Goal: Task Accomplishment & Management: Use online tool/utility

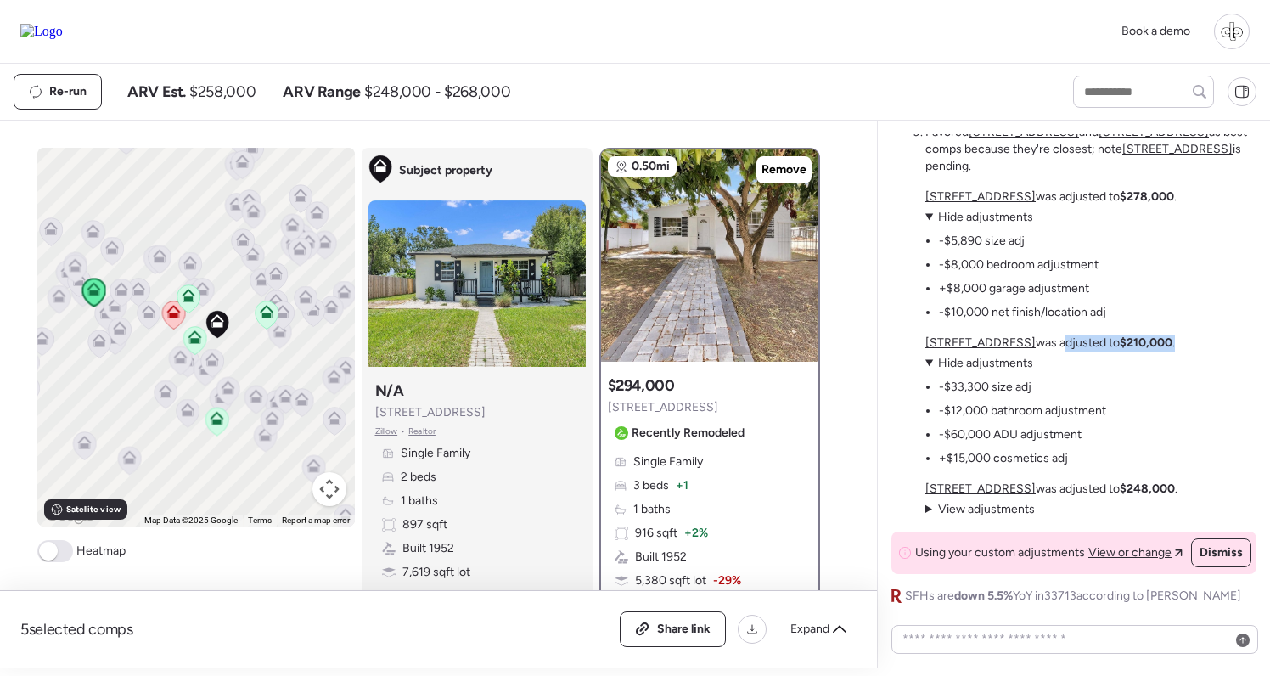
drag, startPoint x: 1044, startPoint y: 346, endPoint x: 1155, endPoint y: 346, distance: 111.2
click at [1158, 347] on p "2410 35th Ave N was adjusted to $210,000 ." at bounding box center [1050, 342] width 250 height 17
click at [1155, 346] on strong "$210,000" at bounding box center [1146, 342] width 53 height 14
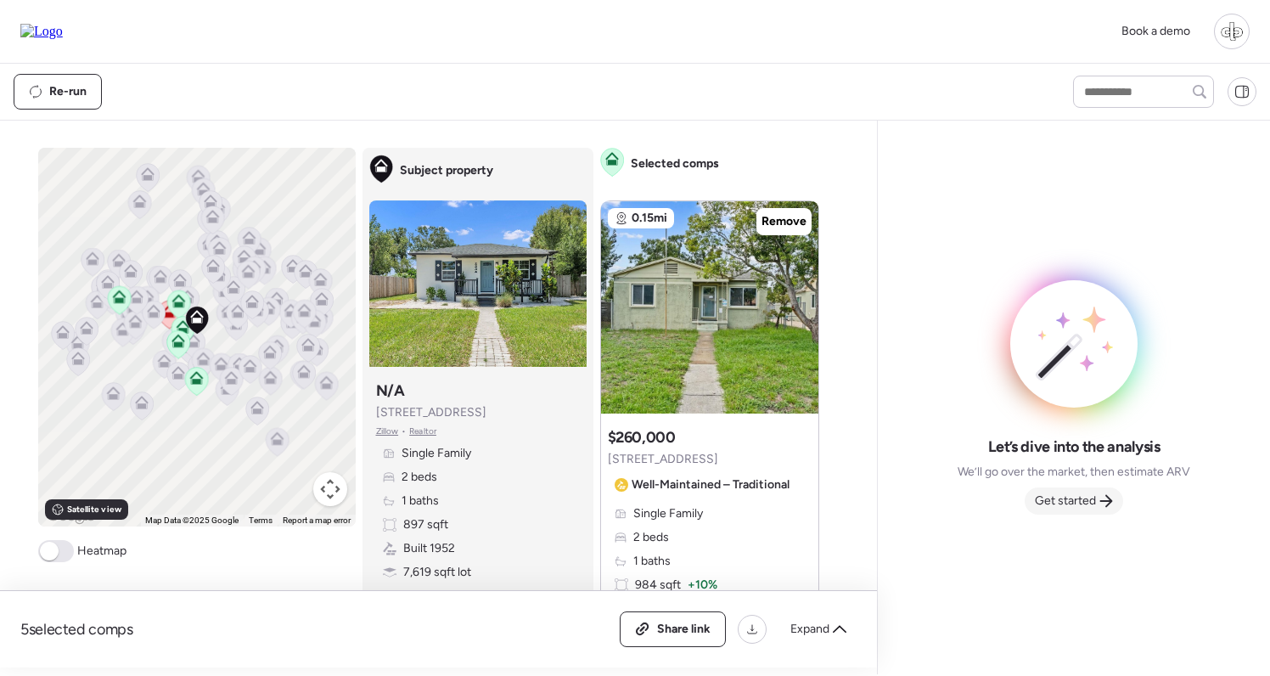
click at [1063, 504] on span "Get started" at bounding box center [1065, 500] width 61 height 17
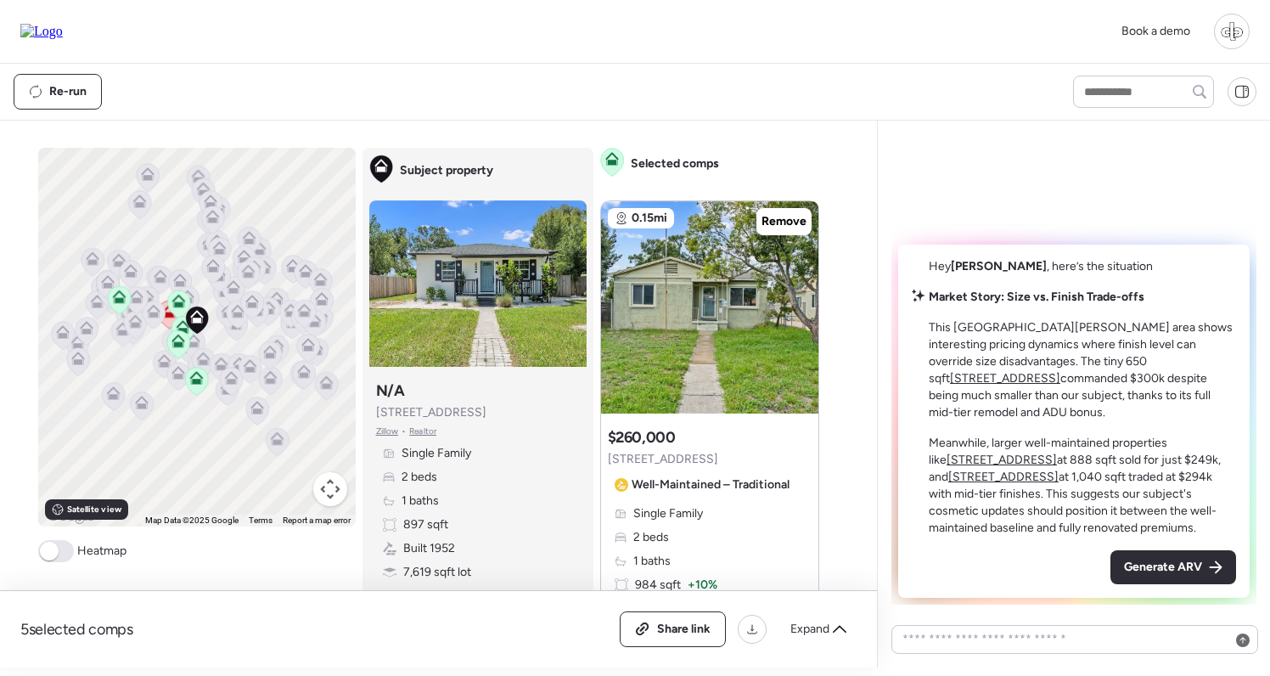
click at [1060, 371] on u "[STREET_ADDRESS]" at bounding box center [1005, 378] width 110 height 14
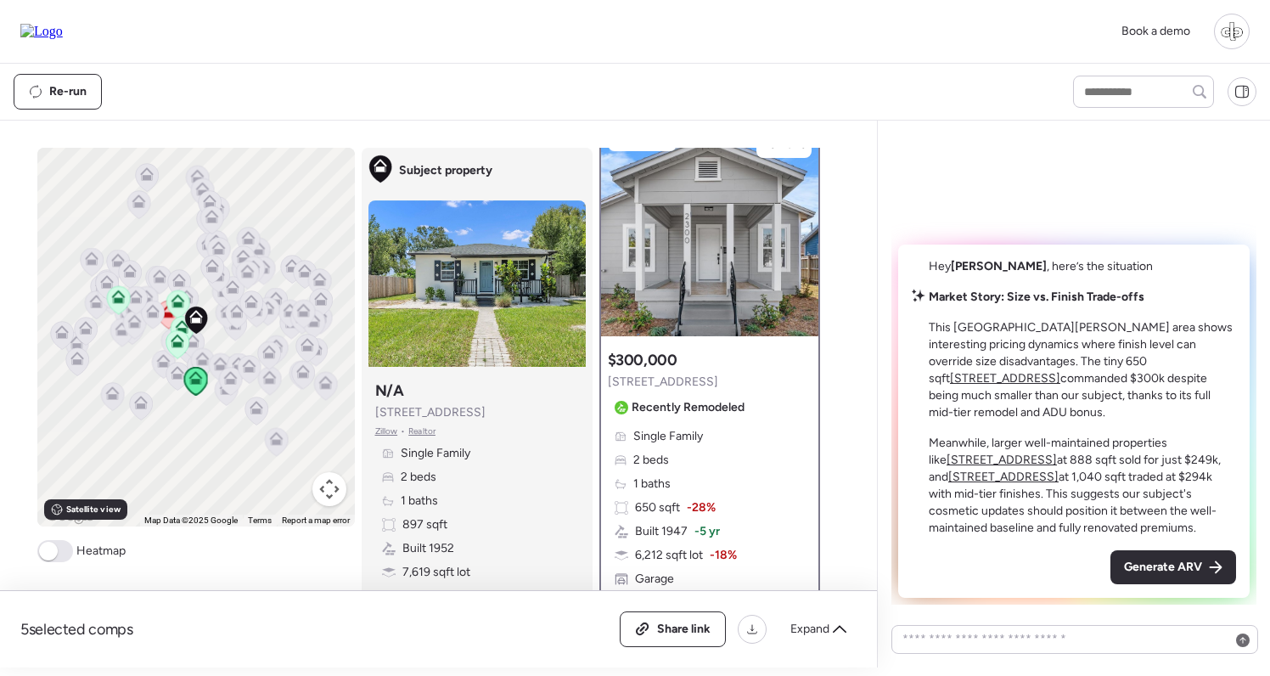
scroll to position [164, 0]
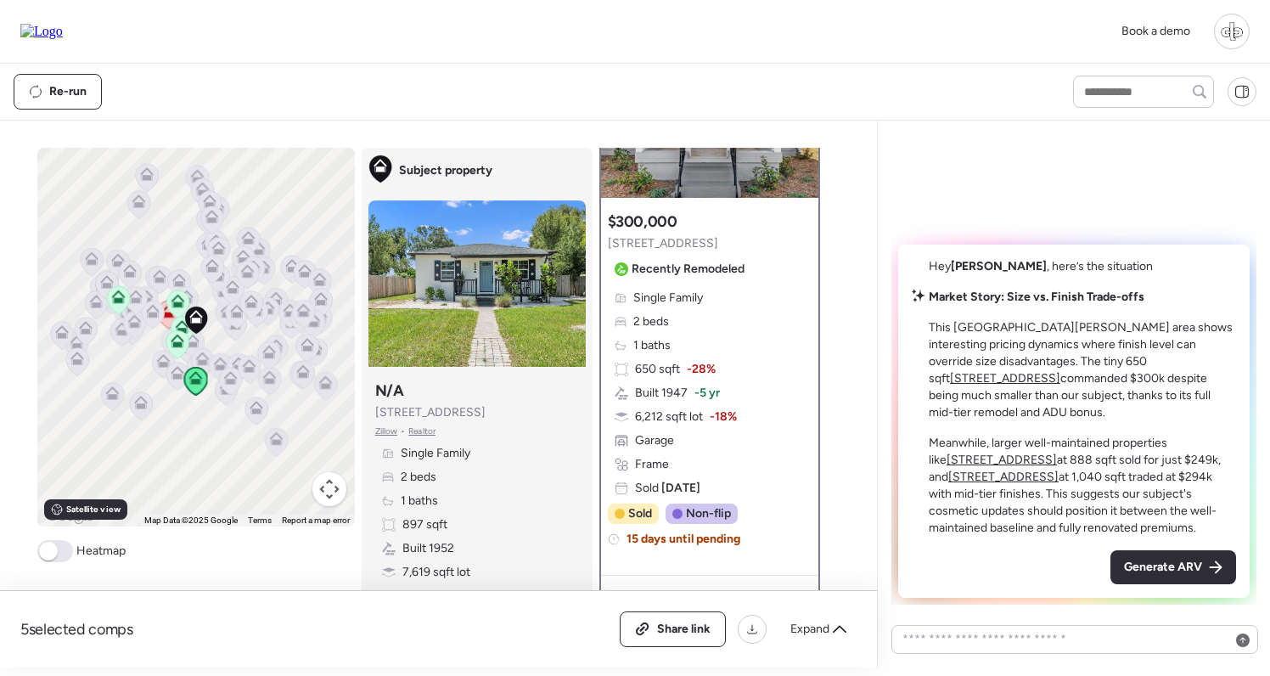
click at [1057, 452] on u "[STREET_ADDRESS]" at bounding box center [1002, 459] width 110 height 14
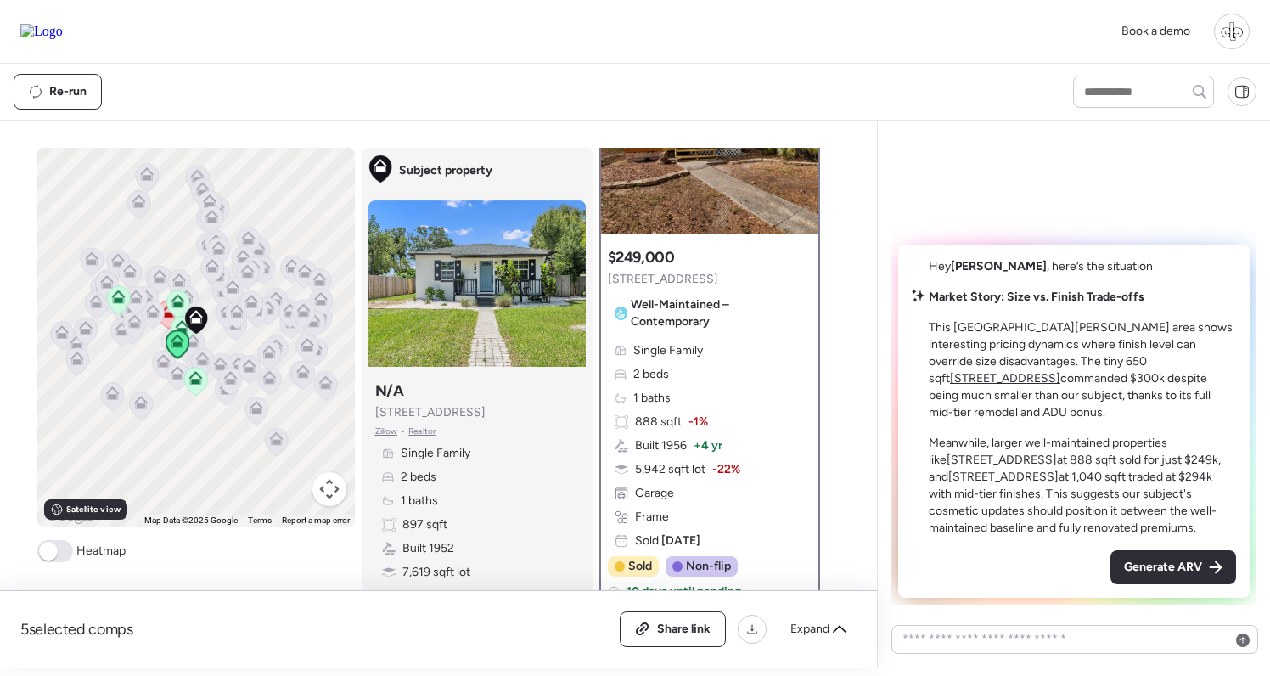
scroll to position [192, 0]
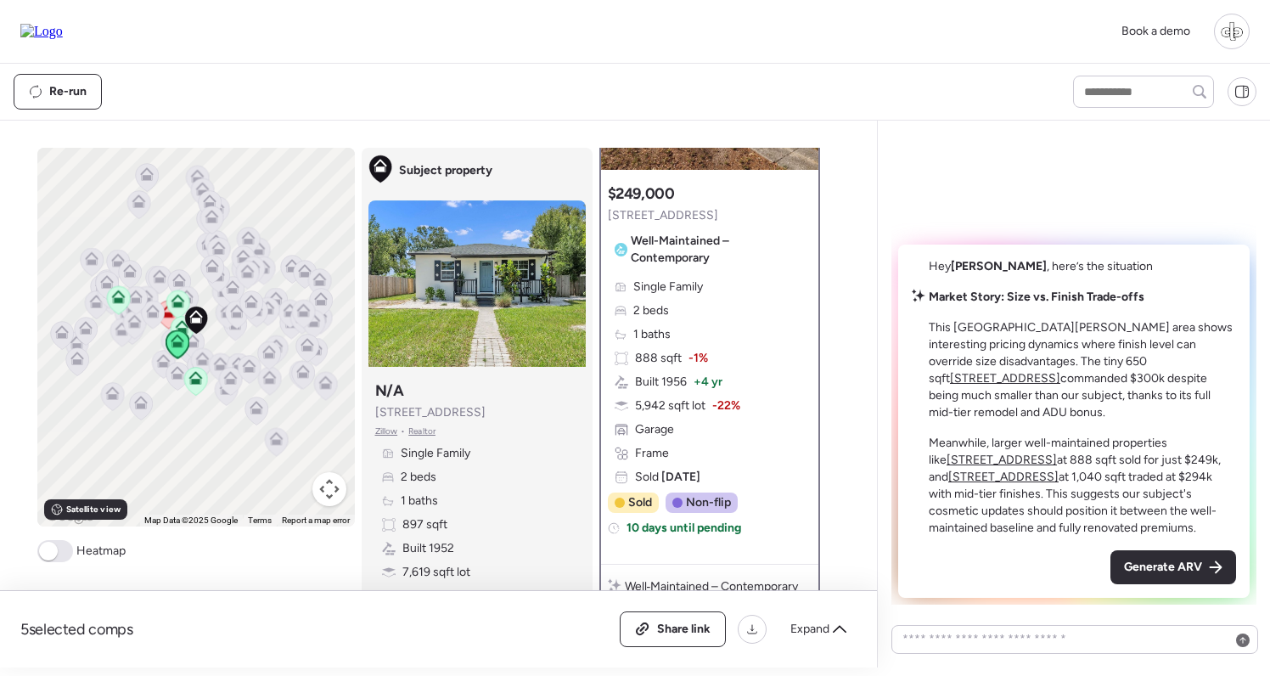
click at [1059, 469] on u "[STREET_ADDRESS]" at bounding box center [1003, 476] width 110 height 14
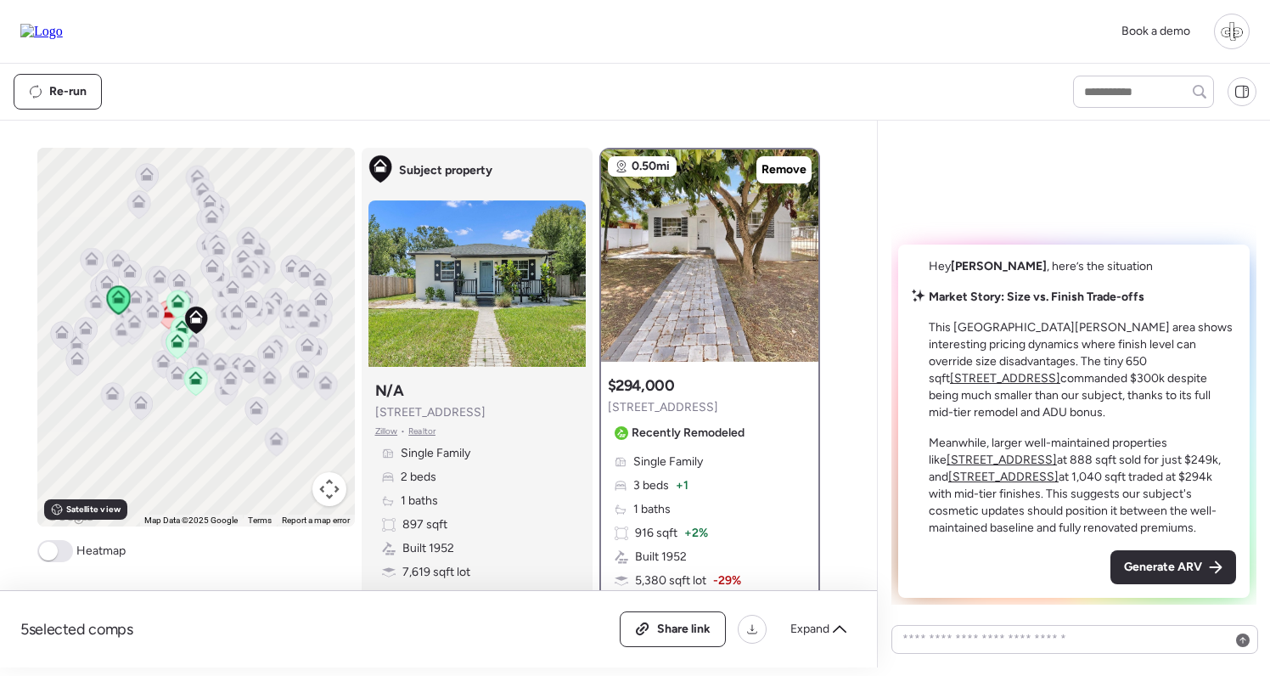
scroll to position [0, 0]
click at [1057, 452] on u "[STREET_ADDRESS]" at bounding box center [1002, 459] width 110 height 14
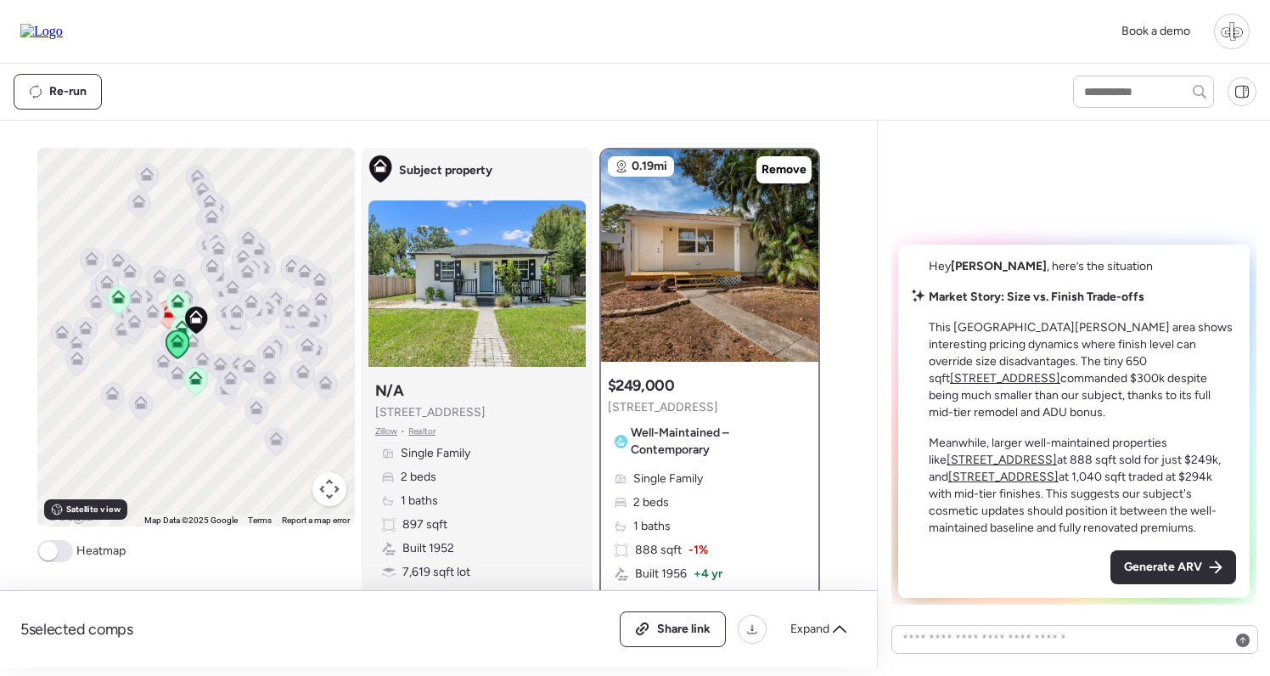
click at [1059, 469] on u "[STREET_ADDRESS]" at bounding box center [1003, 476] width 110 height 14
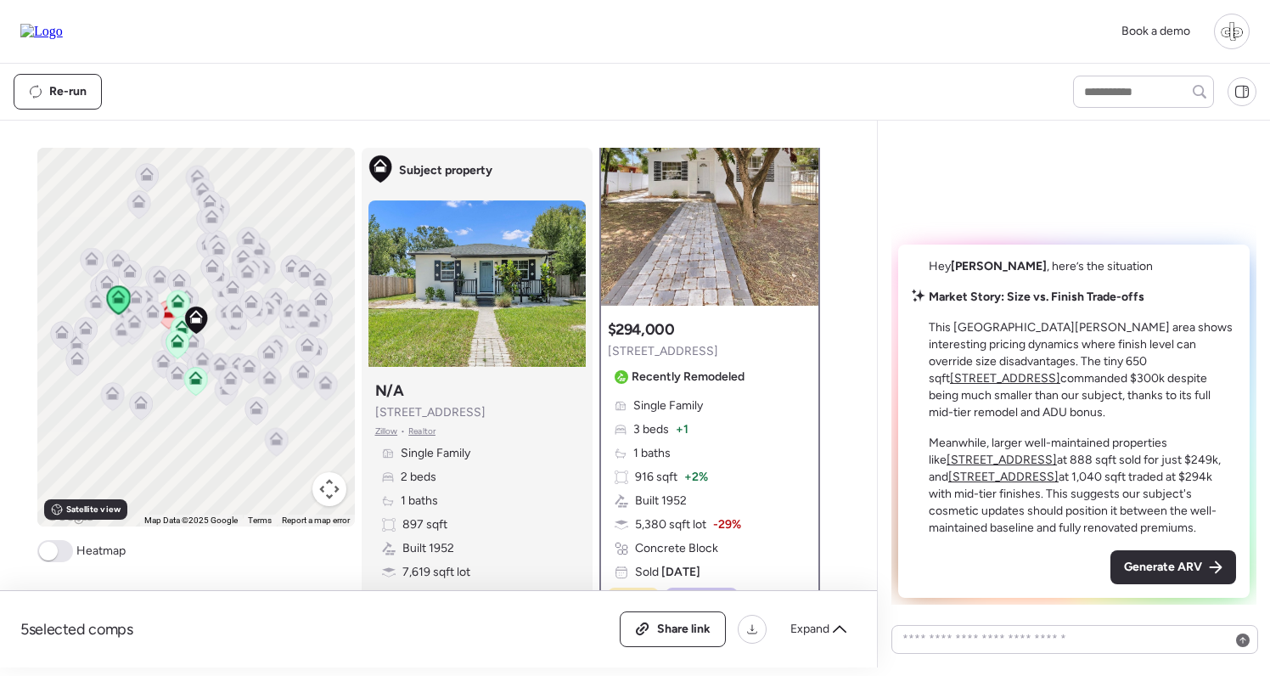
scroll to position [59, 0]
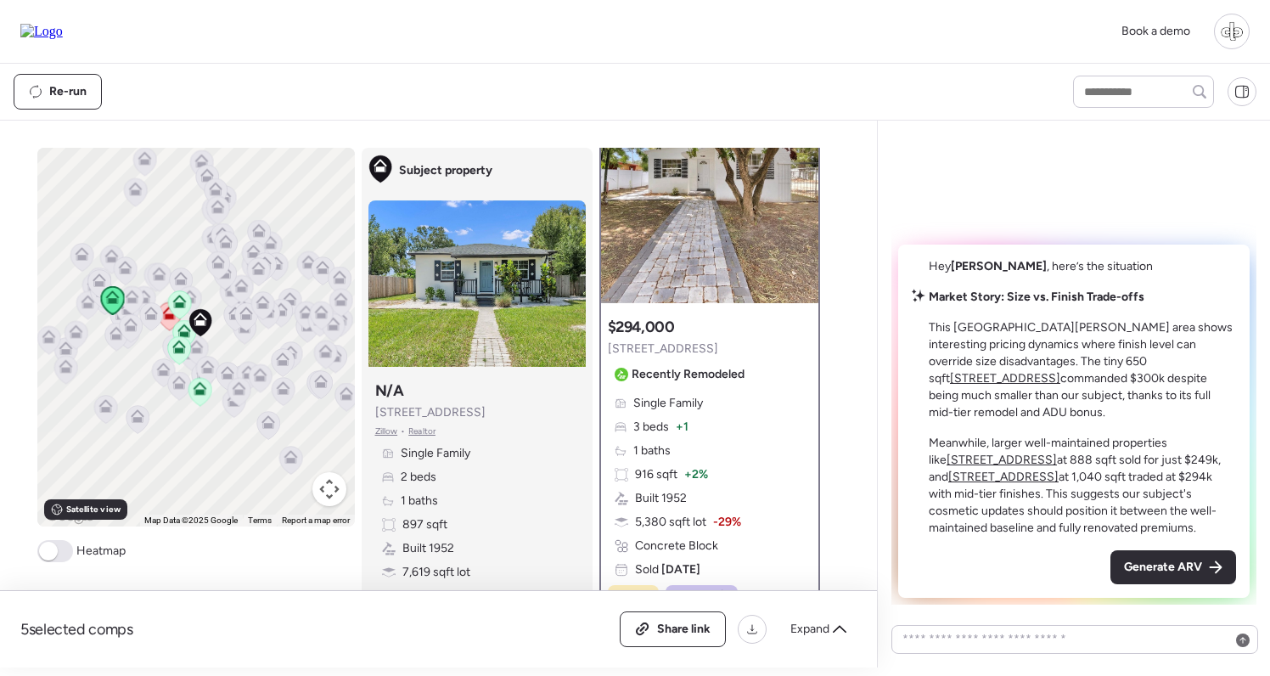
click at [171, 323] on icon at bounding box center [169, 316] width 23 height 28
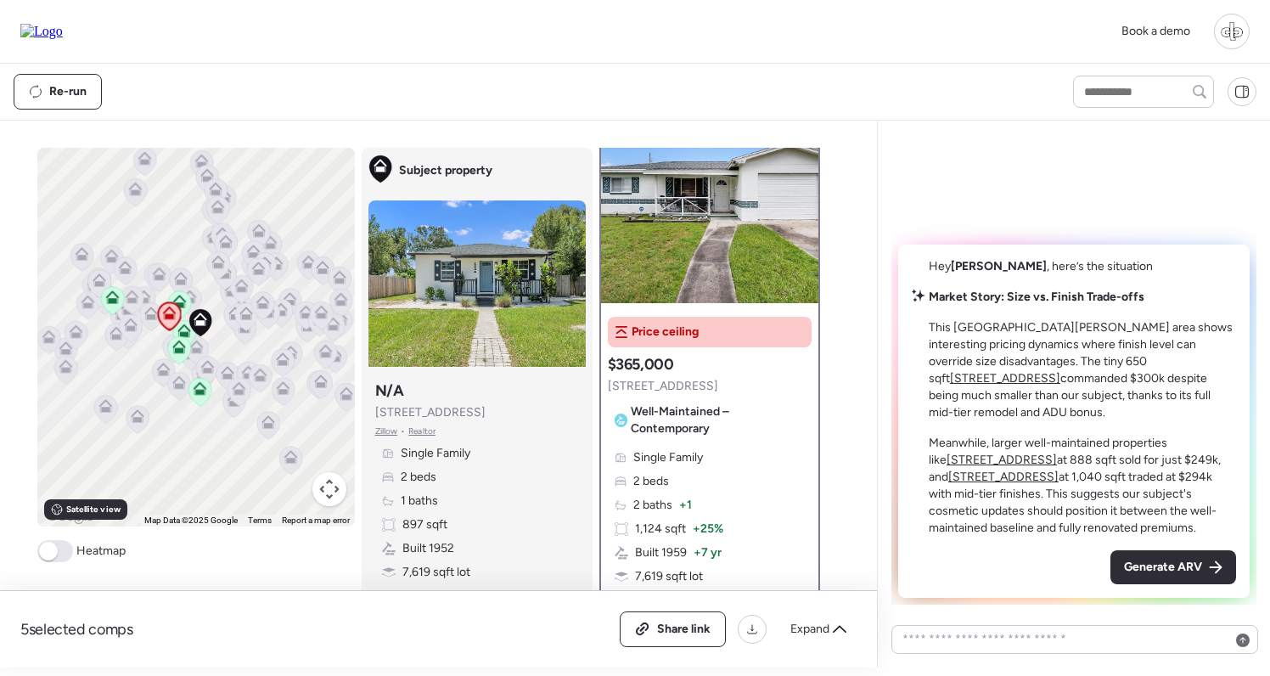
scroll to position [0, 0]
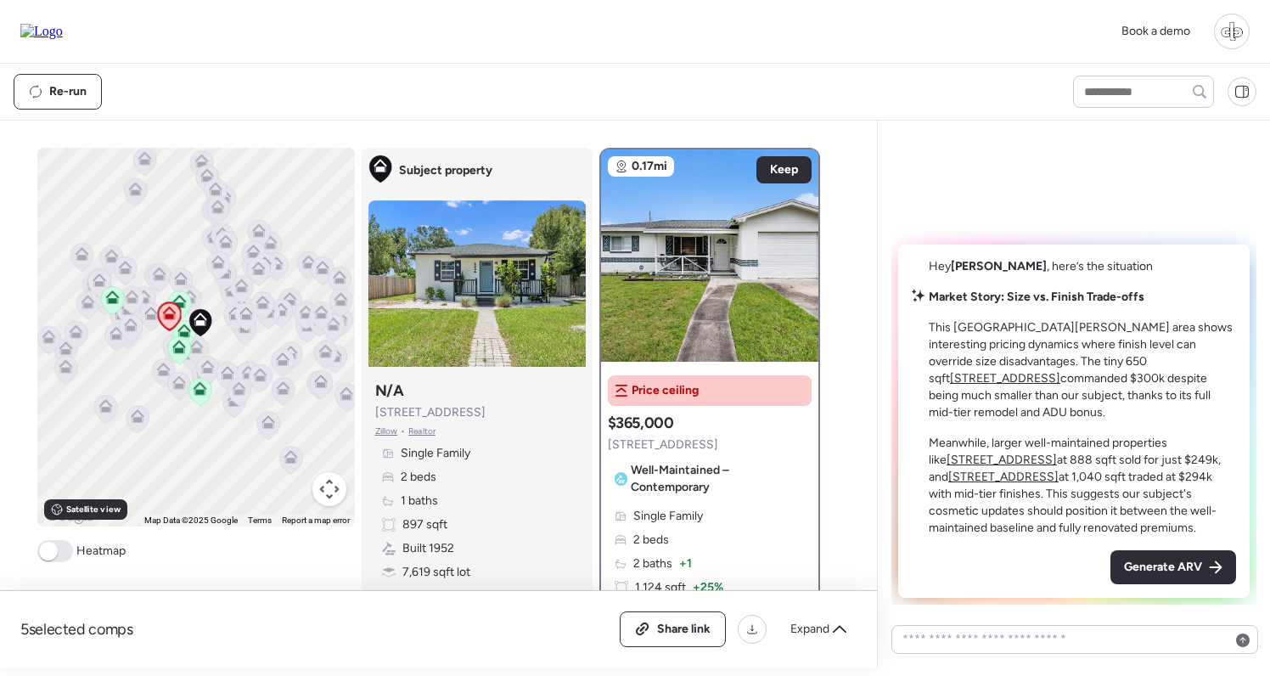
click at [184, 357] on icon at bounding box center [178, 350] width 23 height 28
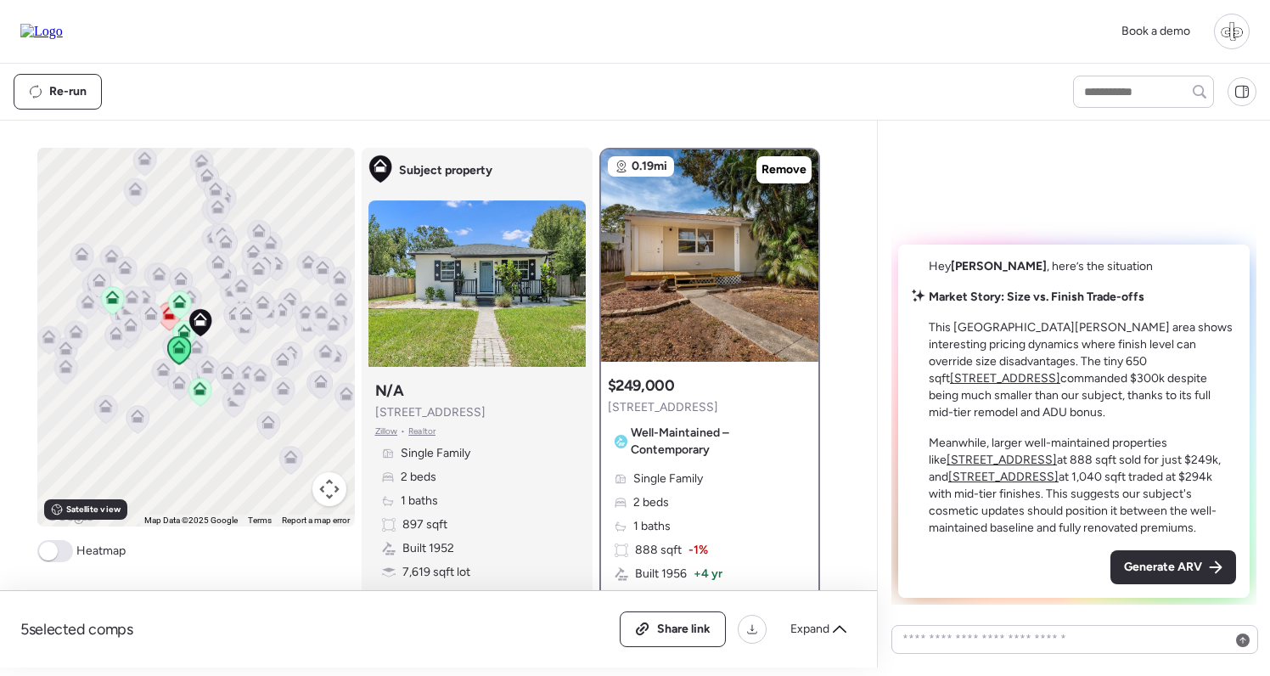
click at [199, 395] on icon at bounding box center [199, 392] width 11 height 5
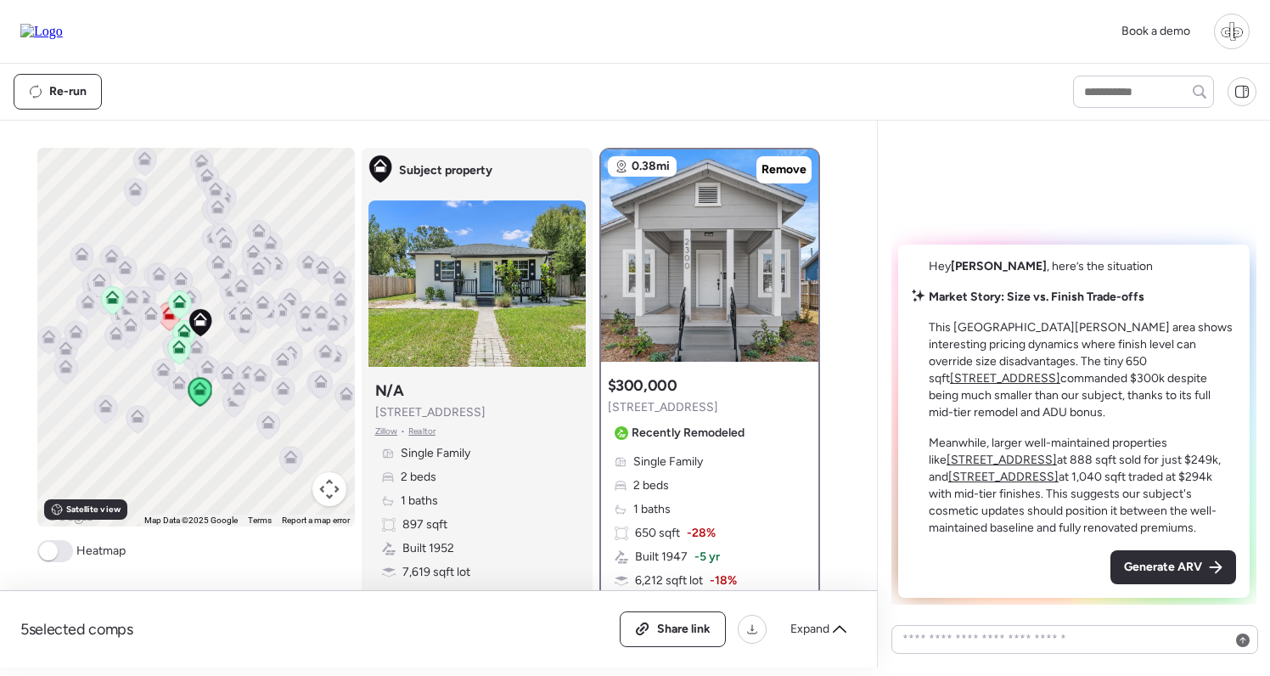
click at [173, 298] on icon at bounding box center [179, 302] width 14 height 14
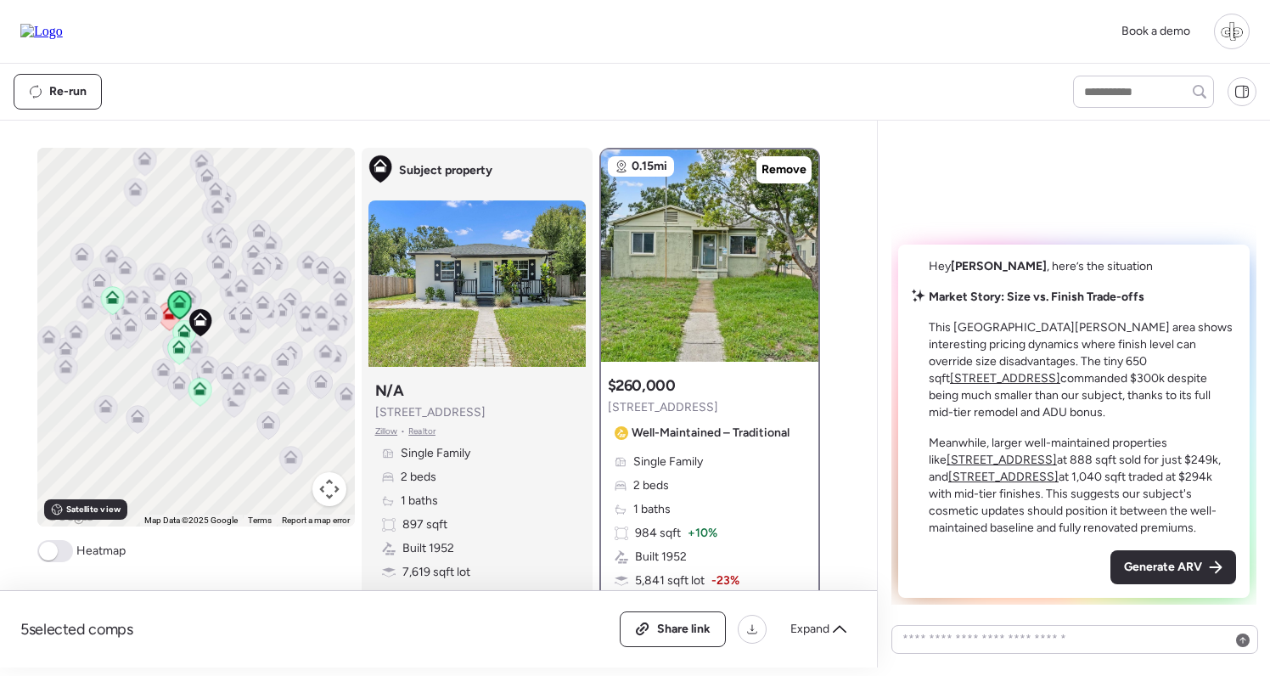
click at [113, 299] on icon at bounding box center [112, 297] width 14 height 14
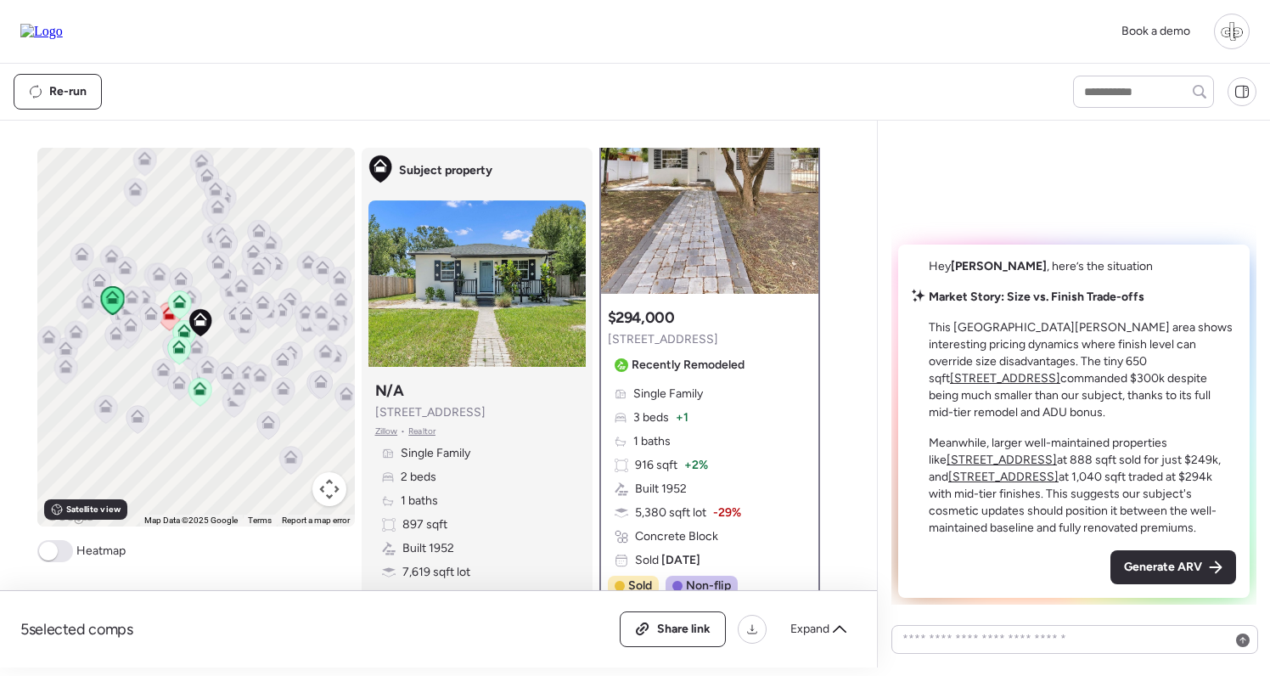
scroll to position [66, 0]
click at [1167, 575] on span "Generate ARV" at bounding box center [1163, 567] width 78 height 17
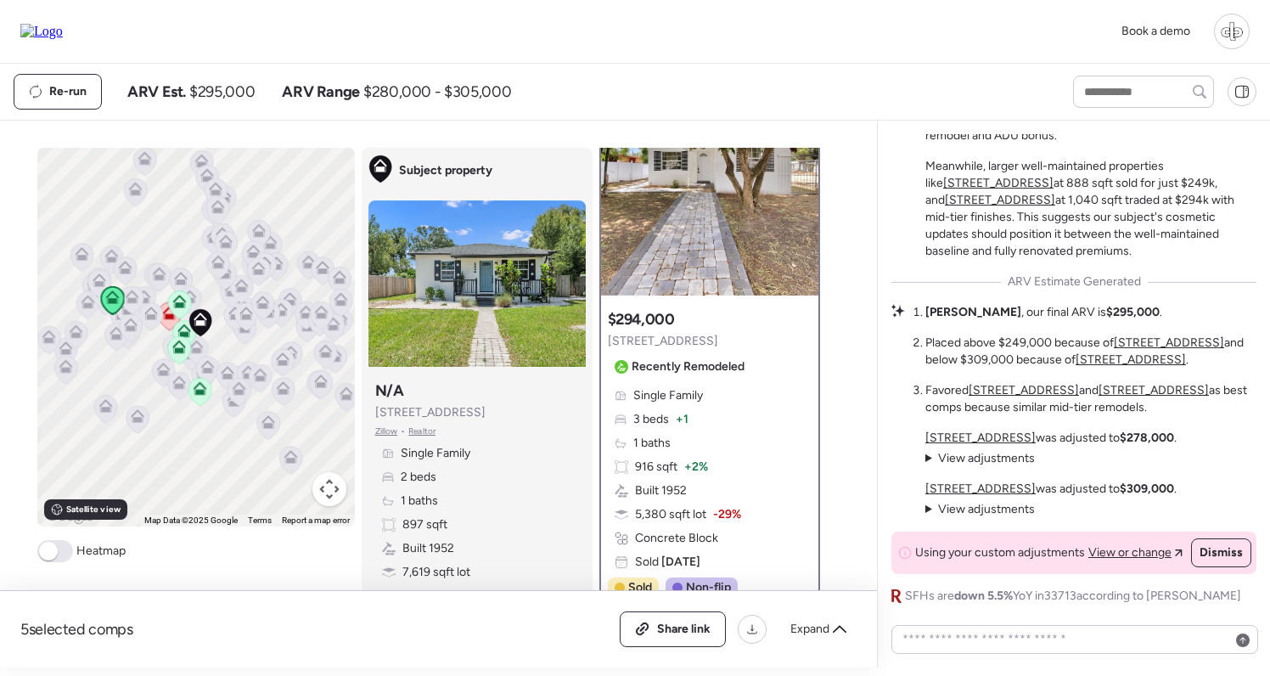
click at [984, 514] on span "View adjustments" at bounding box center [986, 509] width 97 height 14
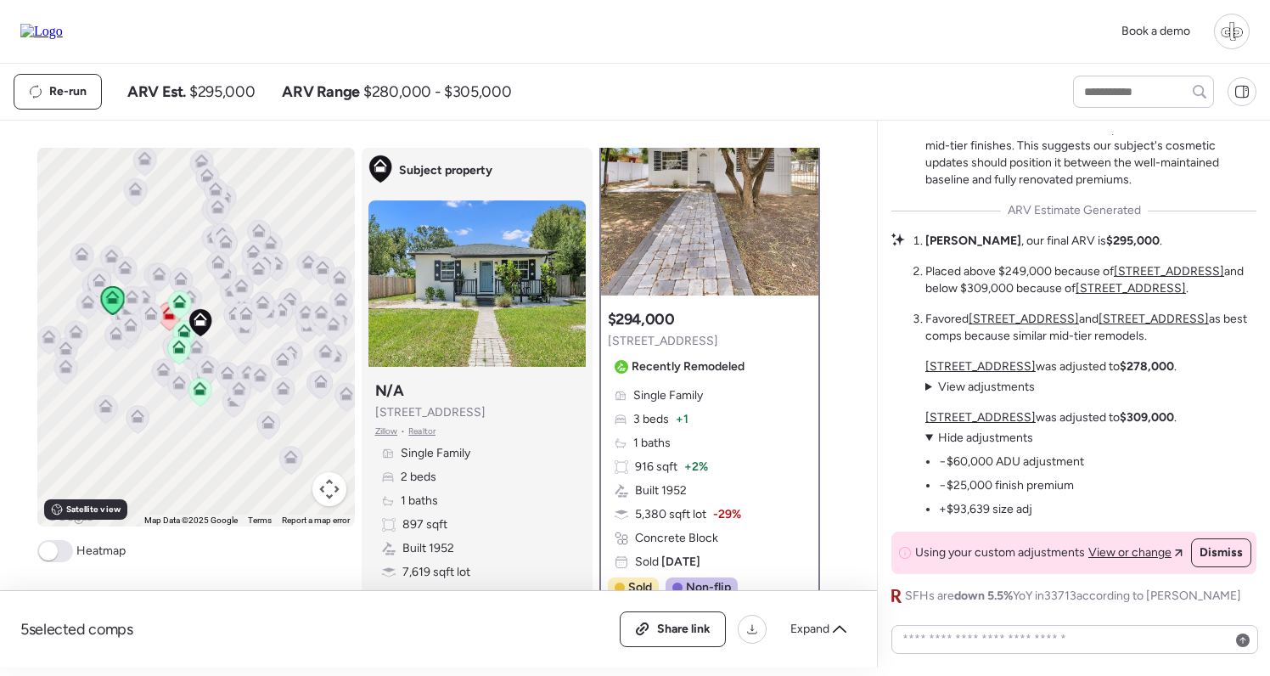
click at [988, 421] on u "[STREET_ADDRESS]" at bounding box center [980, 417] width 110 height 14
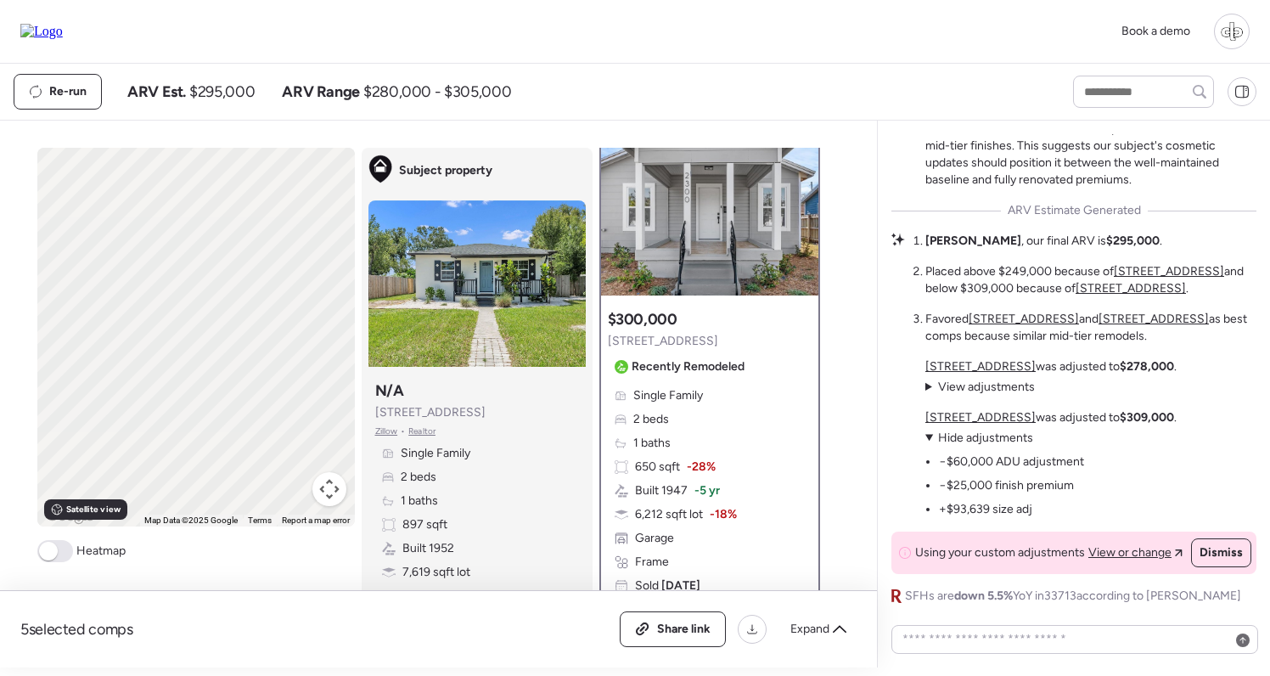
scroll to position [0, 0]
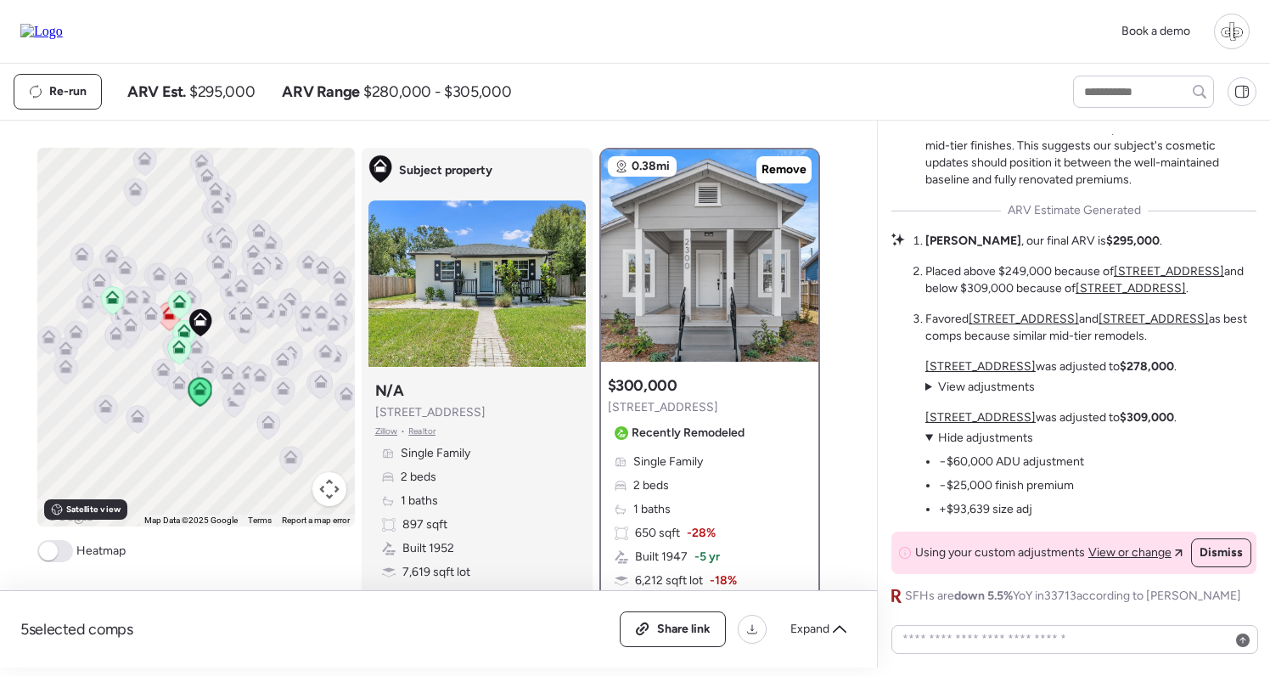
click at [992, 320] on u "[STREET_ADDRESS]" at bounding box center [1024, 319] width 110 height 14
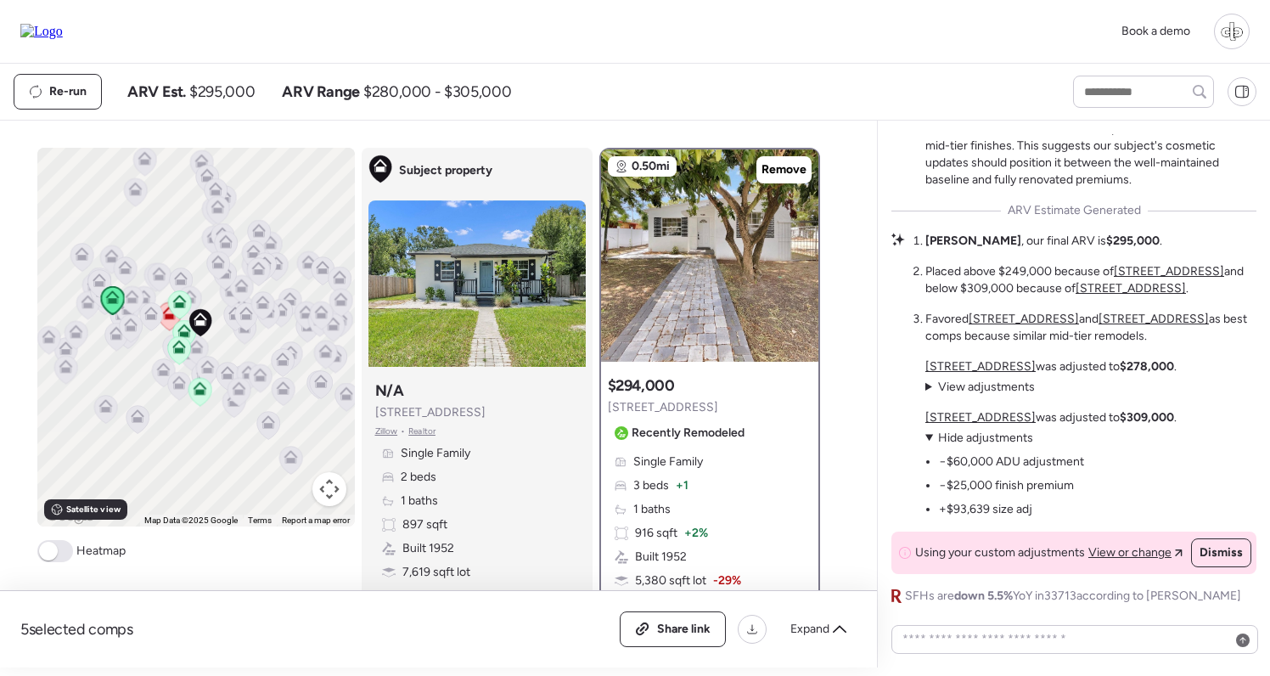
click at [1116, 317] on u "[STREET_ADDRESS]" at bounding box center [1153, 319] width 110 height 14
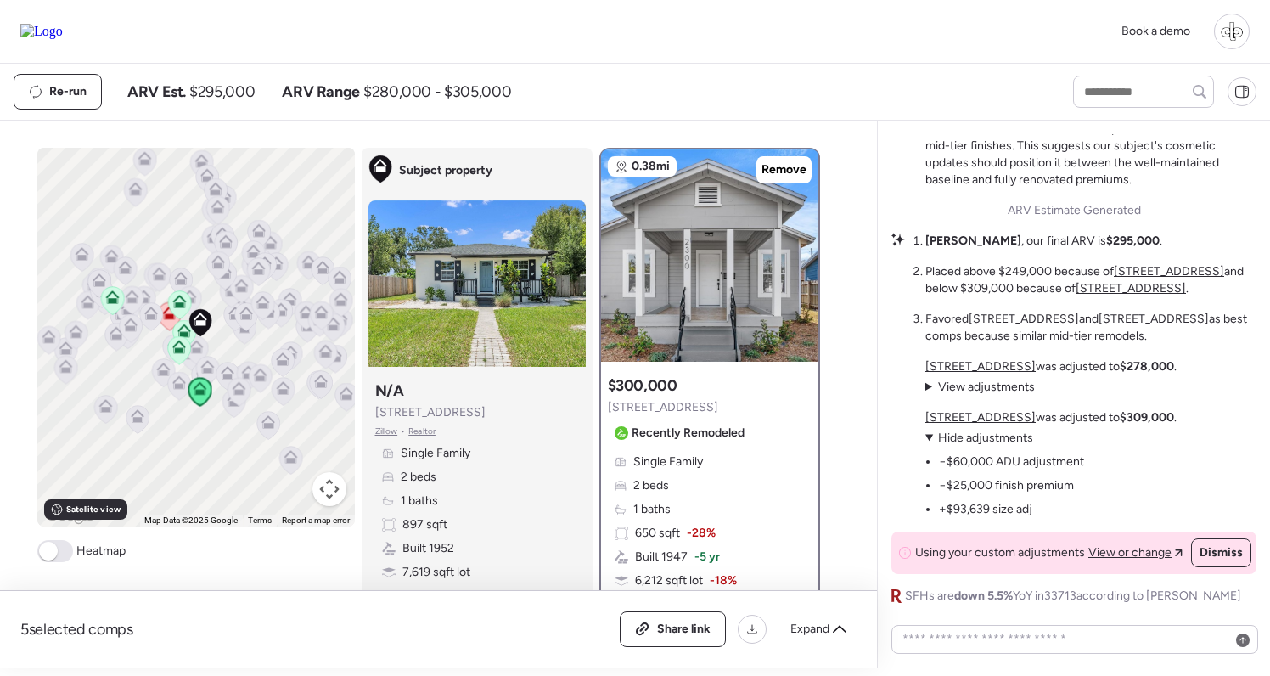
scroll to position [37, 0]
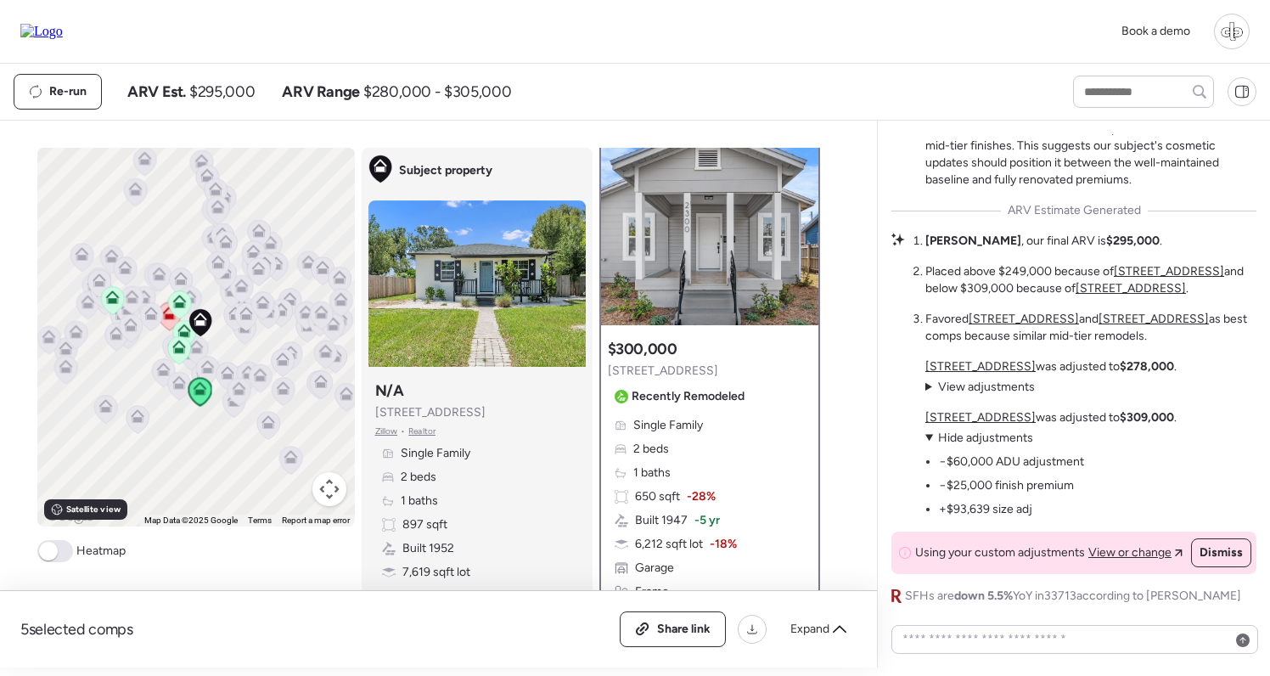
click at [975, 440] on span "Hide adjustments" at bounding box center [985, 437] width 95 height 14
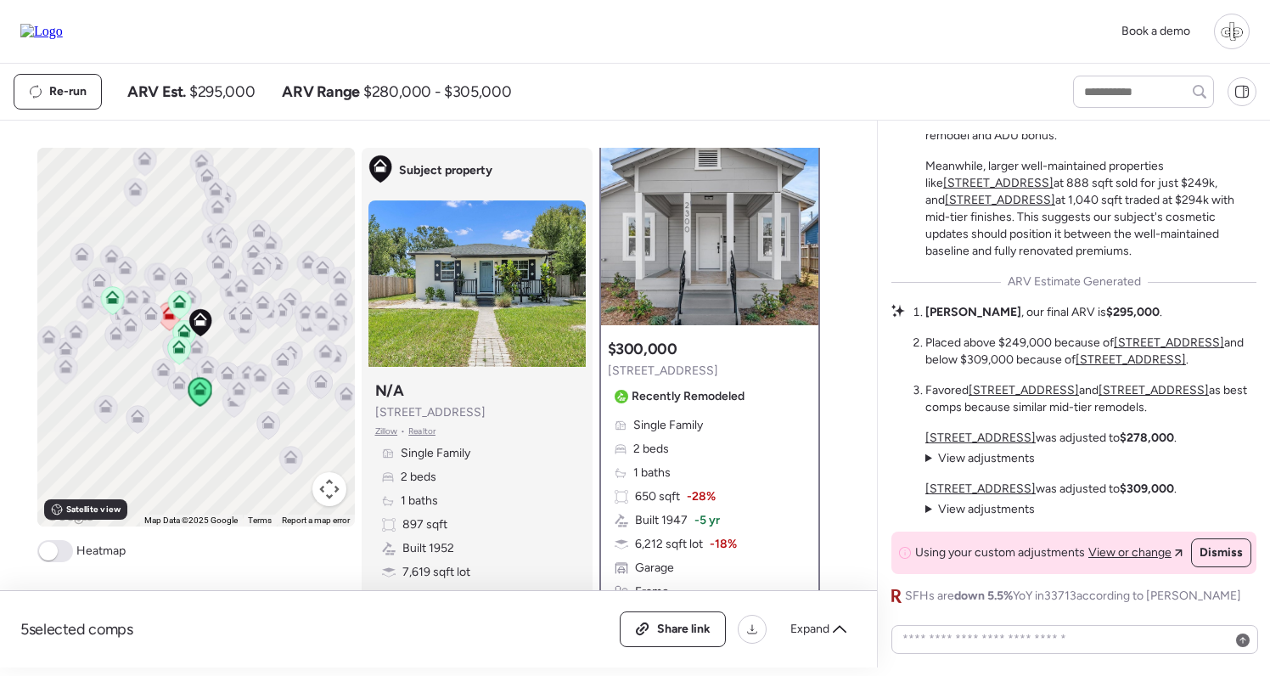
click at [975, 486] on u "[STREET_ADDRESS]" at bounding box center [980, 488] width 110 height 14
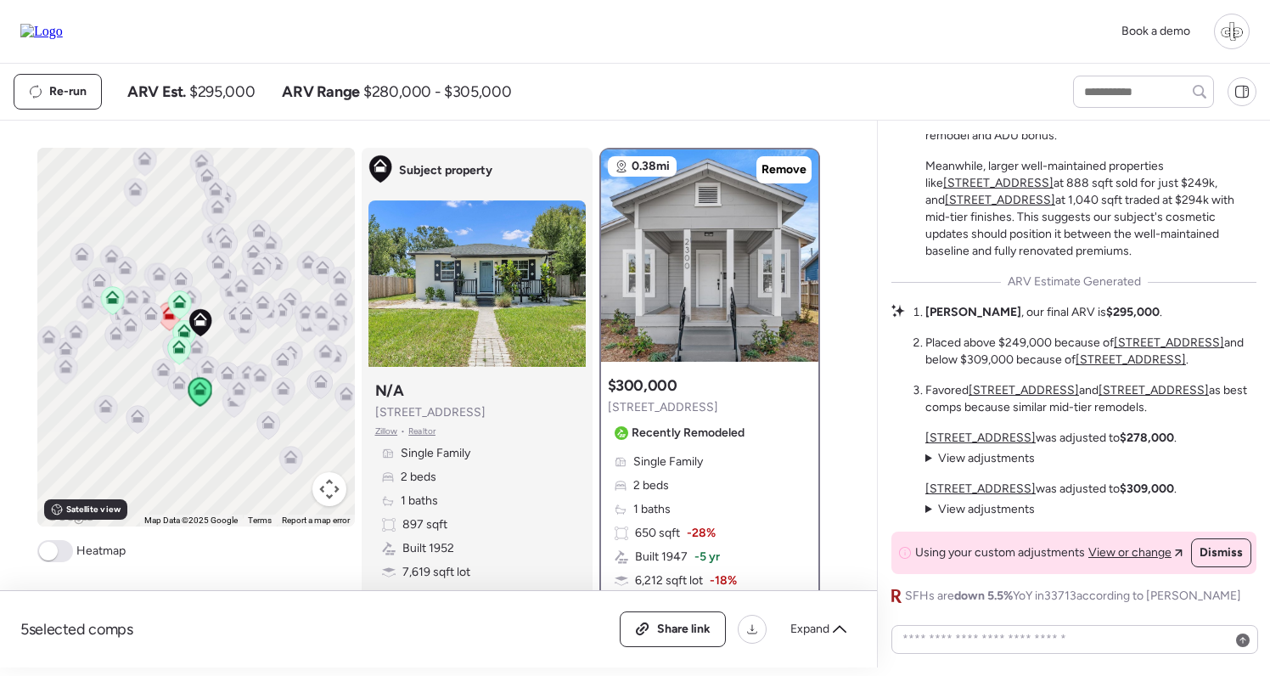
click at [980, 437] on u "[STREET_ADDRESS]" at bounding box center [980, 437] width 110 height 14
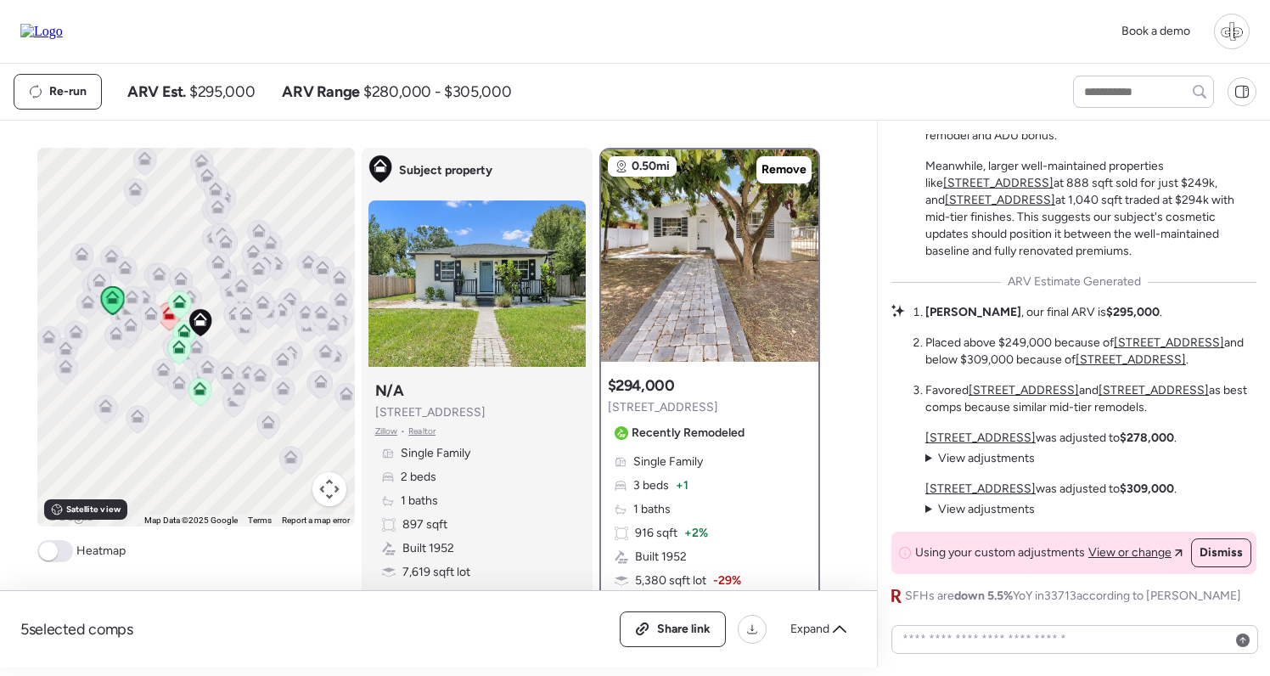
click at [986, 483] on u "[STREET_ADDRESS]" at bounding box center [980, 488] width 110 height 14
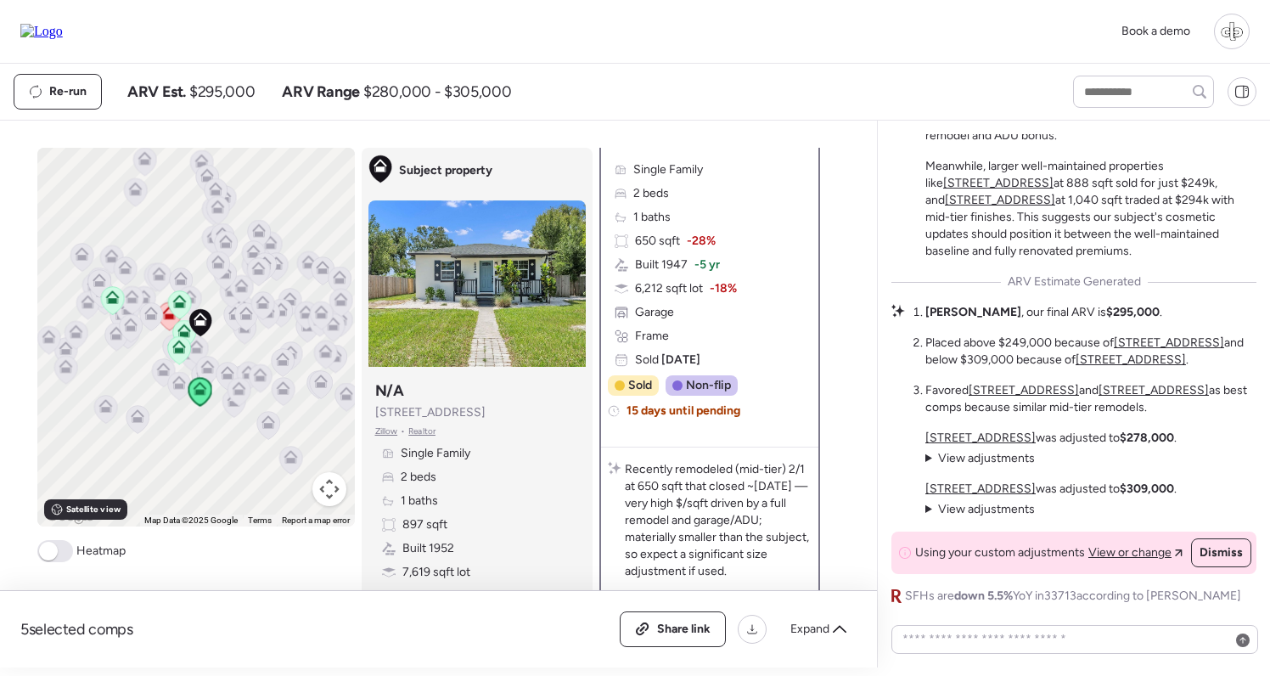
scroll to position [69, 0]
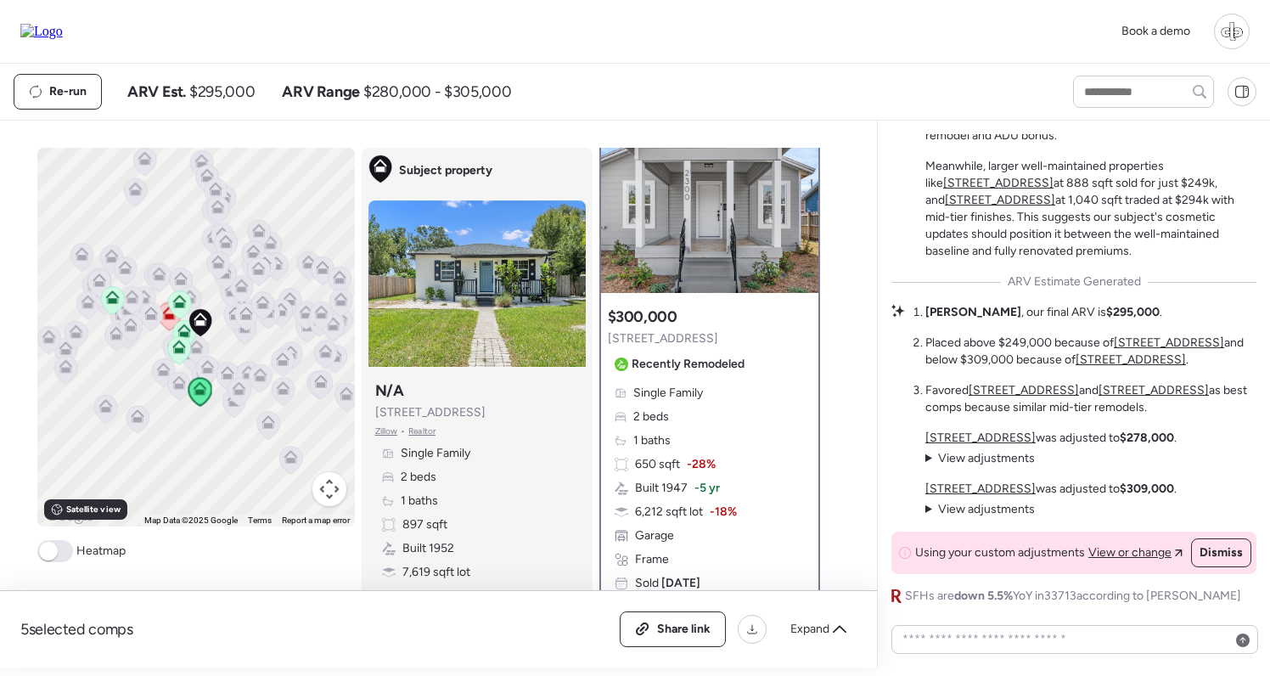
click at [728, 391] on div "Single Family 2 beds 1 baths 650 sqft -28% Built 1947 -5 yr 6,212 sqft lot -18%…" at bounding box center [710, 488] width 204 height 207
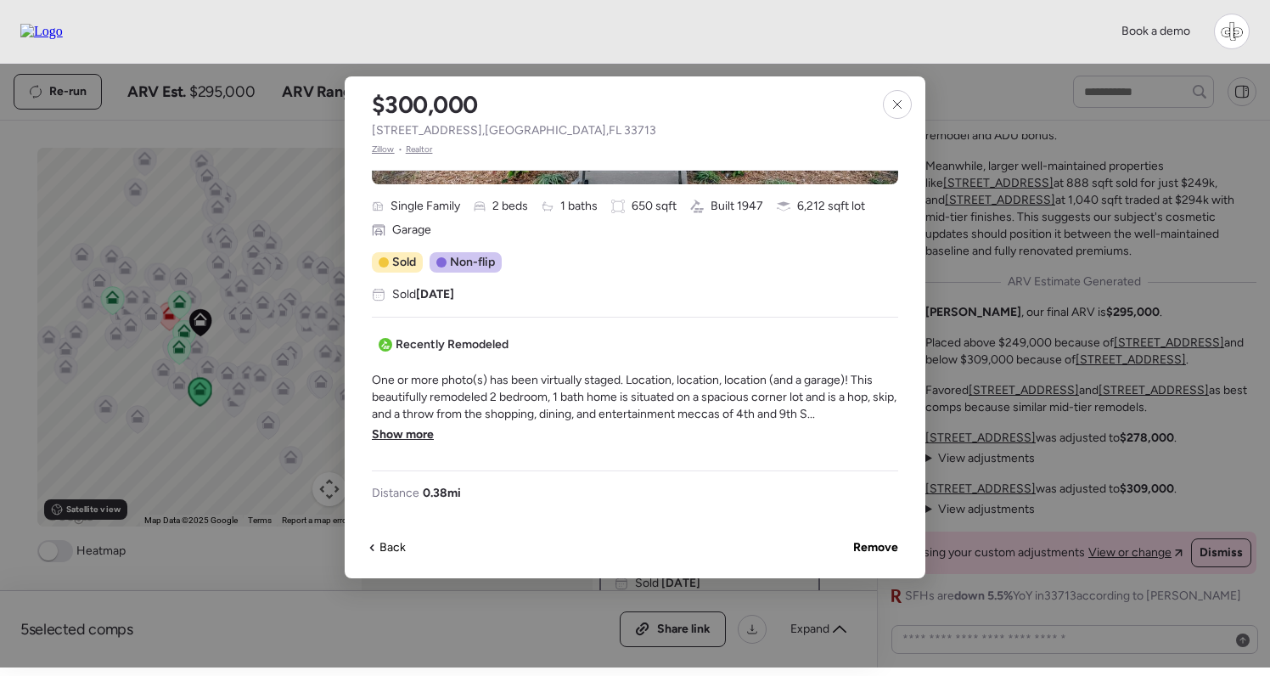
scroll to position [373, 0]
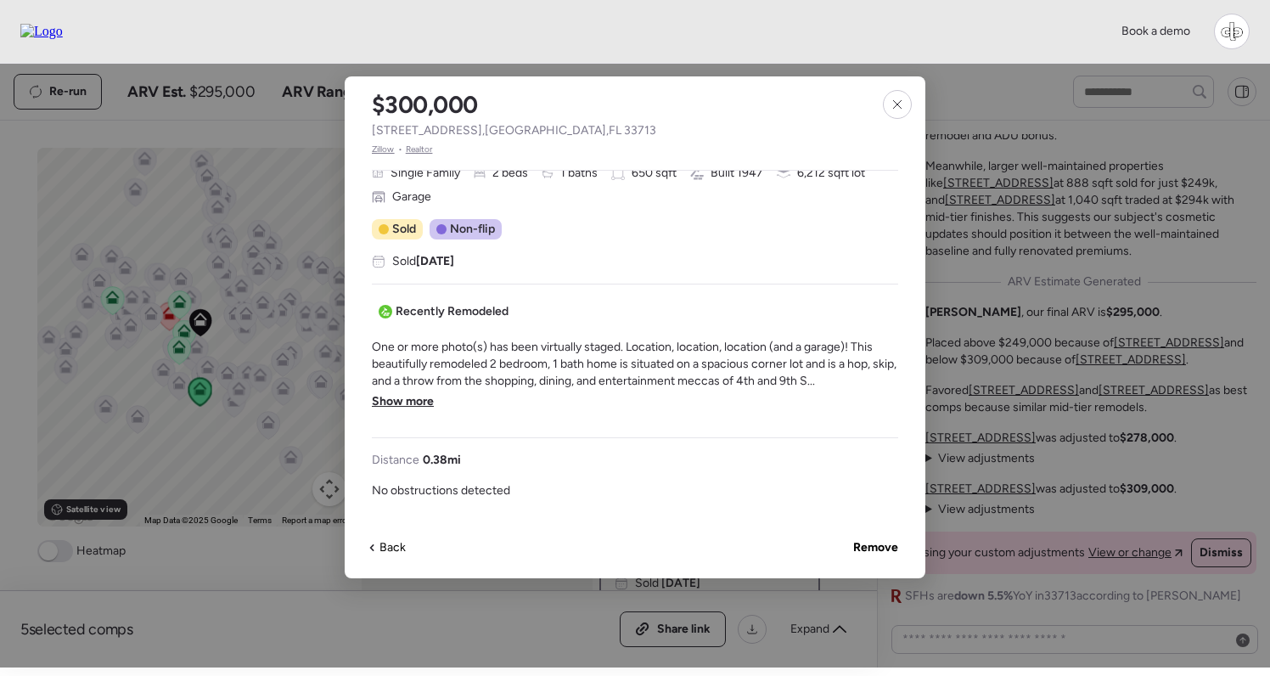
click at [415, 404] on span "Show more" at bounding box center [403, 401] width 62 height 17
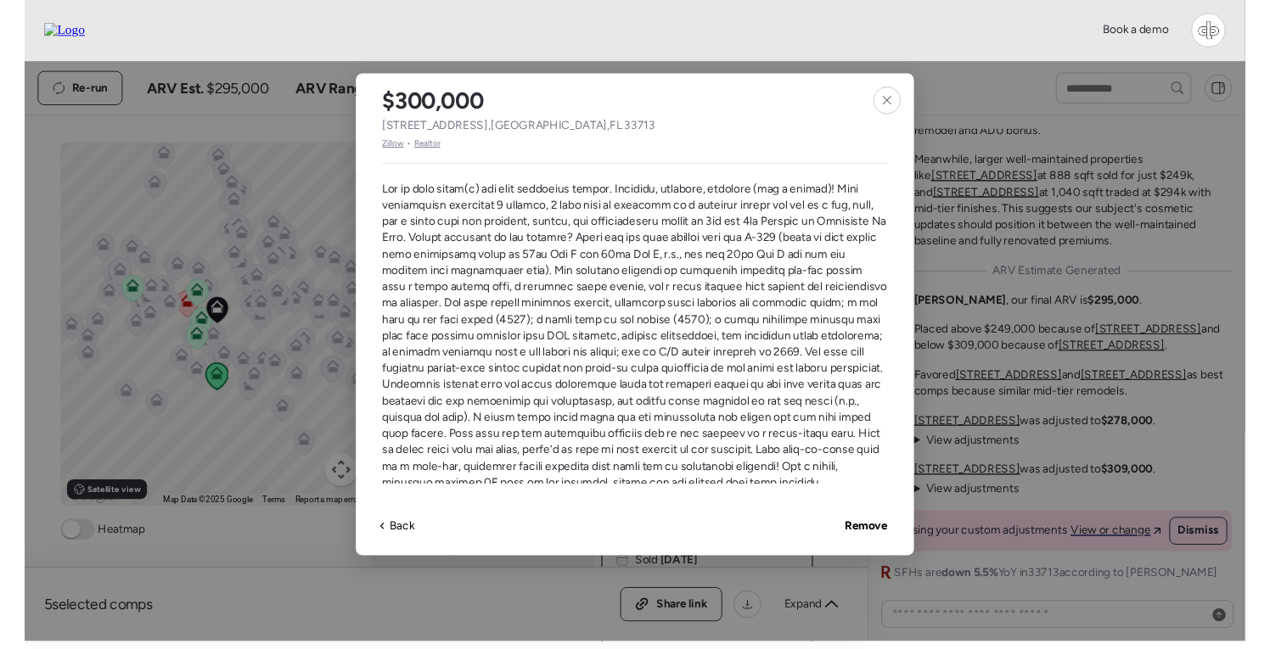
scroll to position [524, 0]
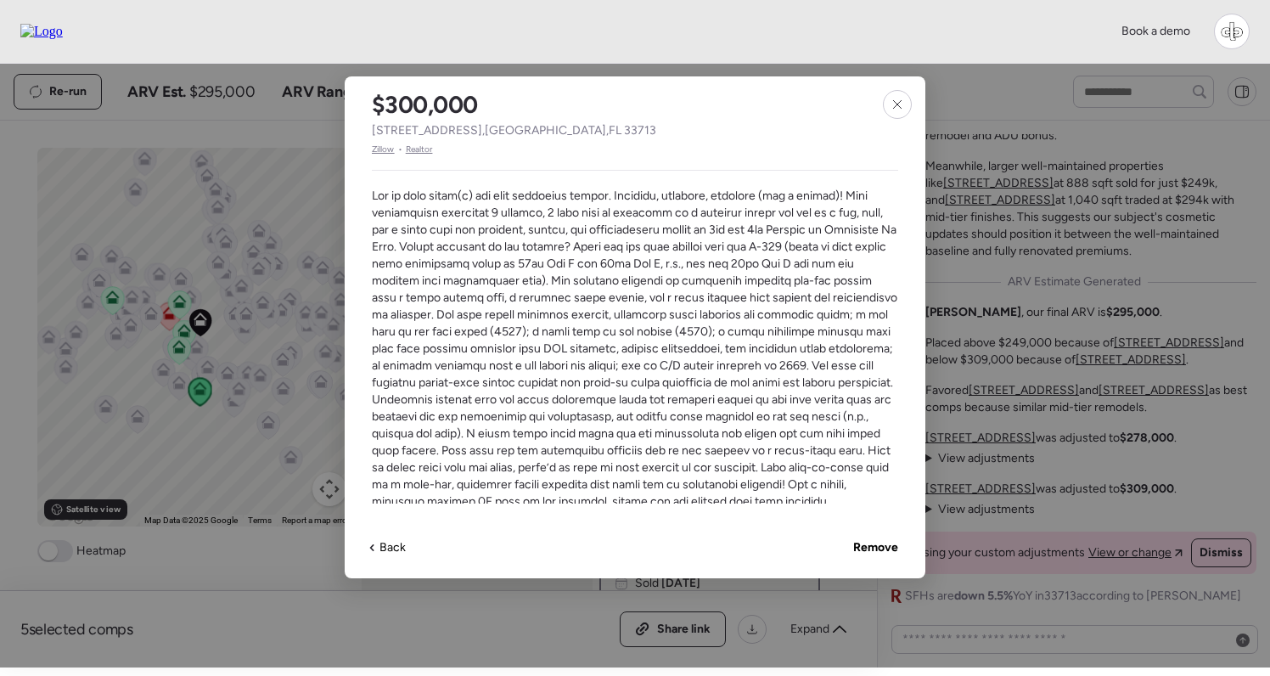
click at [708, 362] on span at bounding box center [635, 349] width 526 height 323
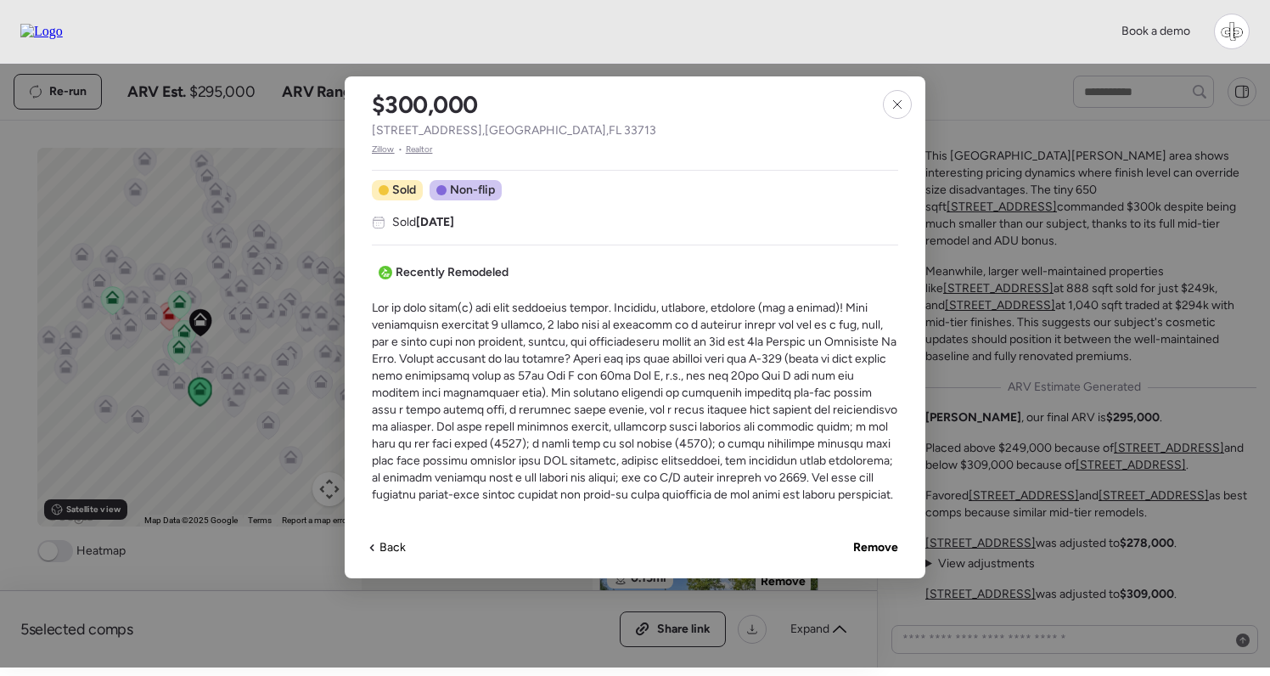
scroll to position [393, 0]
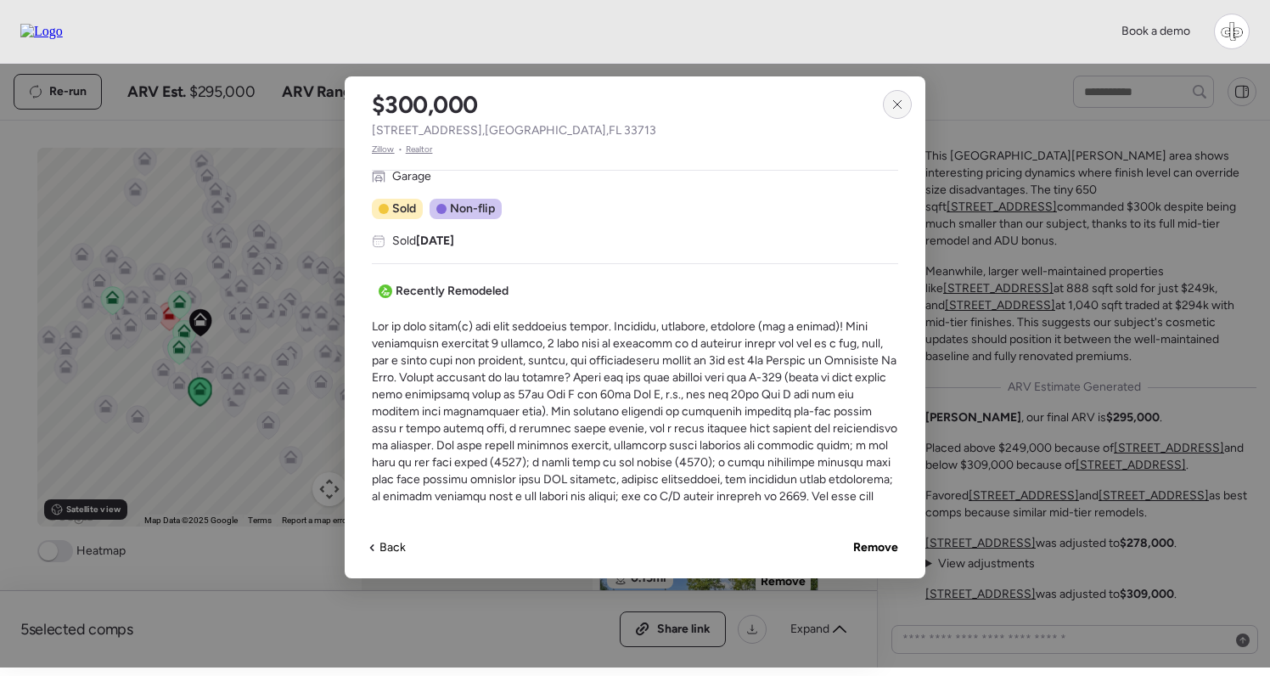
click at [894, 109] on icon at bounding box center [897, 105] width 14 height 14
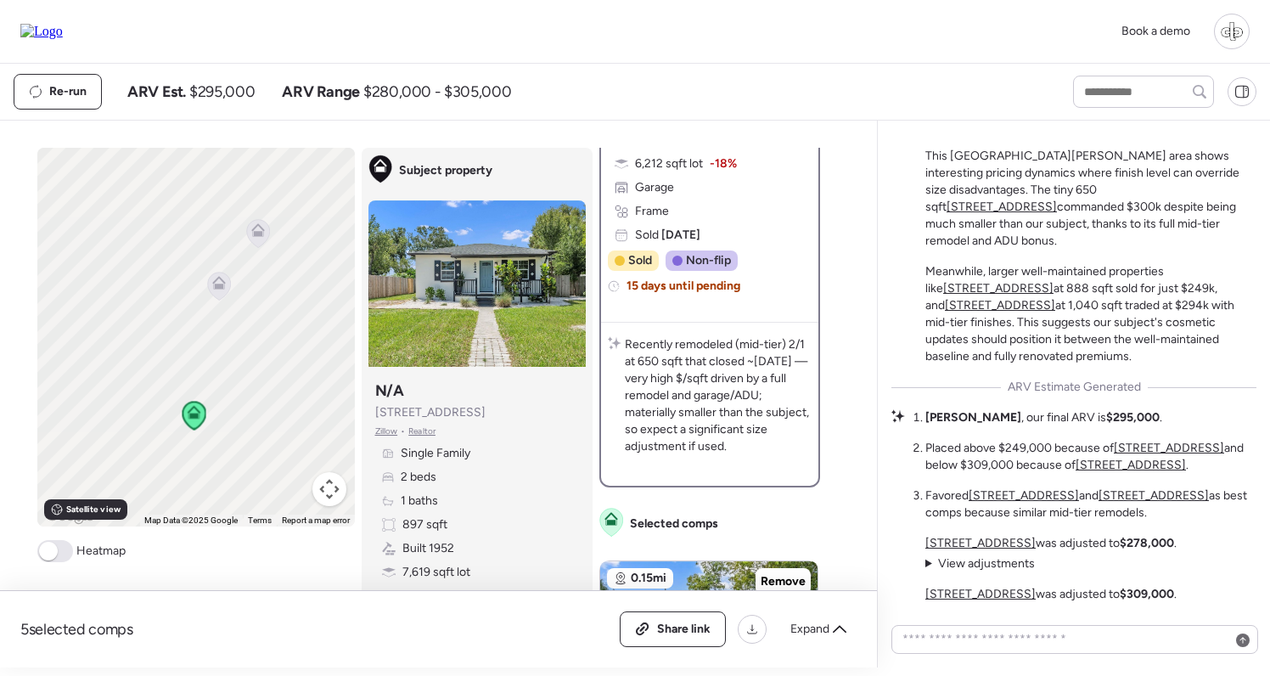
drag, startPoint x: 205, startPoint y: 435, endPoint x: 220, endPoint y: 362, distance: 75.4
click at [221, 361] on div "To navigate, press the arrow keys. To activate drag with keyboard, press Alt + …" at bounding box center [195, 337] width 317 height 379
click at [98, 508] on span "Satellite view" at bounding box center [93, 510] width 54 height 14
drag, startPoint x: 279, startPoint y: 443, endPoint x: 279, endPoint y: 345, distance: 98.5
click at [279, 345] on div "To navigate, press the arrow keys. To activate drag with keyboard, press Alt + …" at bounding box center [195, 337] width 317 height 379
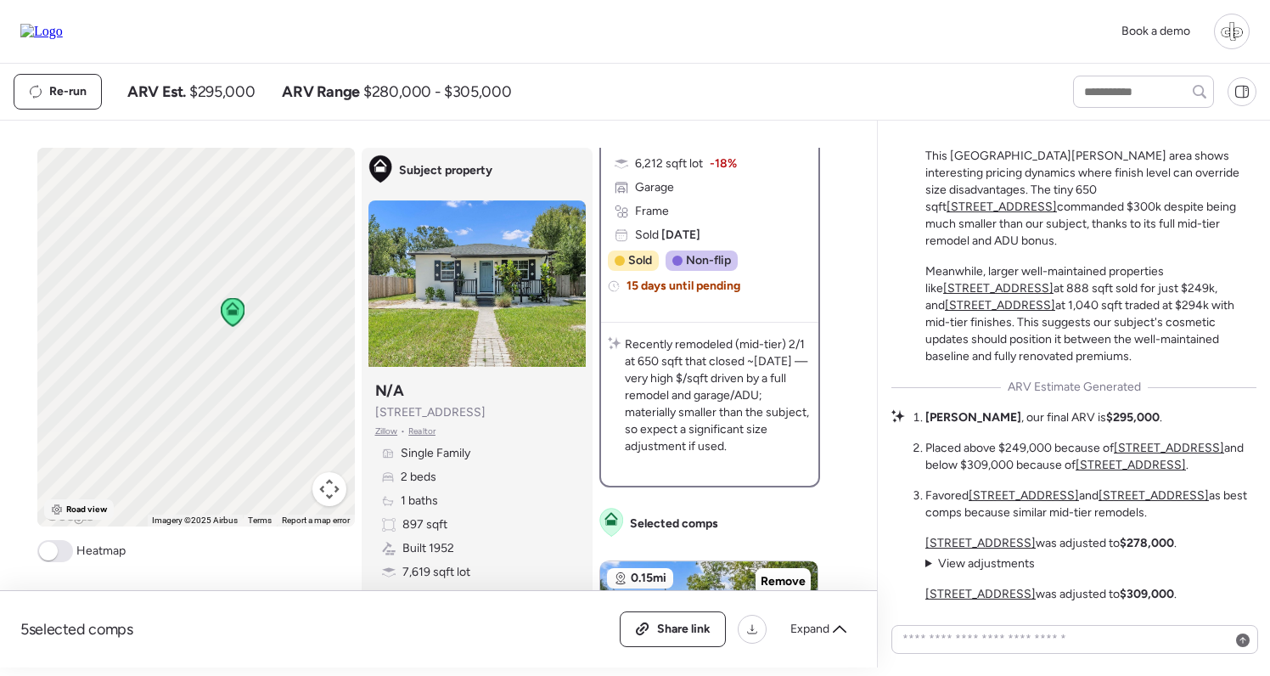
click at [81, 520] on div "Road view" at bounding box center [79, 509] width 70 height 20
click at [716, 409] on p "Recently remodeled (mid-tier) 2/1 at 650 sqft that closed ~[DATE] — very high $…" at bounding box center [718, 395] width 187 height 119
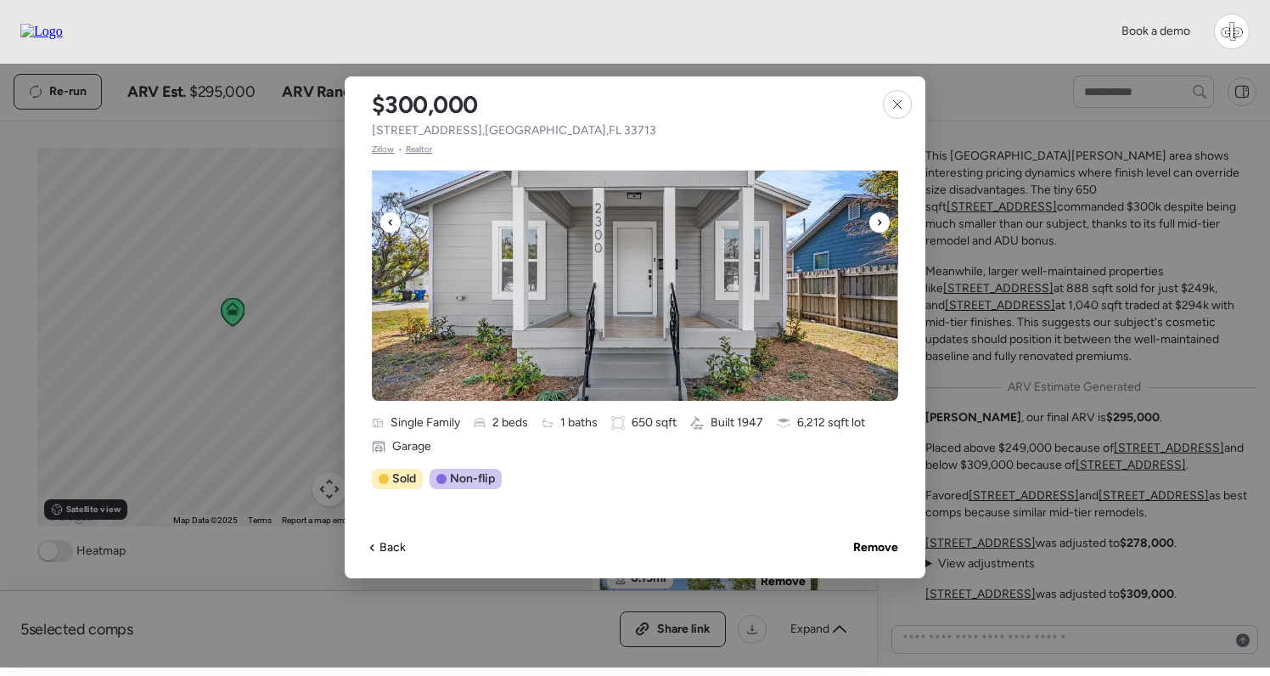
scroll to position [47, 0]
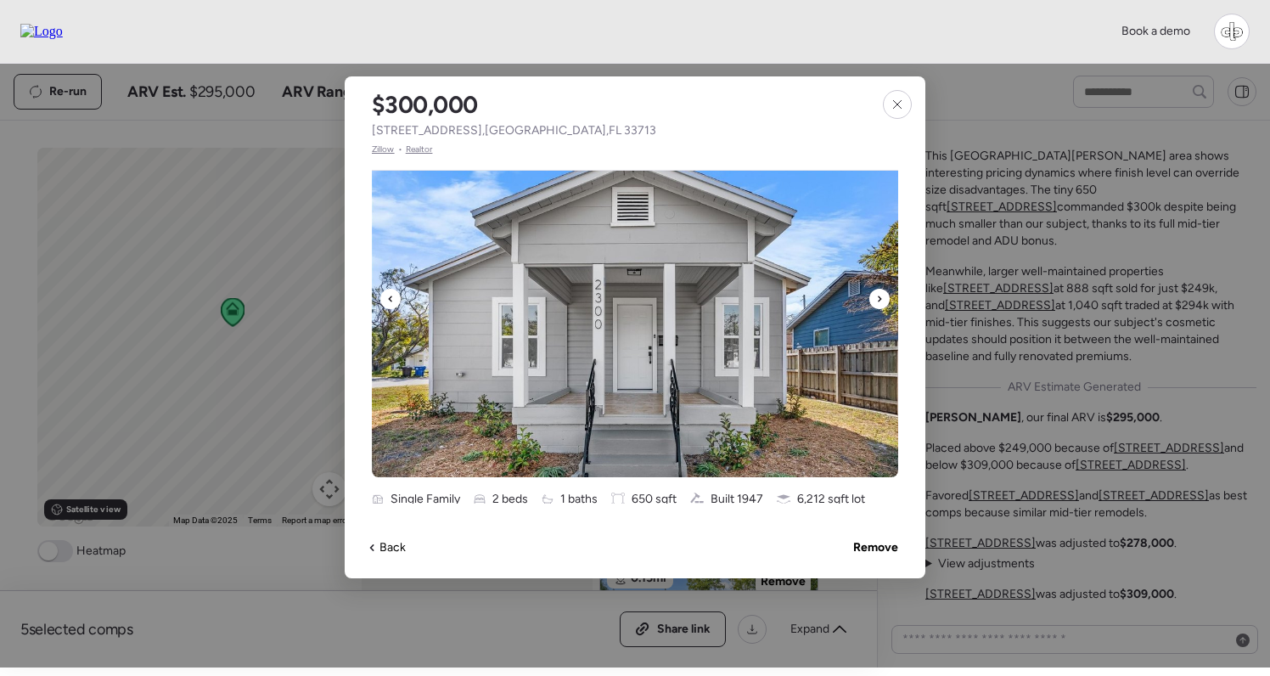
click at [677, 261] on img at bounding box center [635, 308] width 526 height 340
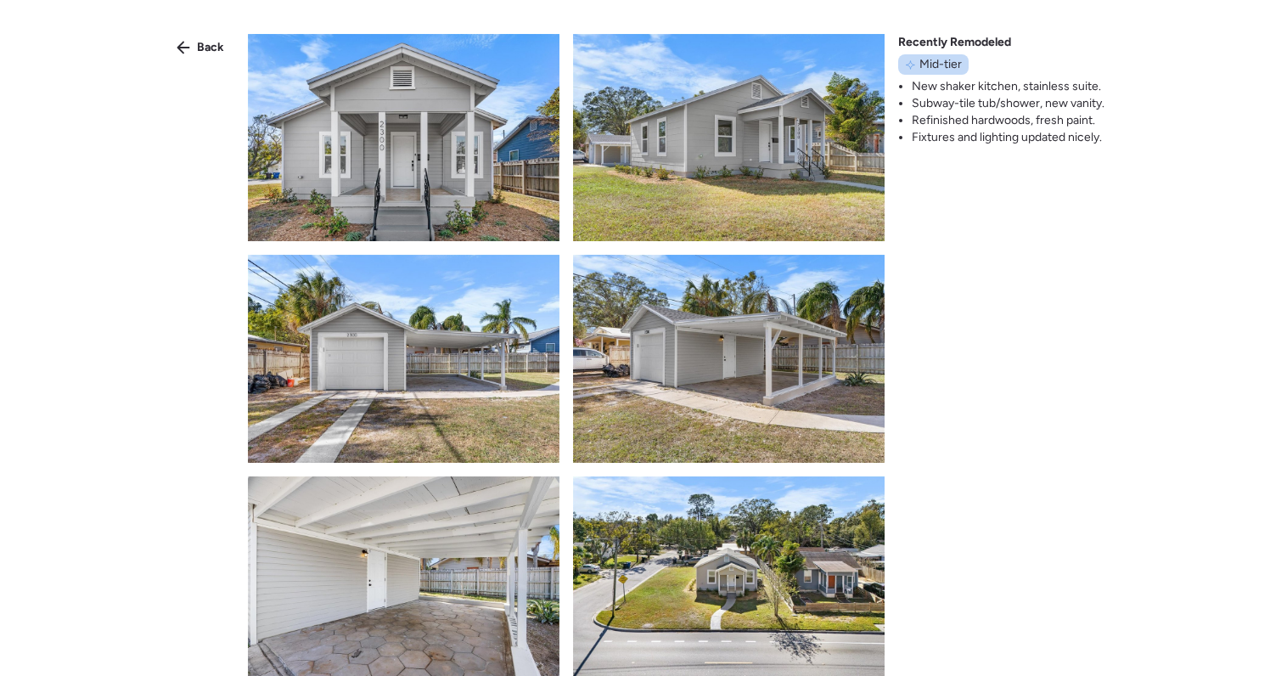
scroll to position [0, 0]
click at [190, 48] on div "Back" at bounding box center [200, 47] width 68 height 27
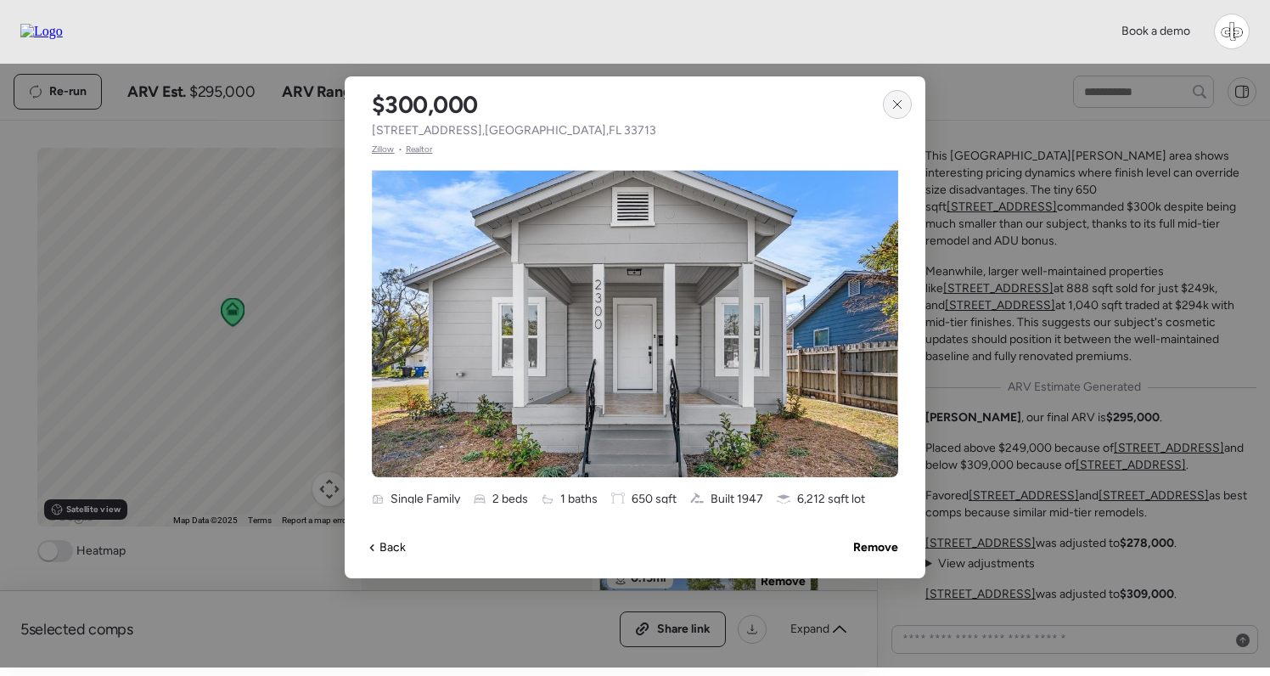
click at [896, 98] on icon at bounding box center [897, 105] width 14 height 14
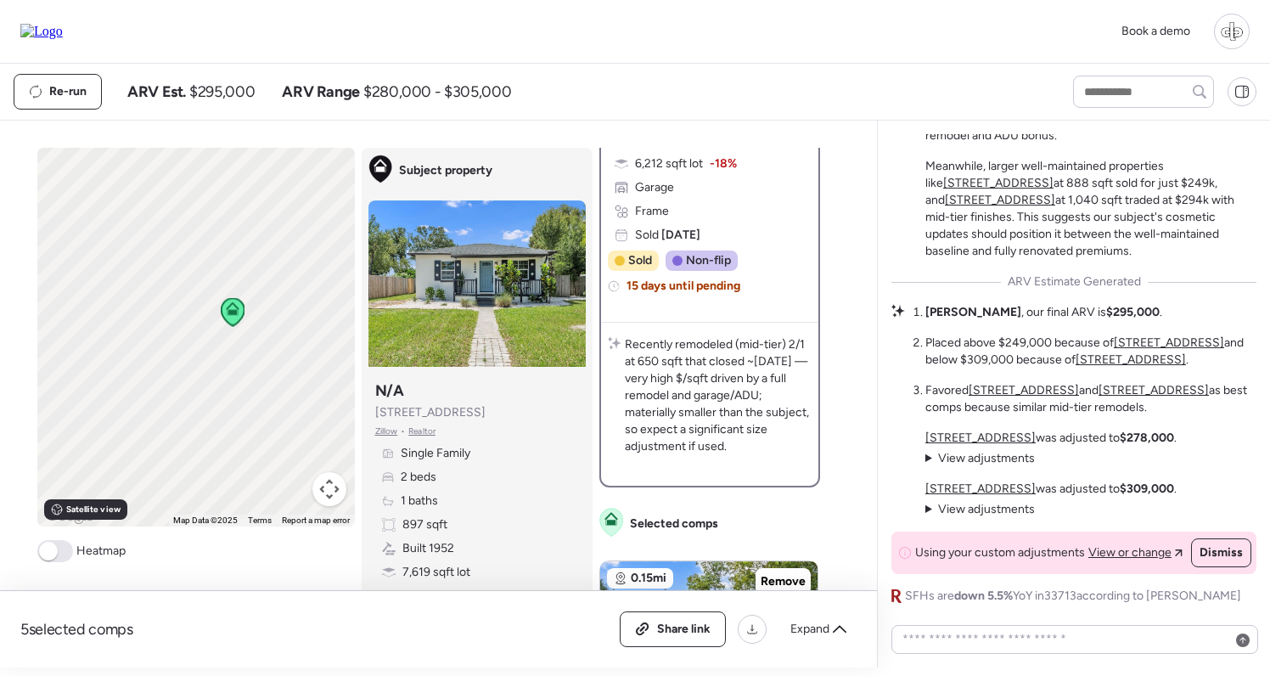
click at [980, 509] on span "View adjustments" at bounding box center [986, 509] width 97 height 14
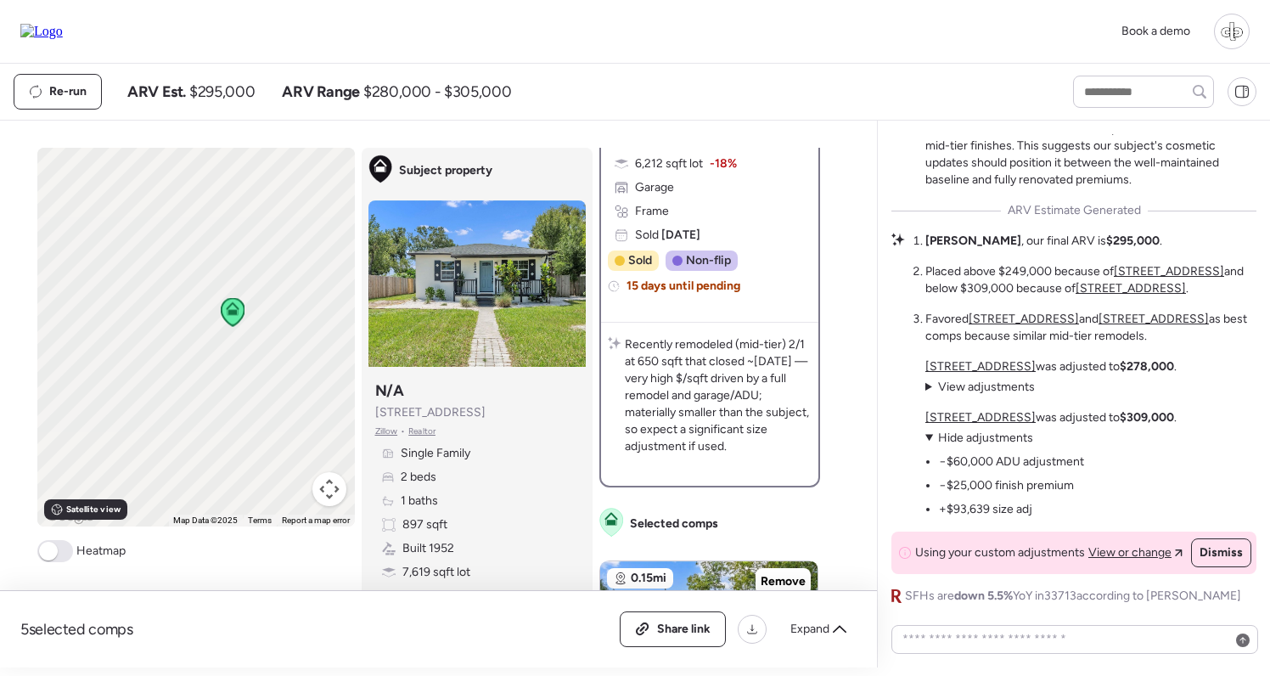
click at [989, 435] on span "Hide adjustments" at bounding box center [985, 437] width 95 height 14
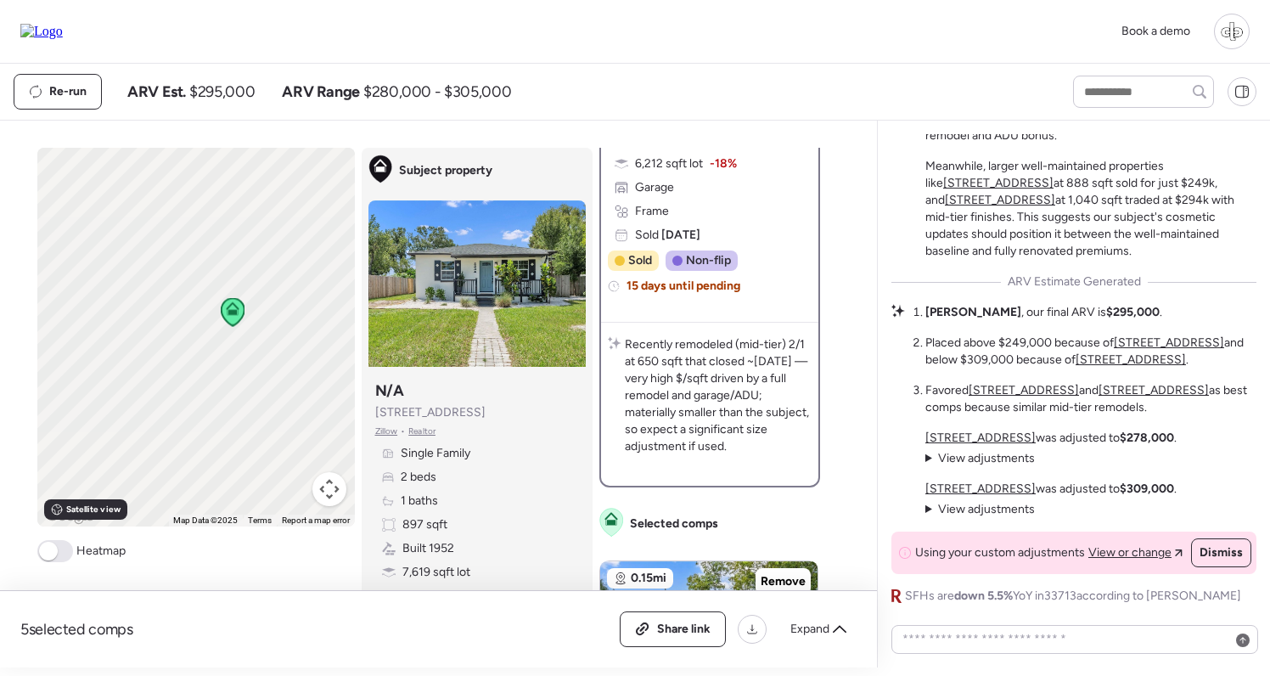
click at [978, 487] on u "[STREET_ADDRESS]" at bounding box center [980, 488] width 110 height 14
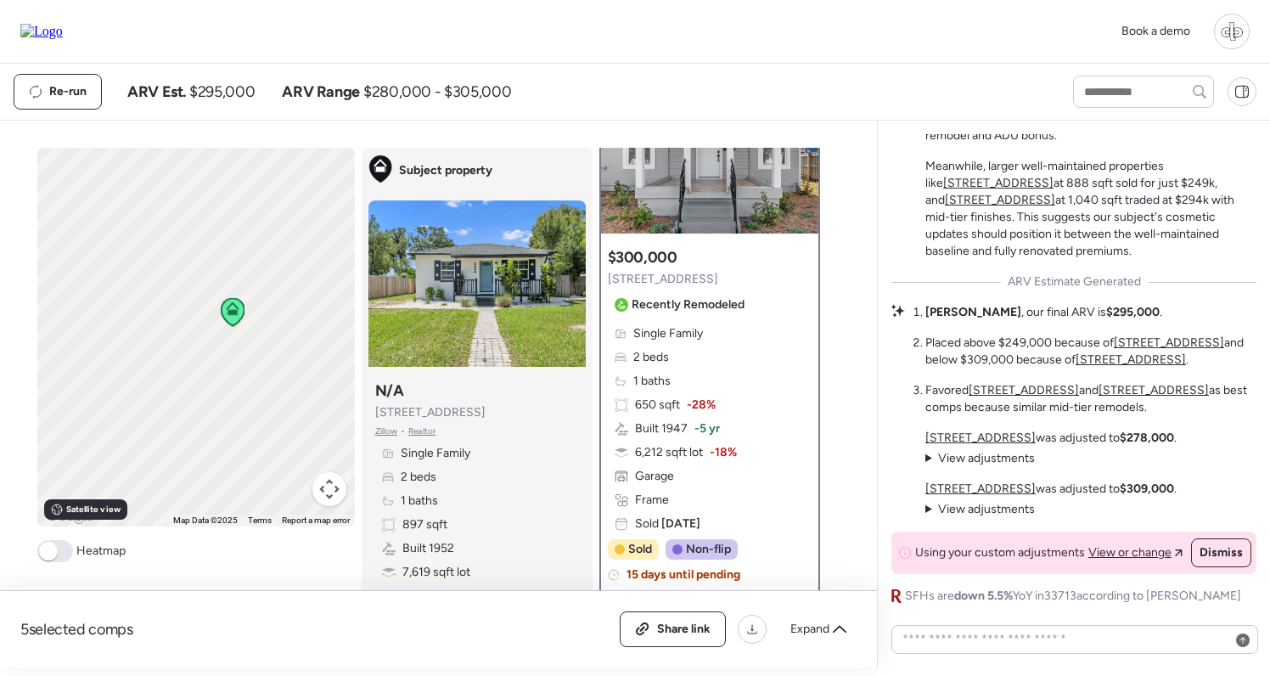
scroll to position [130, 0]
click at [989, 508] on span "View adjustments" at bounding box center [986, 509] width 97 height 14
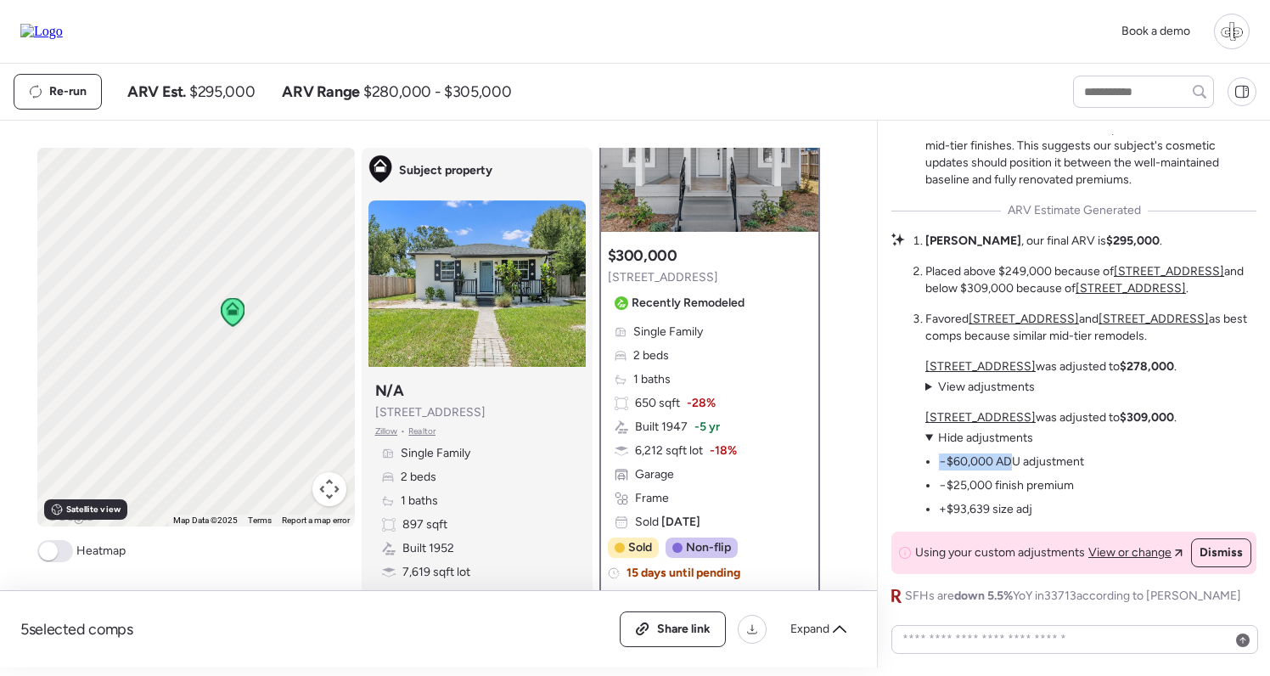
drag, startPoint x: 951, startPoint y: 452, endPoint x: 1012, endPoint y: 467, distance: 62.8
click at [1012, 467] on ul "−$60,000 ADU adjustment −$25,000 finish premium +$93,639 size adj" at bounding box center [1004, 482] width 159 height 71
click at [1012, 467] on li "−$60,000 ADU adjustment" at bounding box center [1011, 461] width 145 height 17
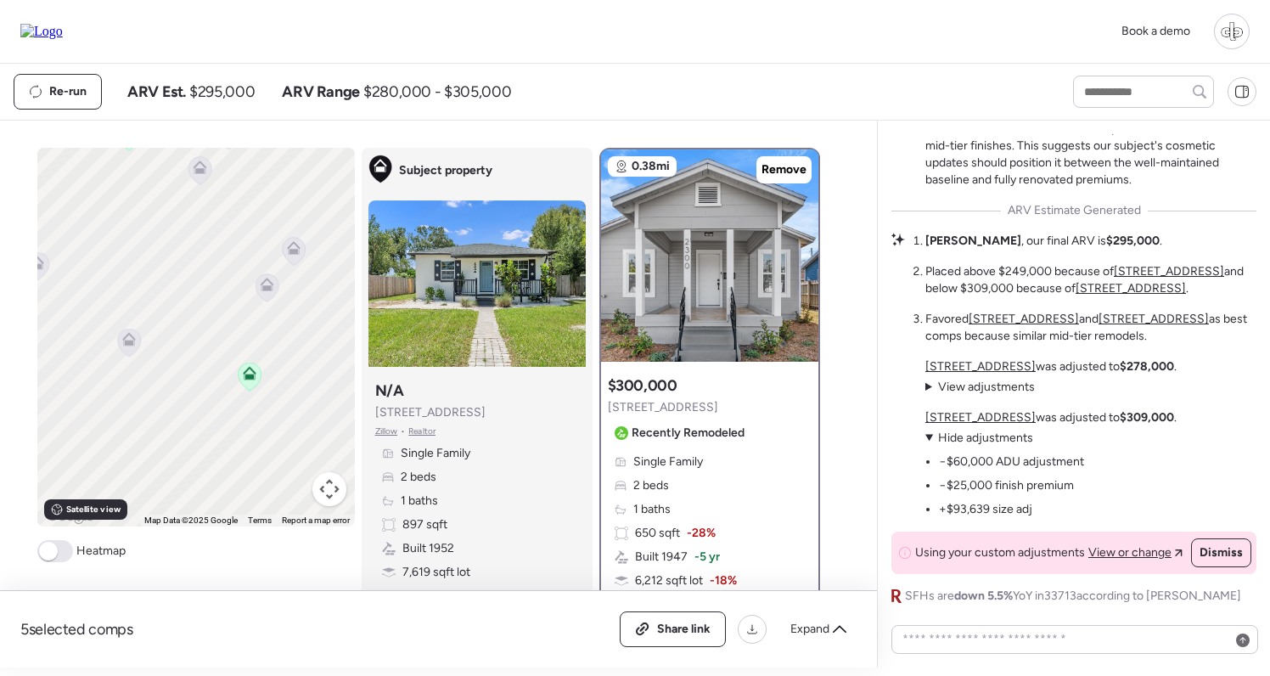
scroll to position [0, 0]
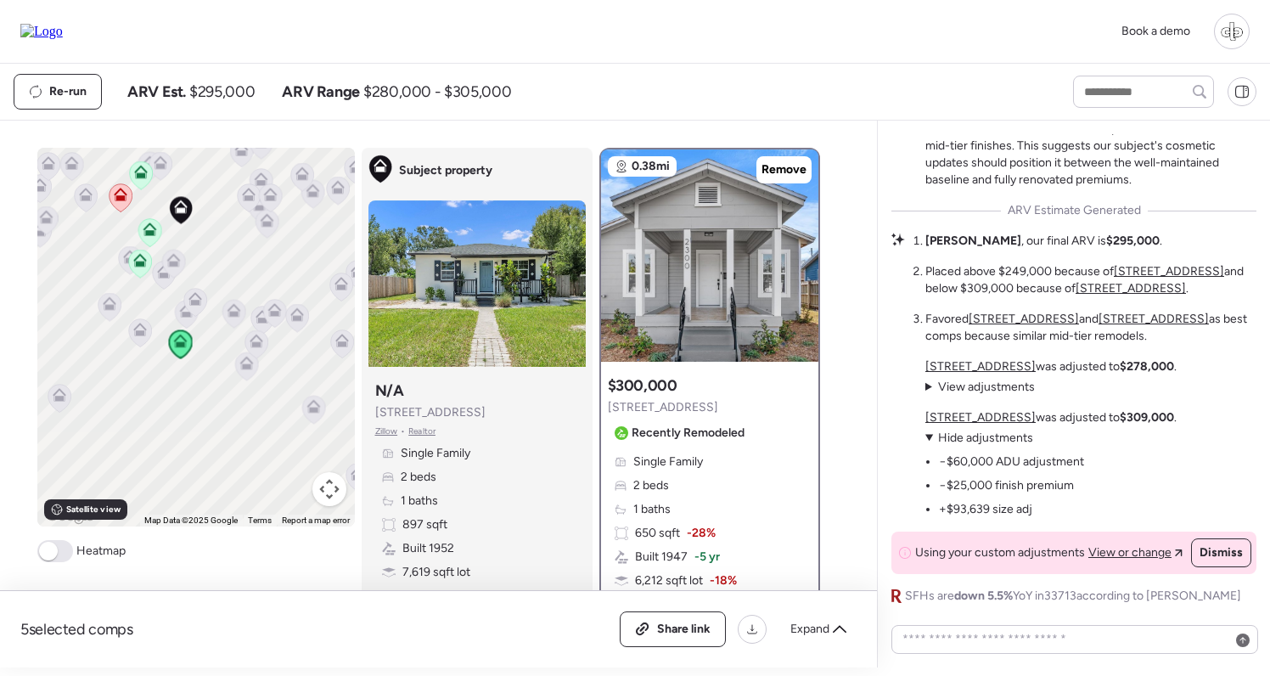
click at [113, 202] on icon at bounding box center [120, 198] width 23 height 28
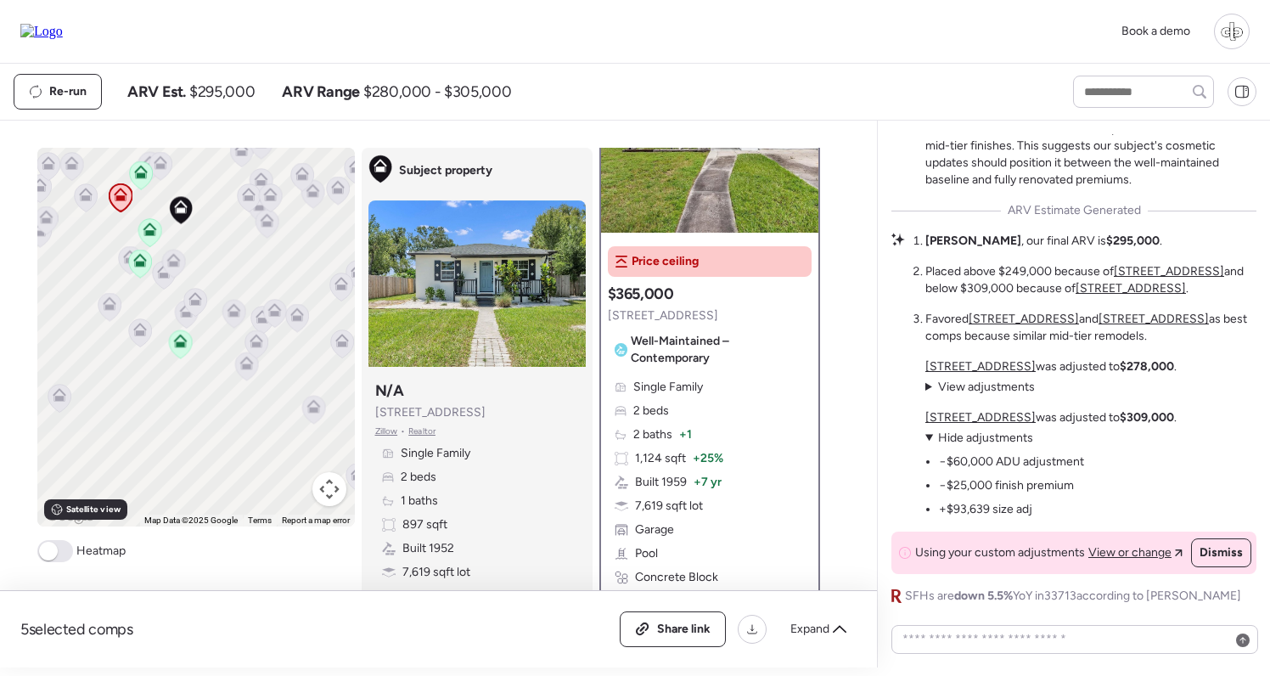
scroll to position [138, 0]
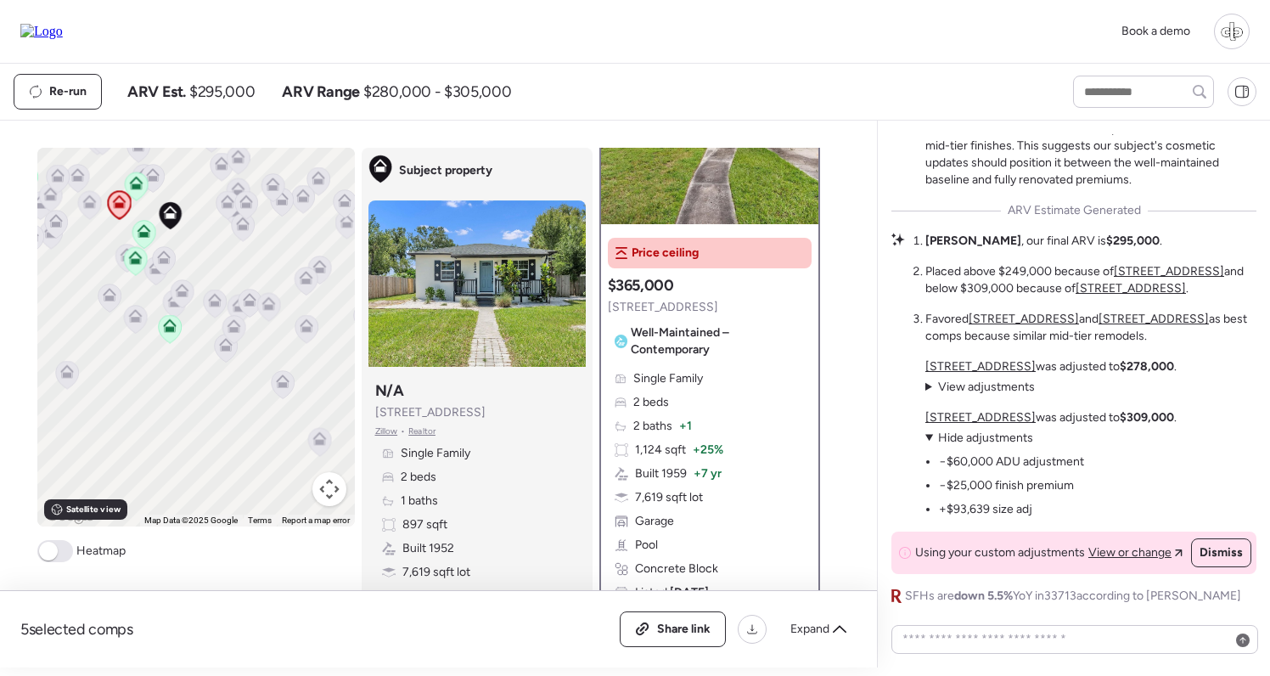
click at [392, 430] on span "Zillow" at bounding box center [386, 431] width 23 height 14
click at [956, 643] on textarea at bounding box center [1074, 639] width 351 height 24
type textarea "**********"
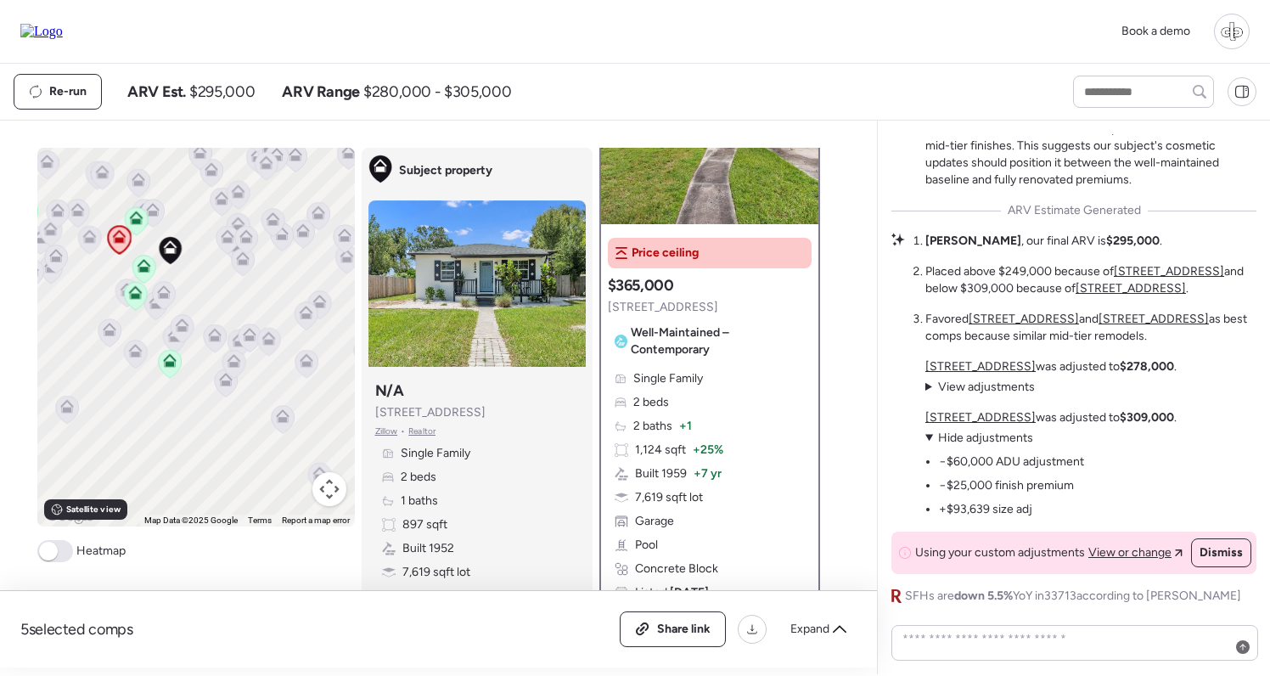
drag, startPoint x: 191, startPoint y: 235, endPoint x: 191, endPoint y: 295, distance: 60.3
click at [191, 295] on div "To navigate, press the arrow keys. To activate drag with keyboard, press Alt + …" at bounding box center [195, 337] width 317 height 379
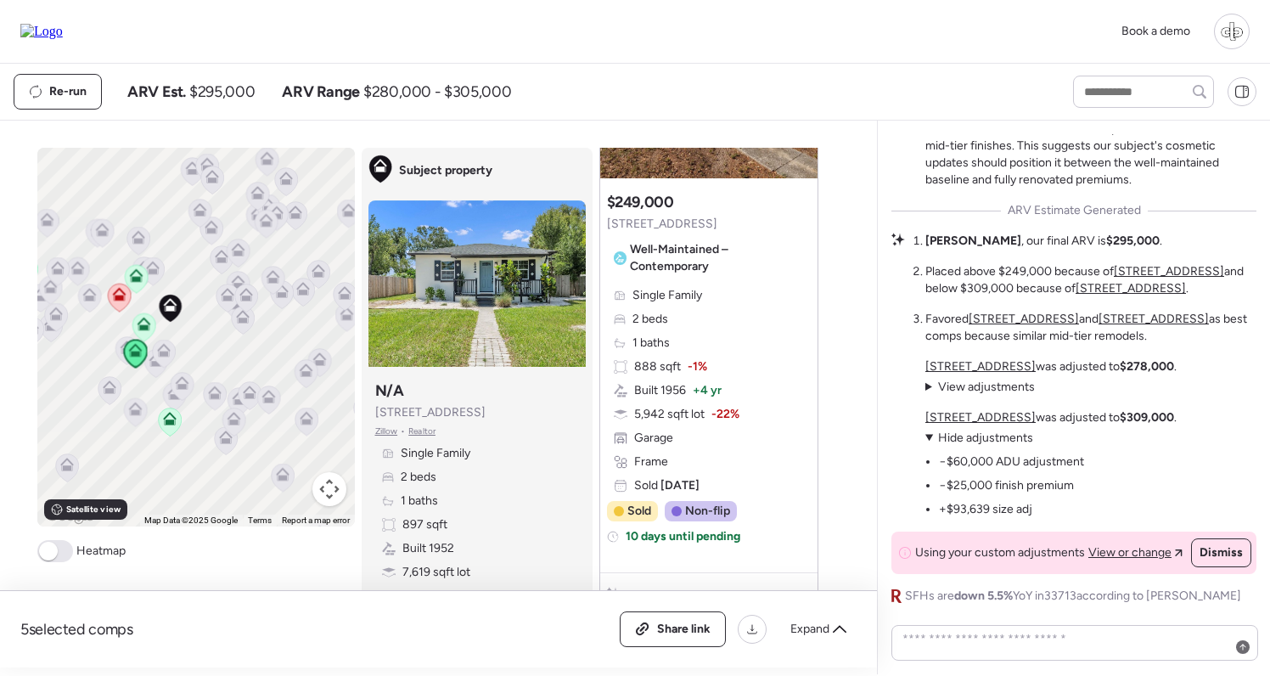
scroll to position [2684, 0]
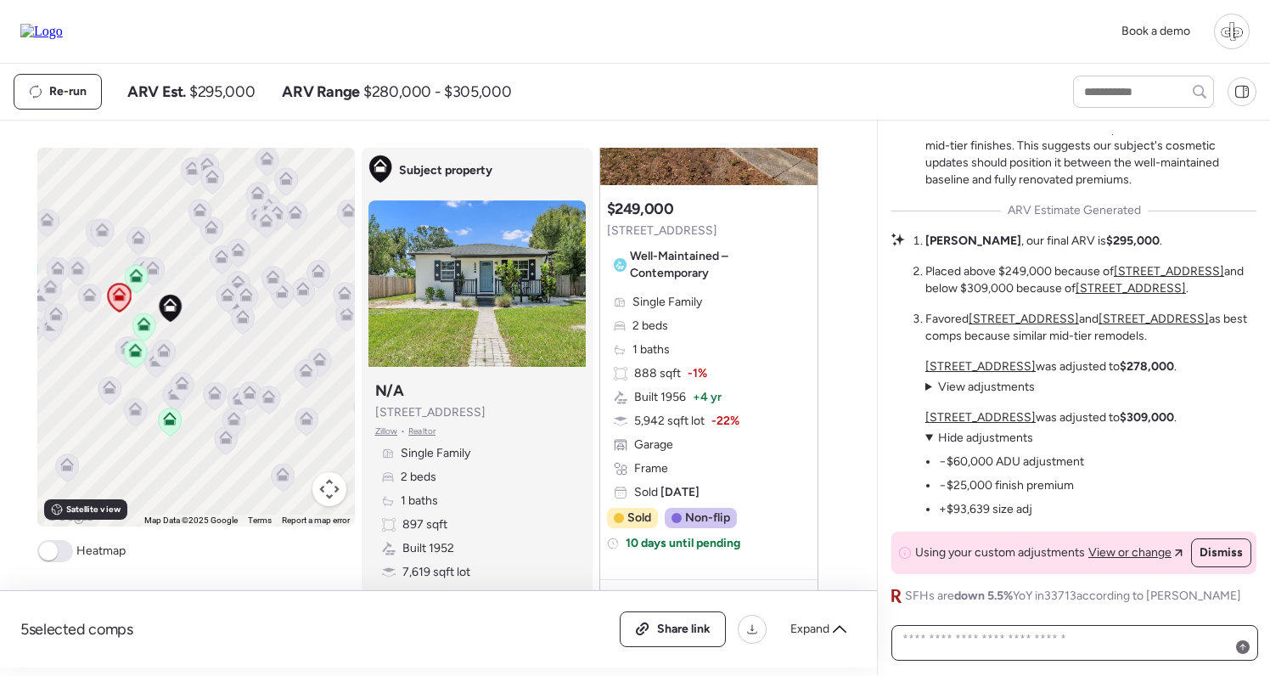
click at [962, 635] on textarea at bounding box center [1074, 642] width 351 height 31
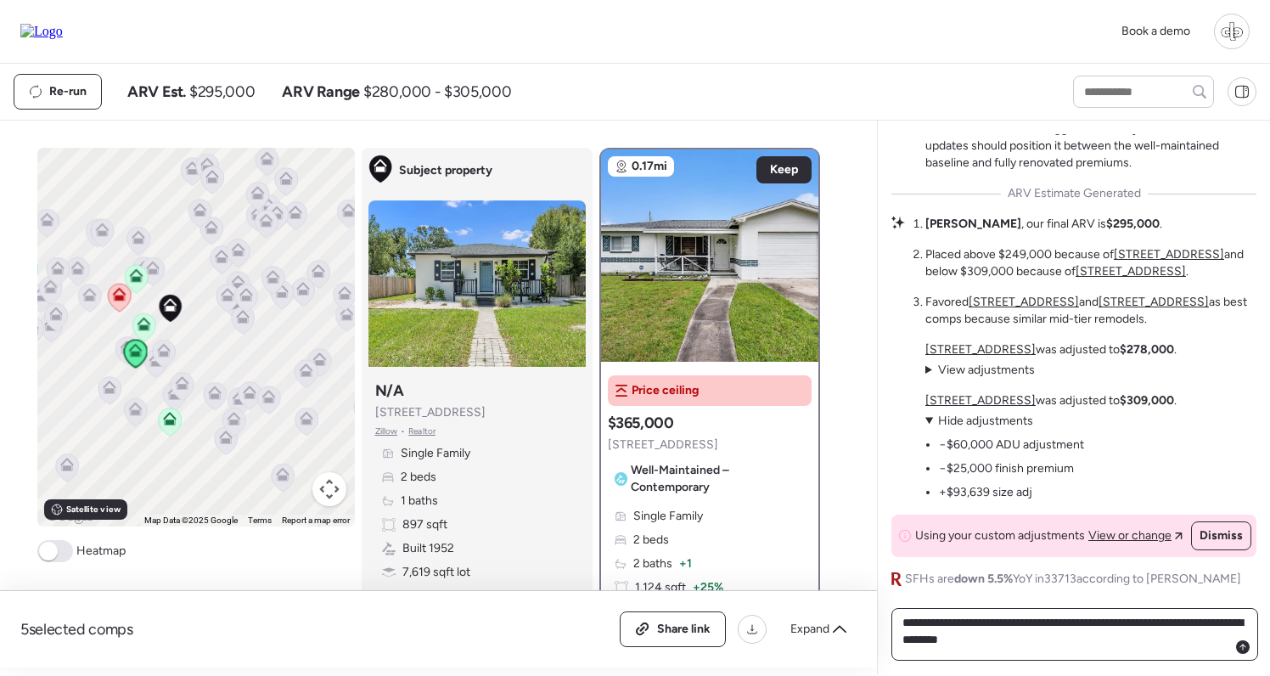
scroll to position [0, 0]
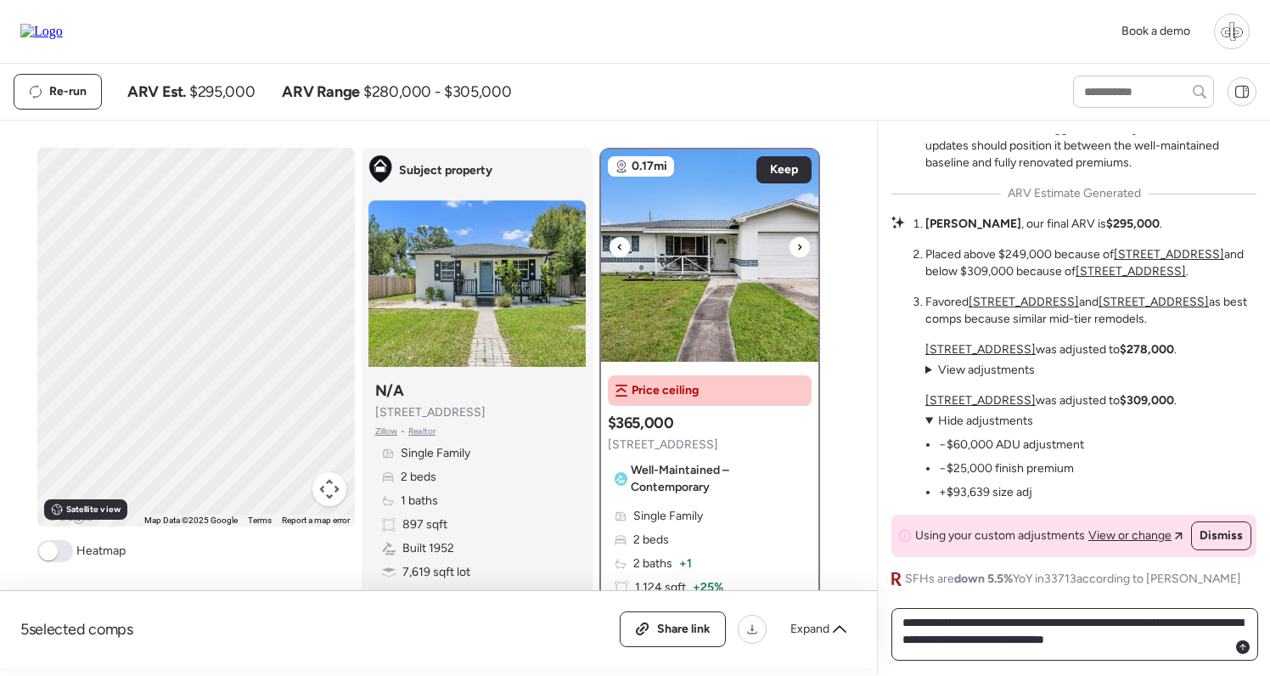
type textarea "**********"
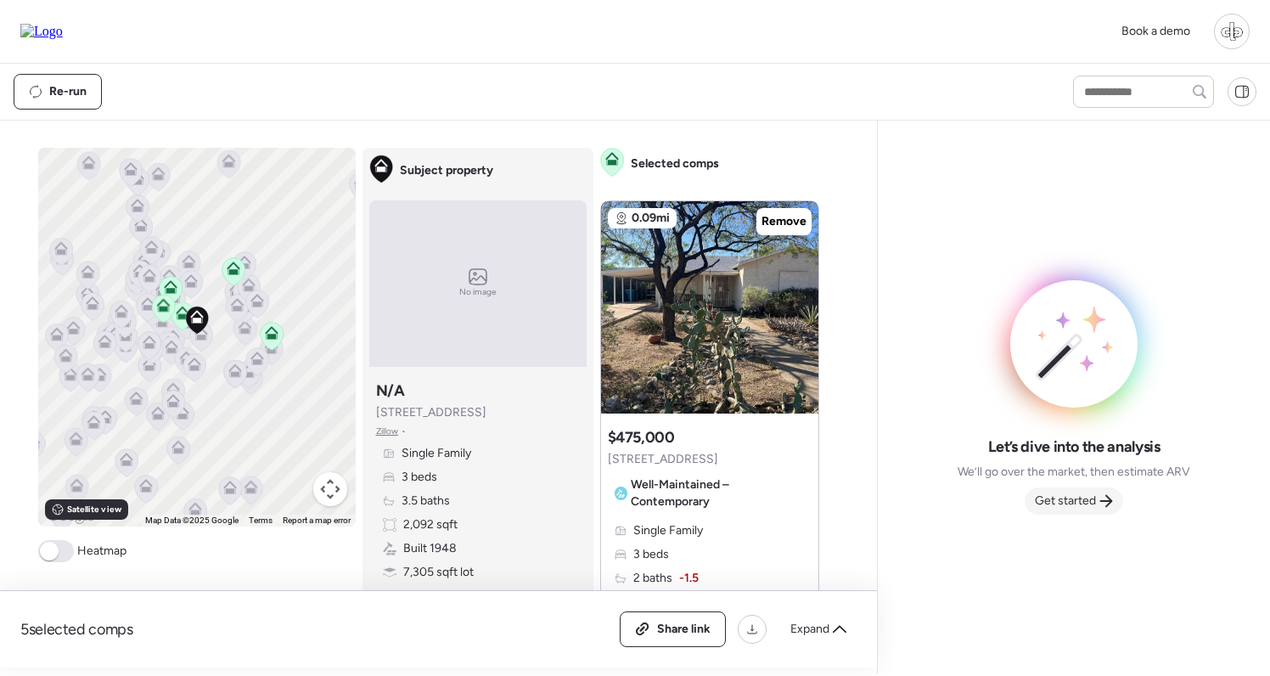
click at [1094, 498] on span "Get started" at bounding box center [1065, 500] width 61 height 17
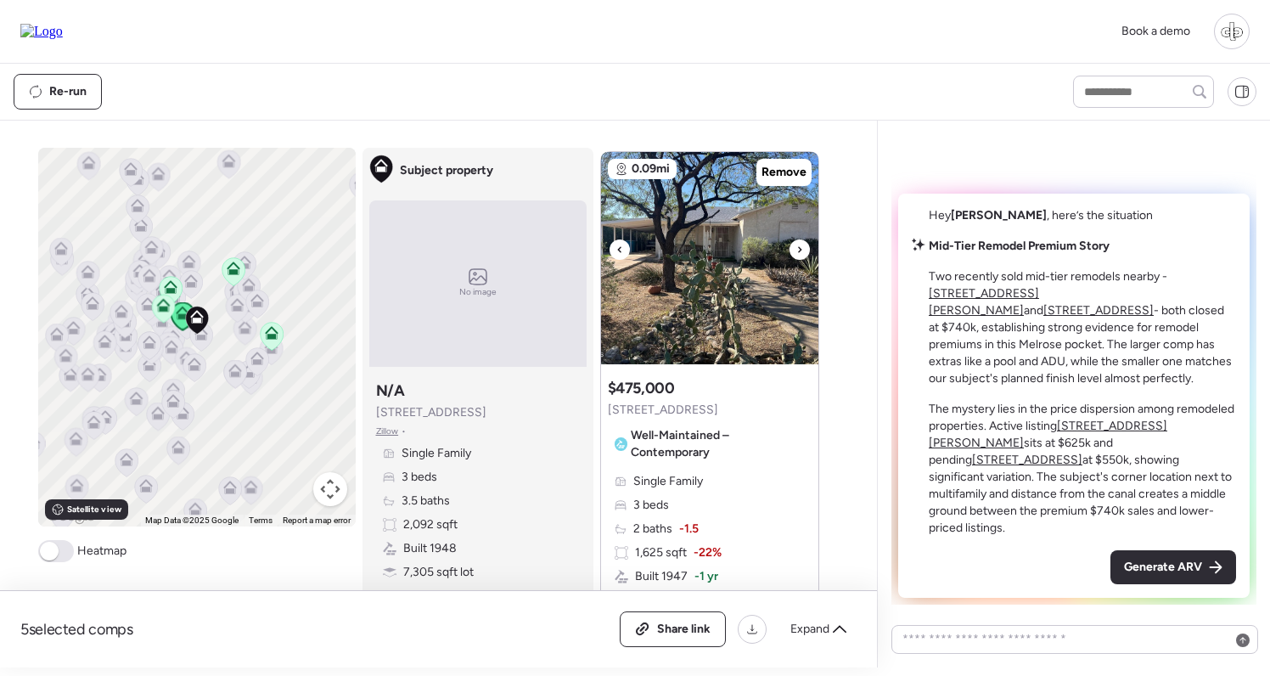
scroll to position [83, 0]
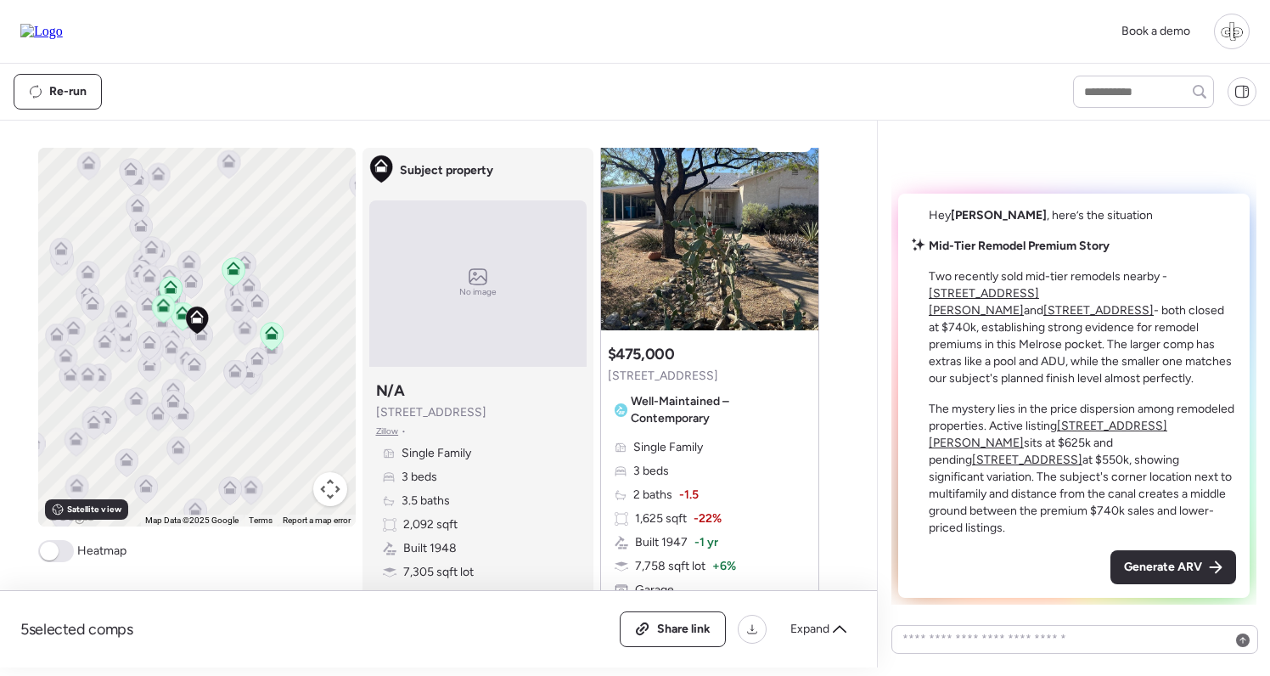
click at [953, 317] on u "1217 W Campbell Ave" at bounding box center [984, 301] width 110 height 31
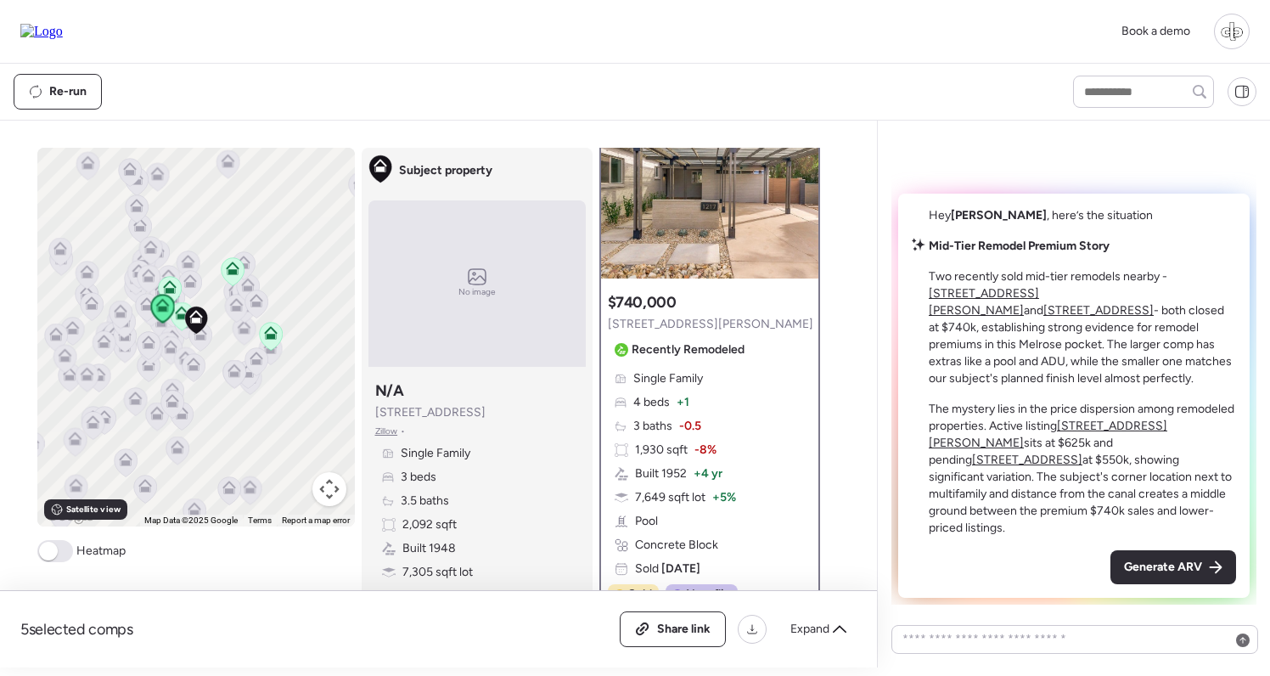
scroll to position [0, 0]
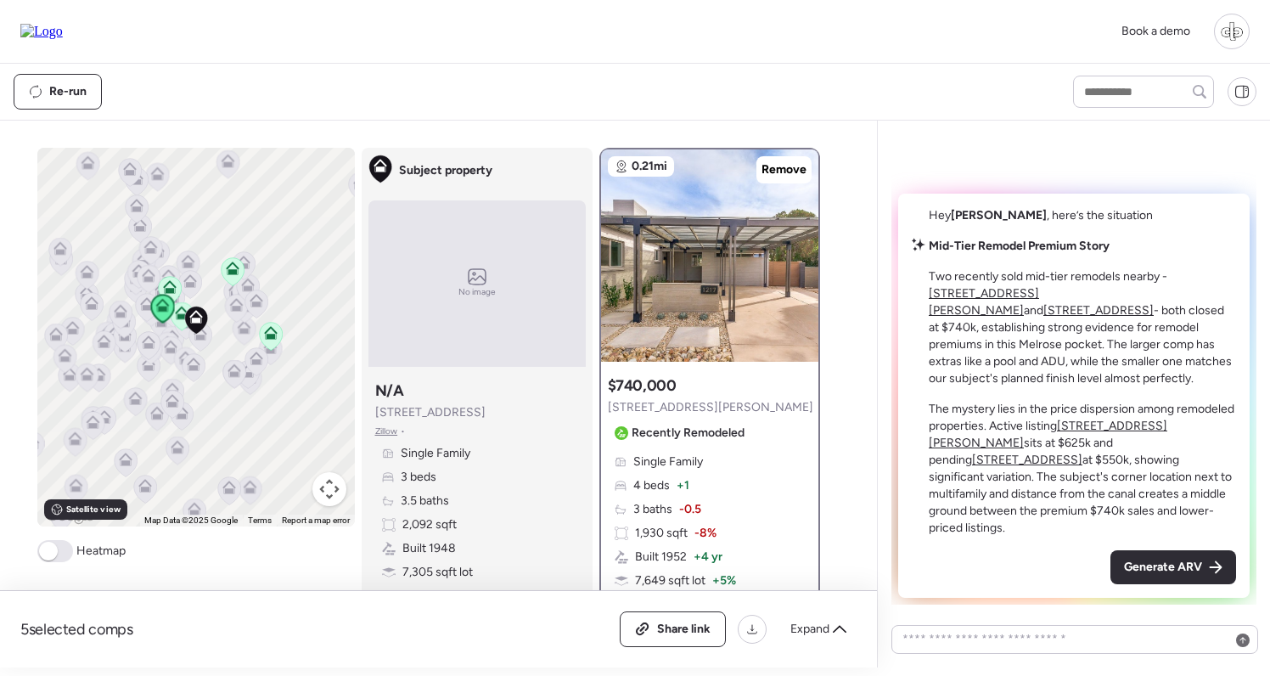
click at [1074, 317] on u "217 W Montecito Ave" at bounding box center [1098, 310] width 110 height 14
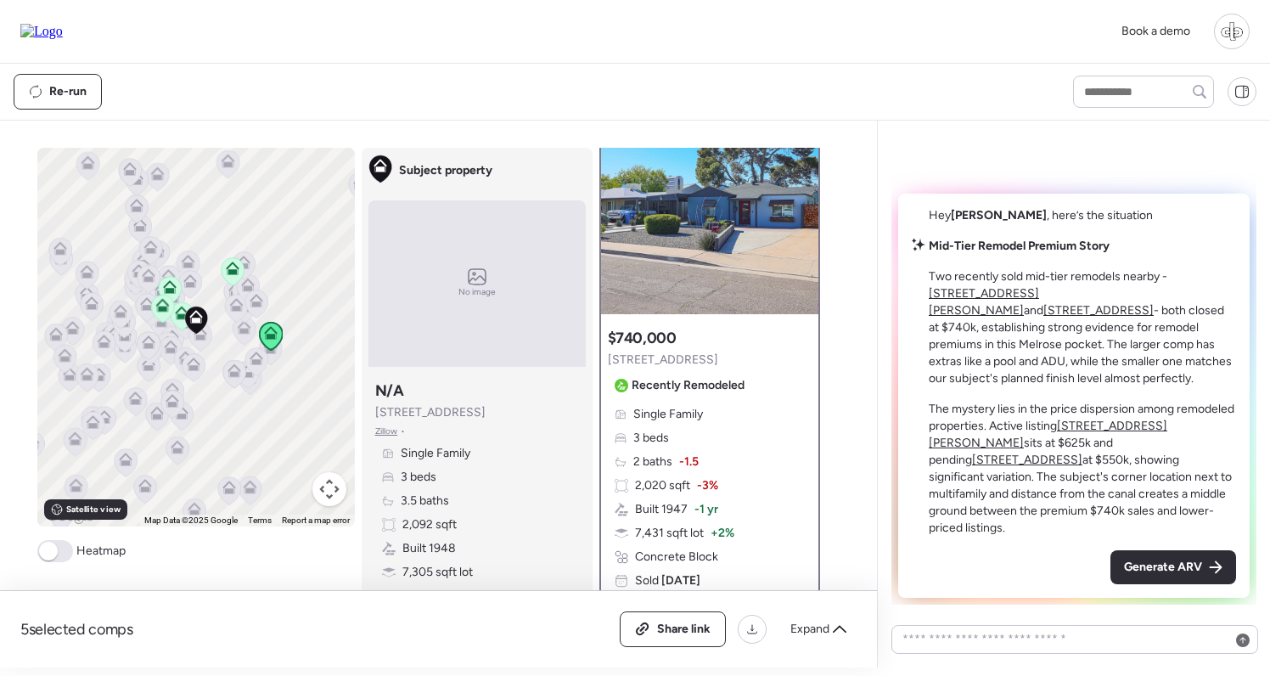
scroll to position [76, 0]
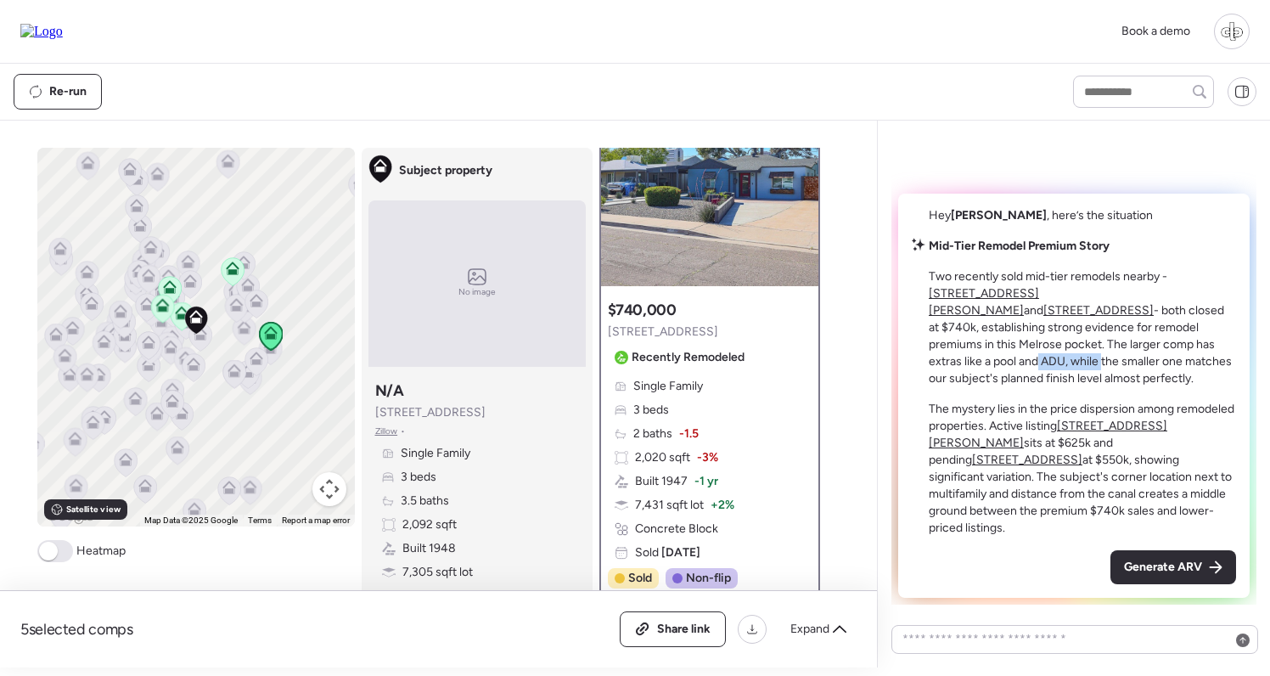
drag, startPoint x: 1031, startPoint y: 376, endPoint x: 1100, endPoint y: 376, distance: 69.6
click at [1100, 376] on p "Two recently sold mid-tier remodels nearby - 1217 W Campbell Ave and 217 W Mont…" at bounding box center [1082, 327] width 307 height 119
click at [1111, 441] on u "[STREET_ADDRESS][PERSON_NAME]" at bounding box center [1048, 434] width 239 height 31
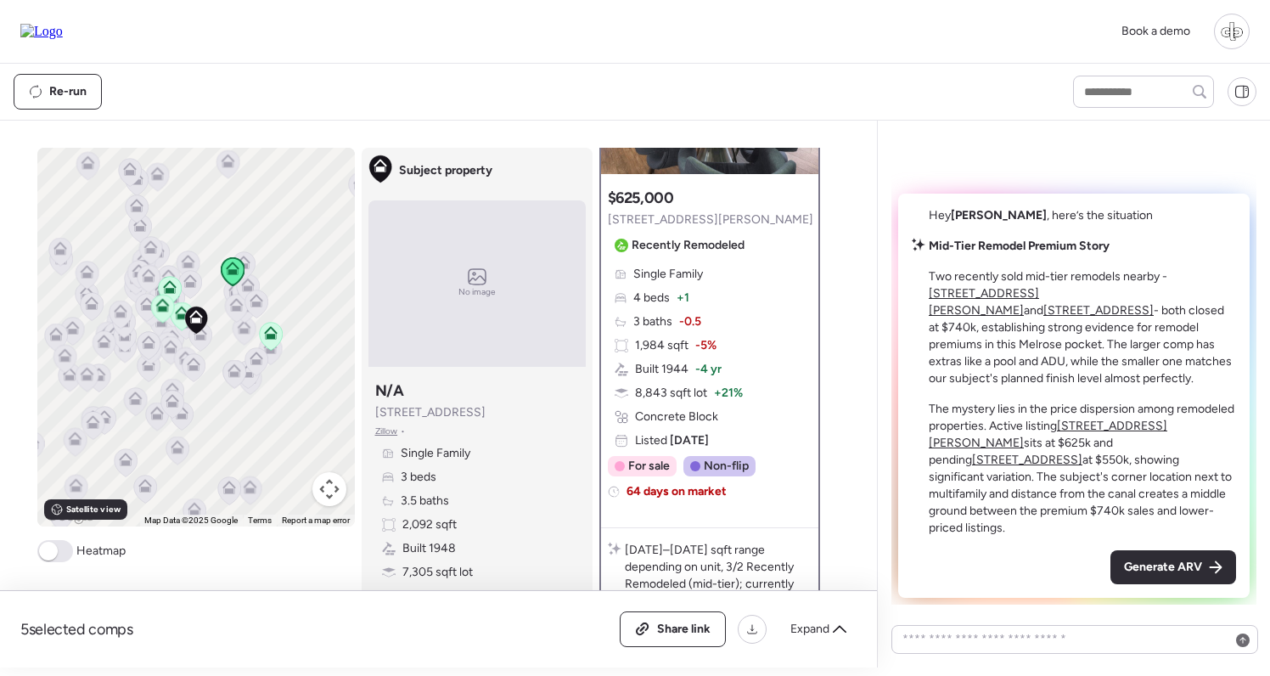
scroll to position [189, 0]
click at [271, 332] on icon at bounding box center [271, 333] width 14 height 14
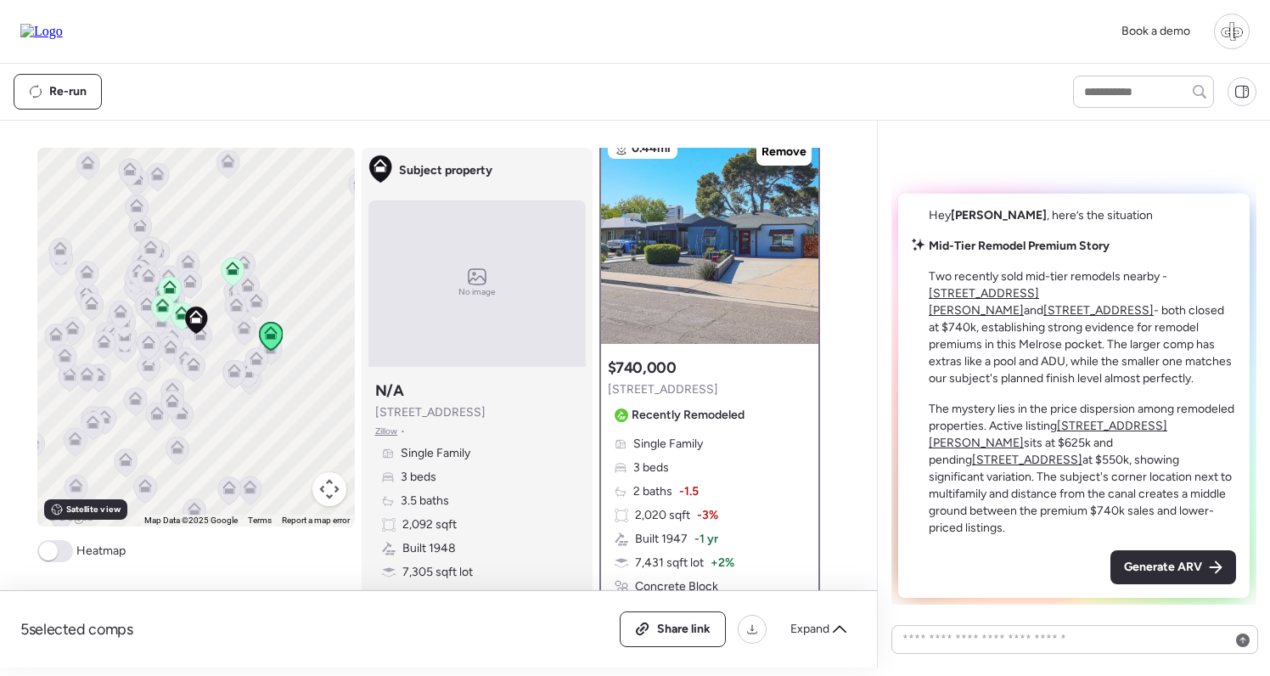
scroll to position [0, 0]
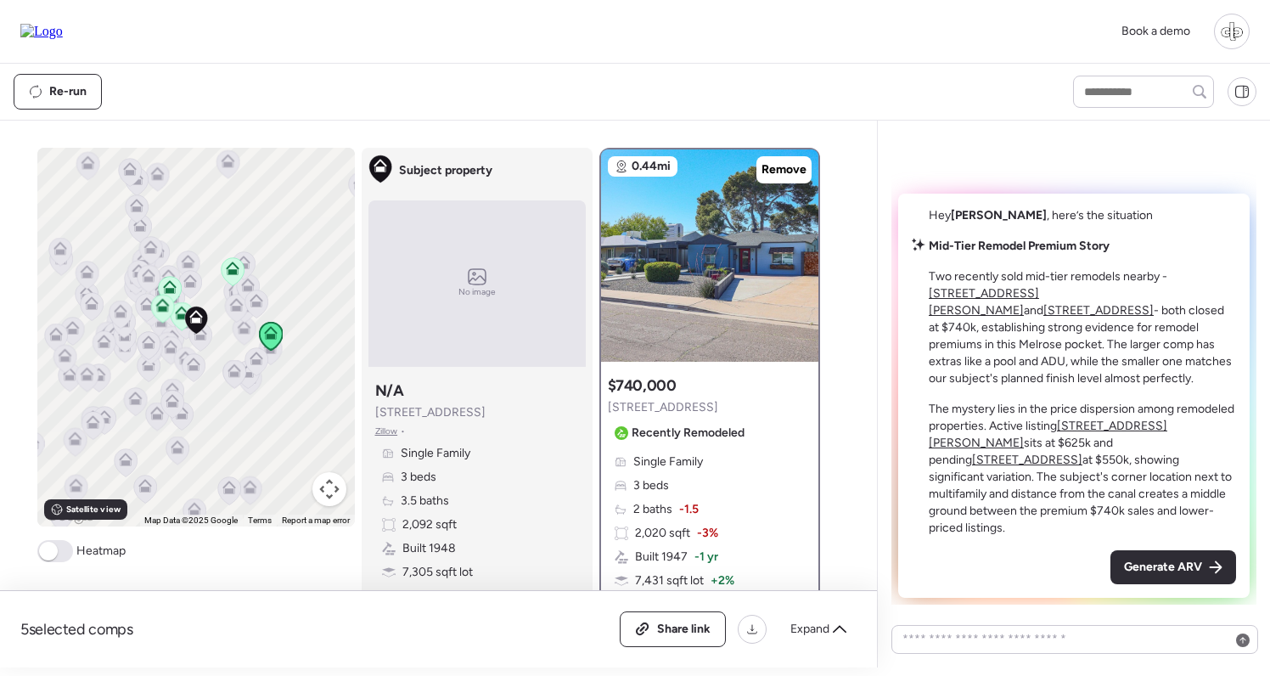
click at [168, 320] on icon at bounding box center [162, 309] width 24 height 29
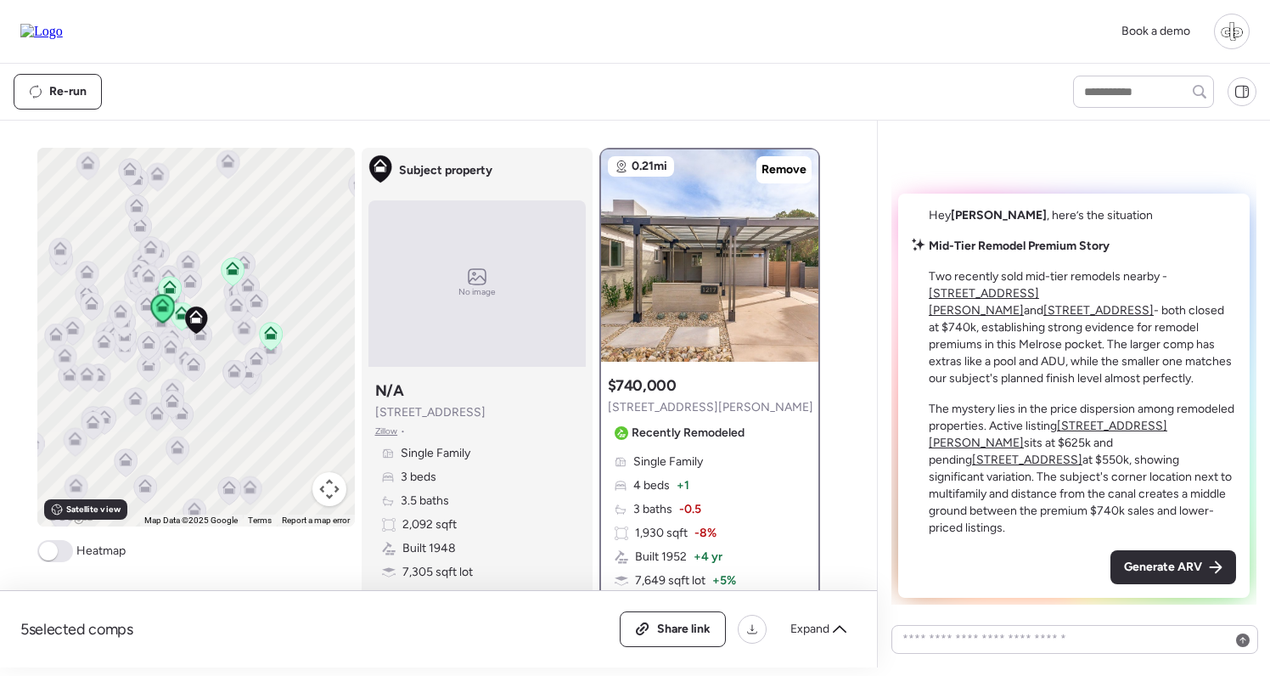
click at [179, 318] on icon at bounding box center [181, 316] width 11 height 5
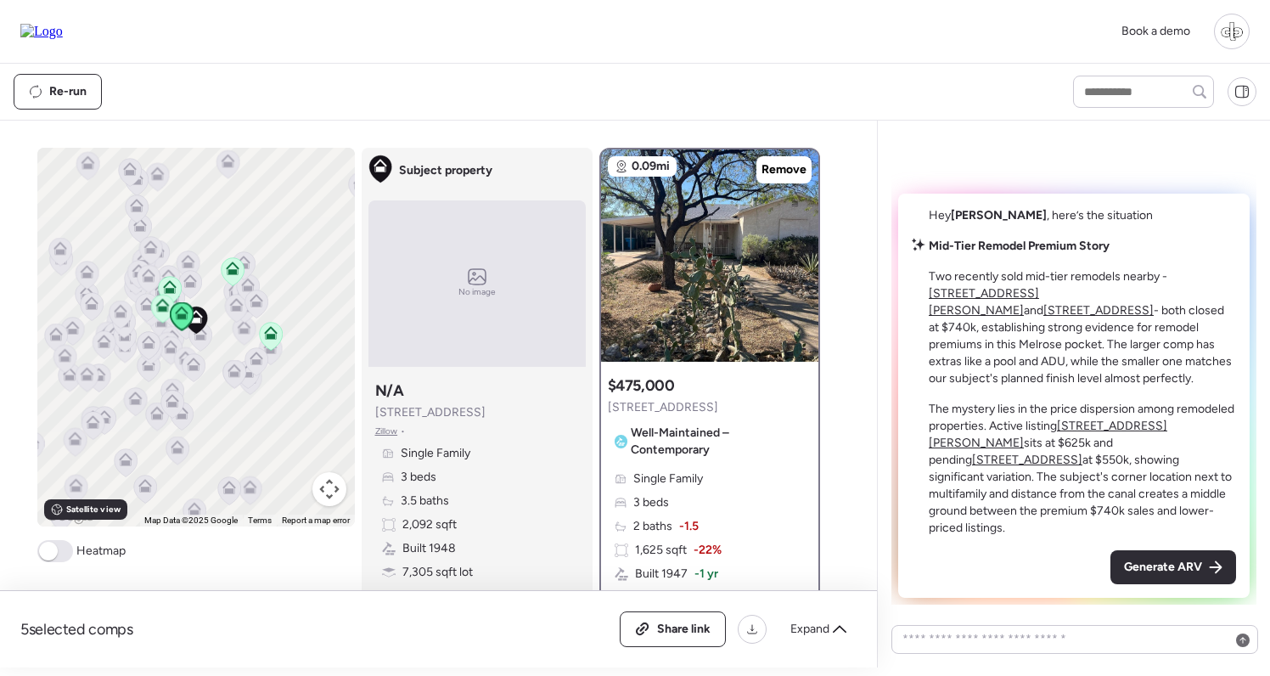
click at [170, 288] on icon at bounding box center [170, 287] width 14 height 14
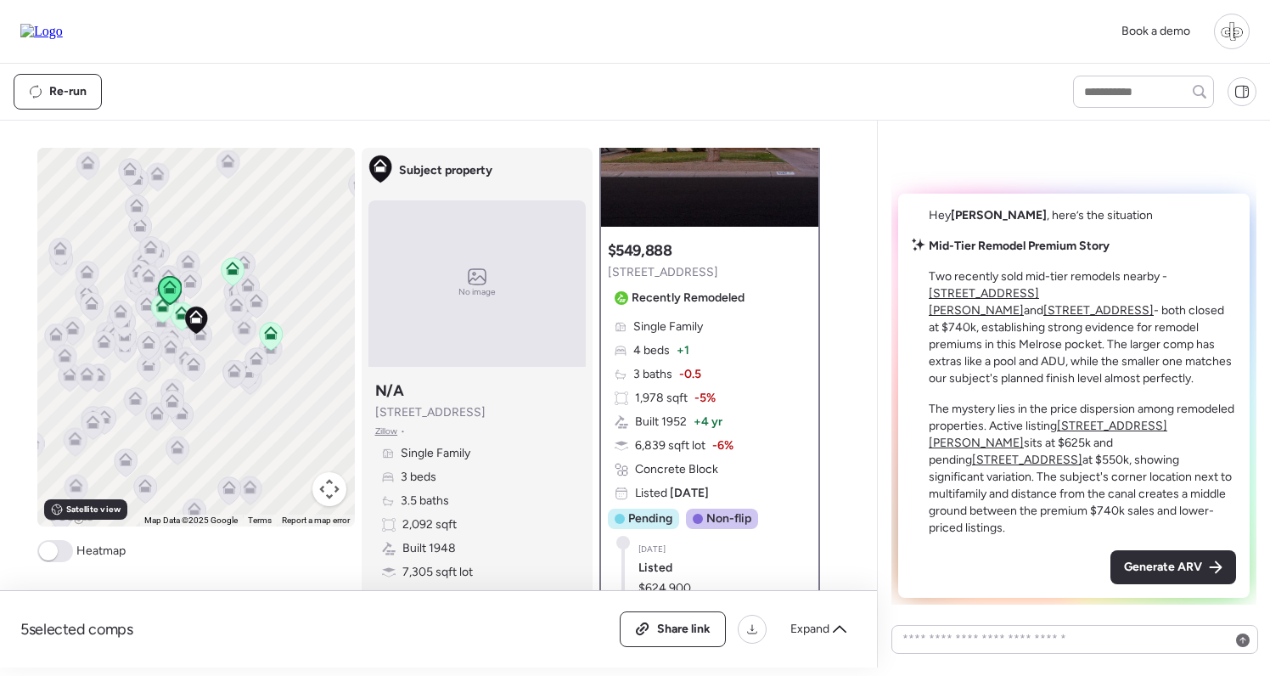
scroll to position [126, 0]
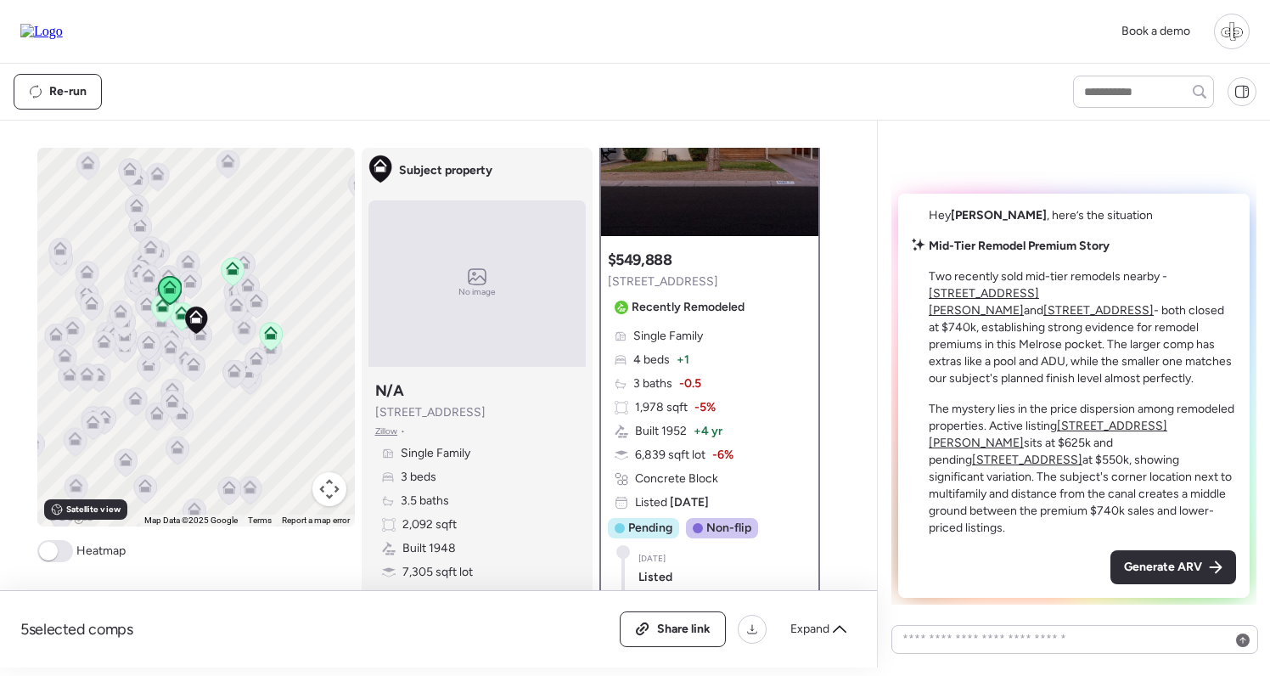
click at [180, 322] on icon at bounding box center [181, 316] width 23 height 28
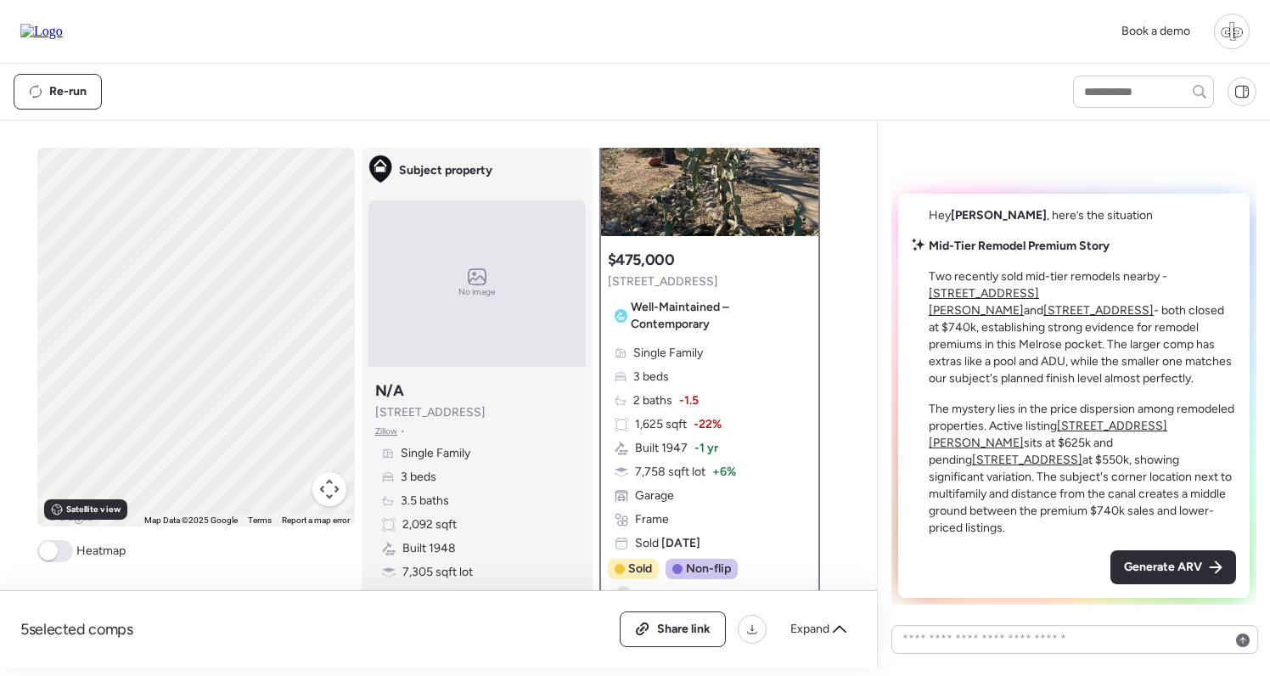
scroll to position [0, 0]
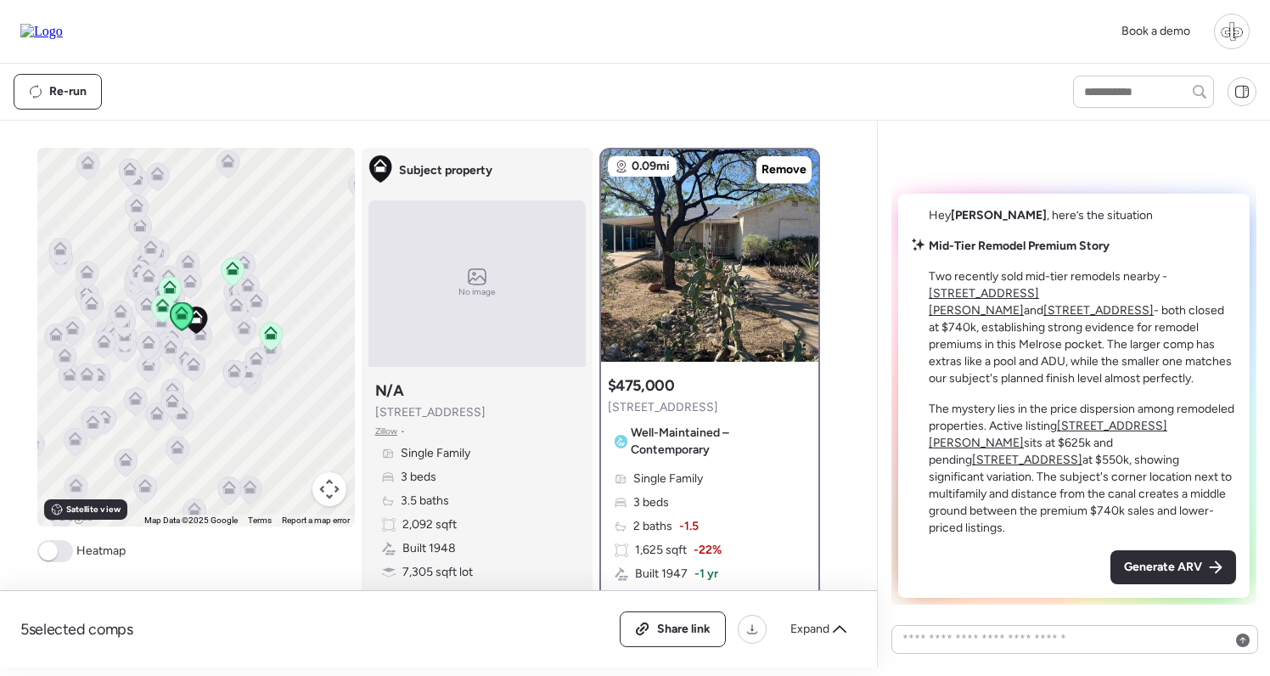
click at [161, 317] on icon at bounding box center [162, 309] width 23 height 28
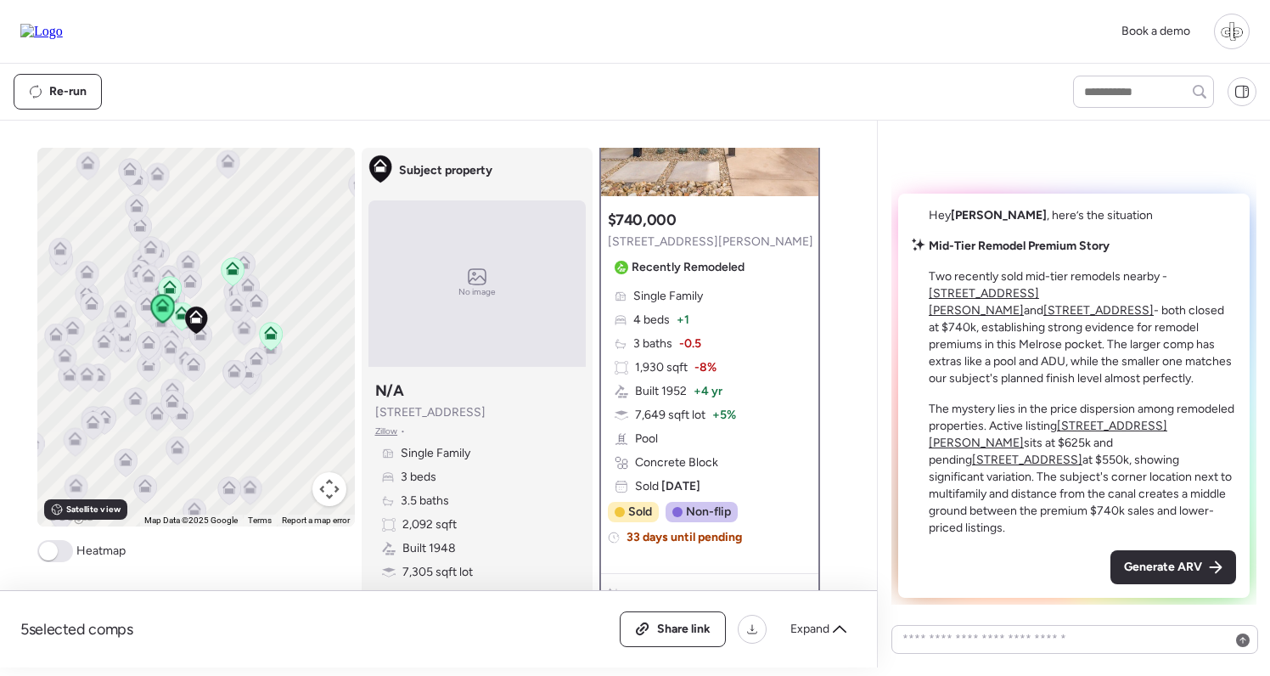
scroll to position [228, 0]
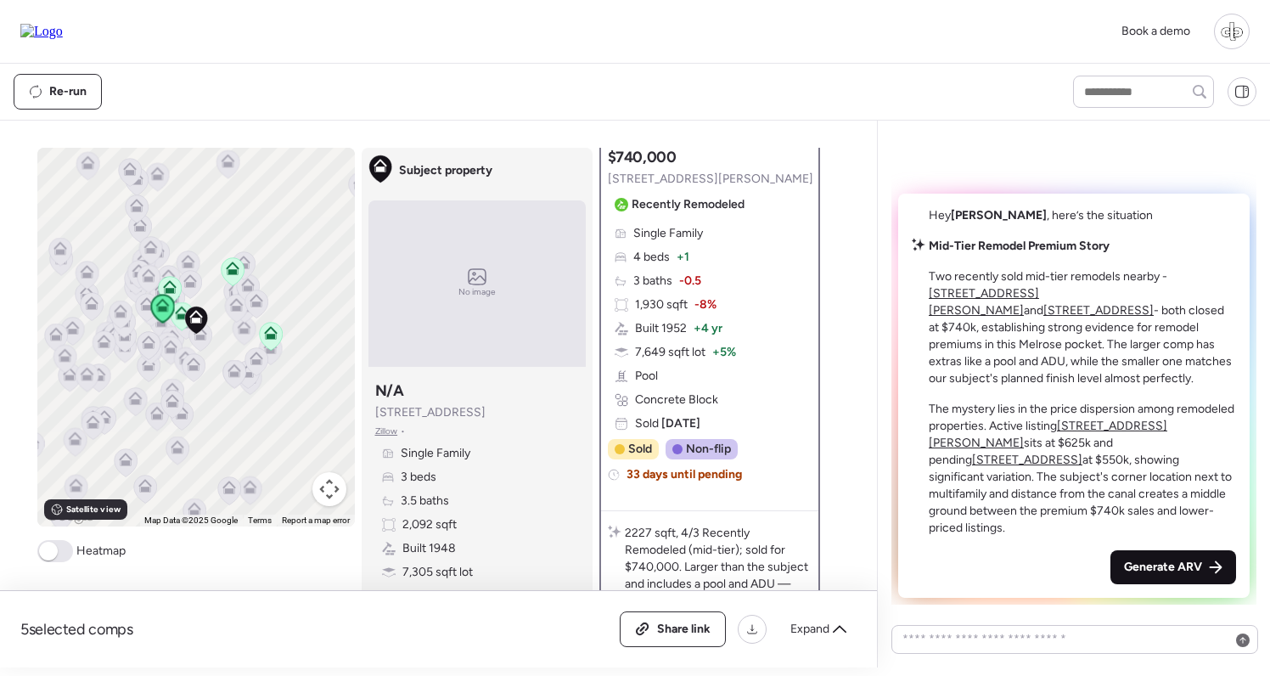
click at [1164, 574] on span "Generate ARV" at bounding box center [1163, 567] width 78 height 17
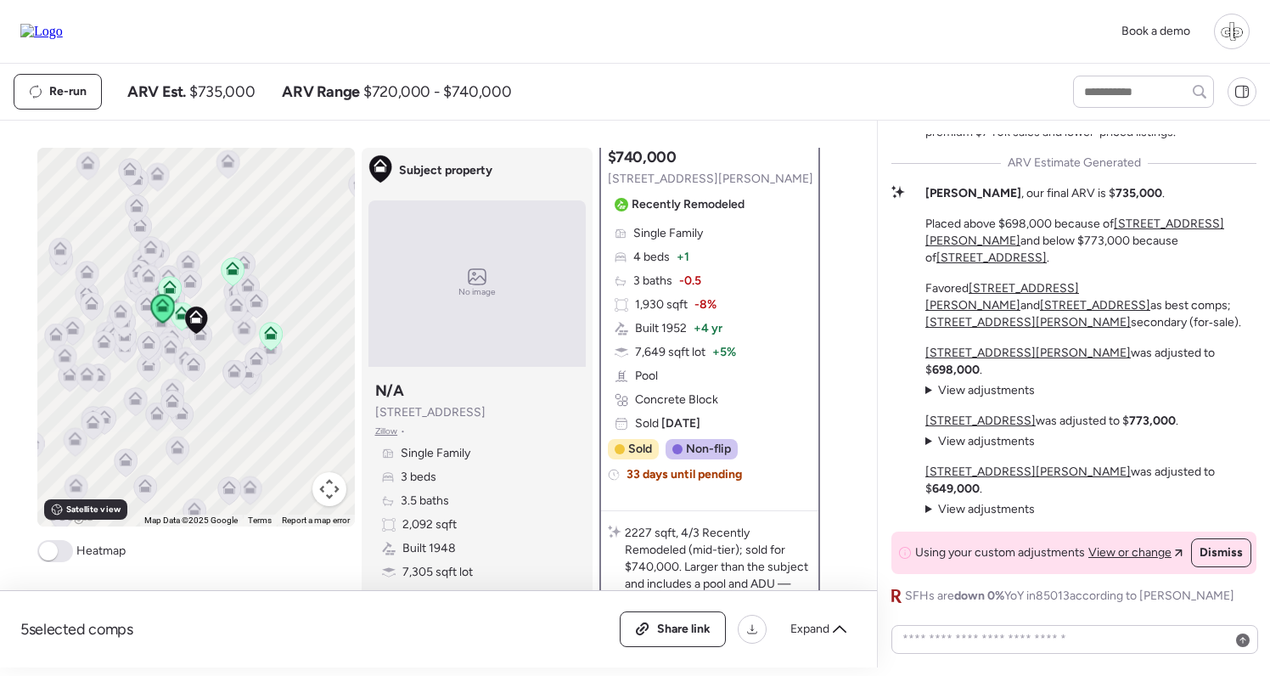
click at [990, 360] on u "1217 W Campbell Ave" at bounding box center [1027, 353] width 205 height 14
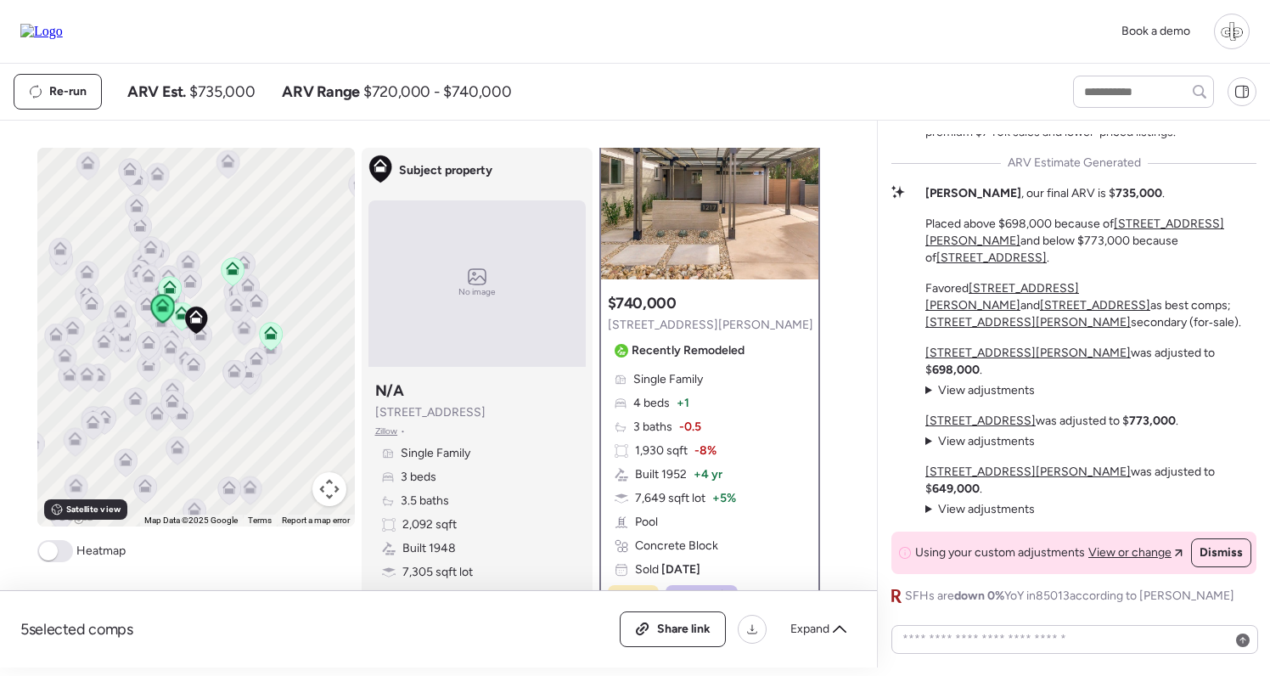
scroll to position [83, 0]
click at [1012, 428] on u "217 W Montecito Ave" at bounding box center [980, 420] width 110 height 14
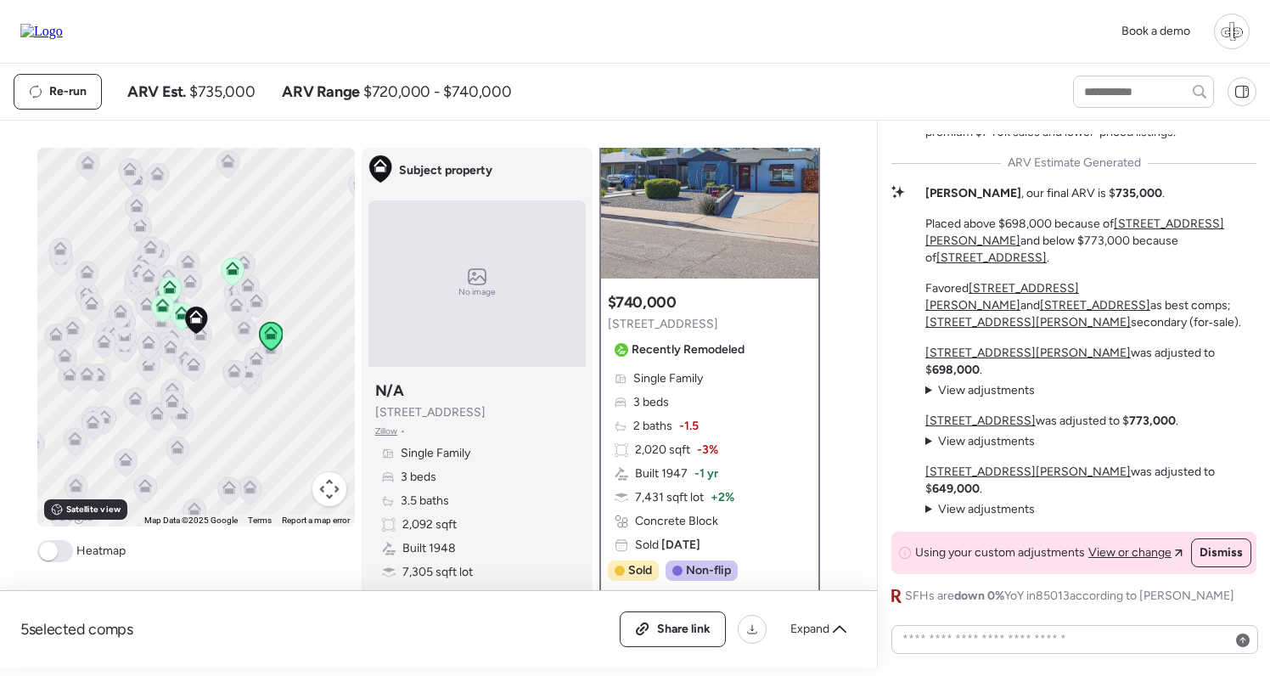
scroll to position [0, 0]
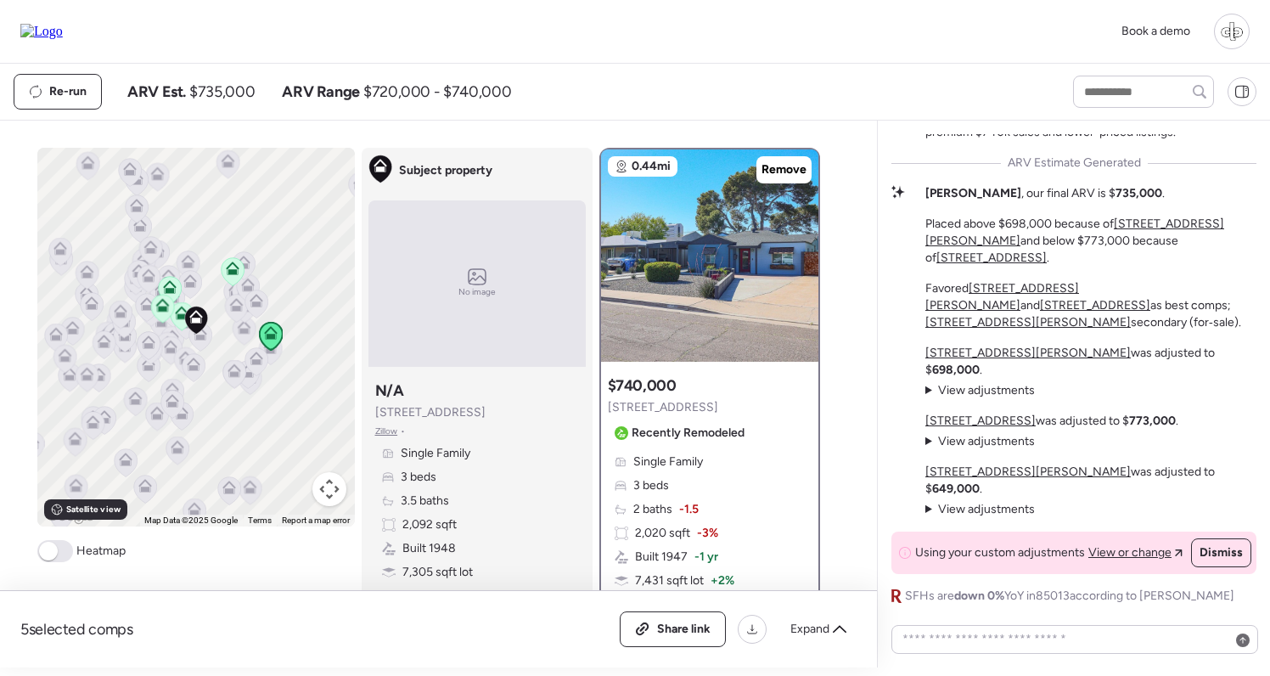
click at [997, 479] on u "523 W Coolidge St" at bounding box center [1027, 471] width 205 height 14
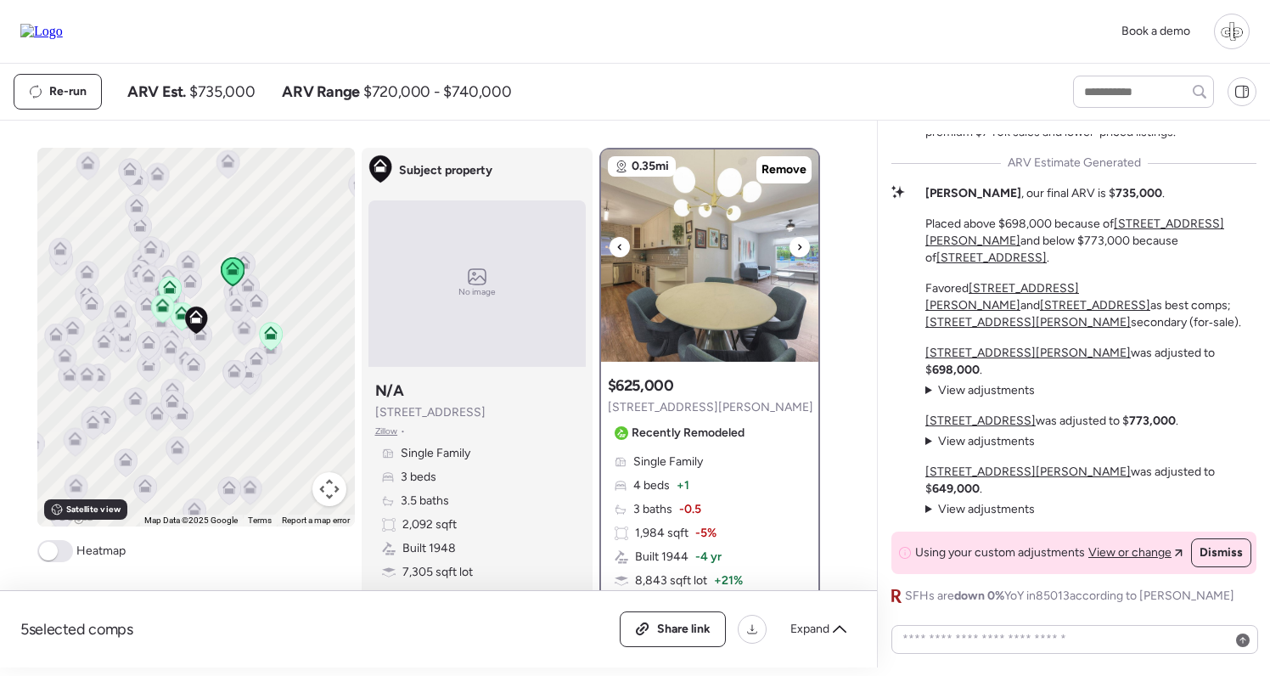
click at [699, 217] on img at bounding box center [709, 255] width 217 height 212
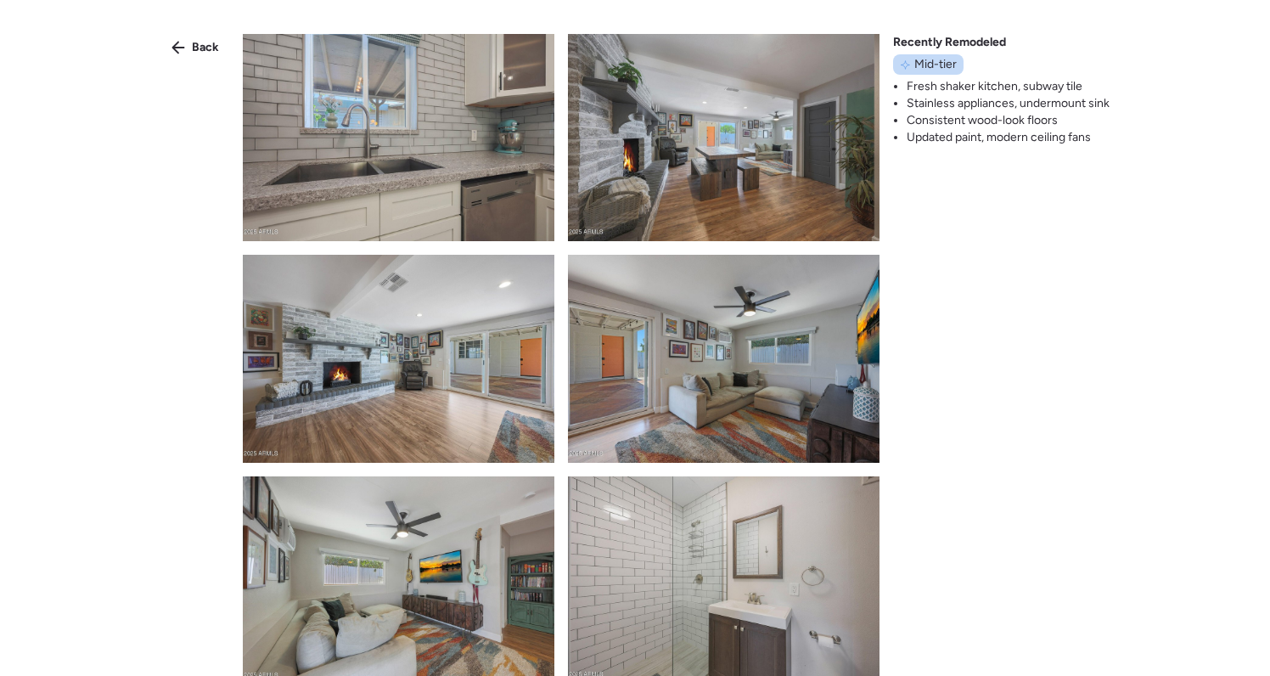
scroll to position [1825, 0]
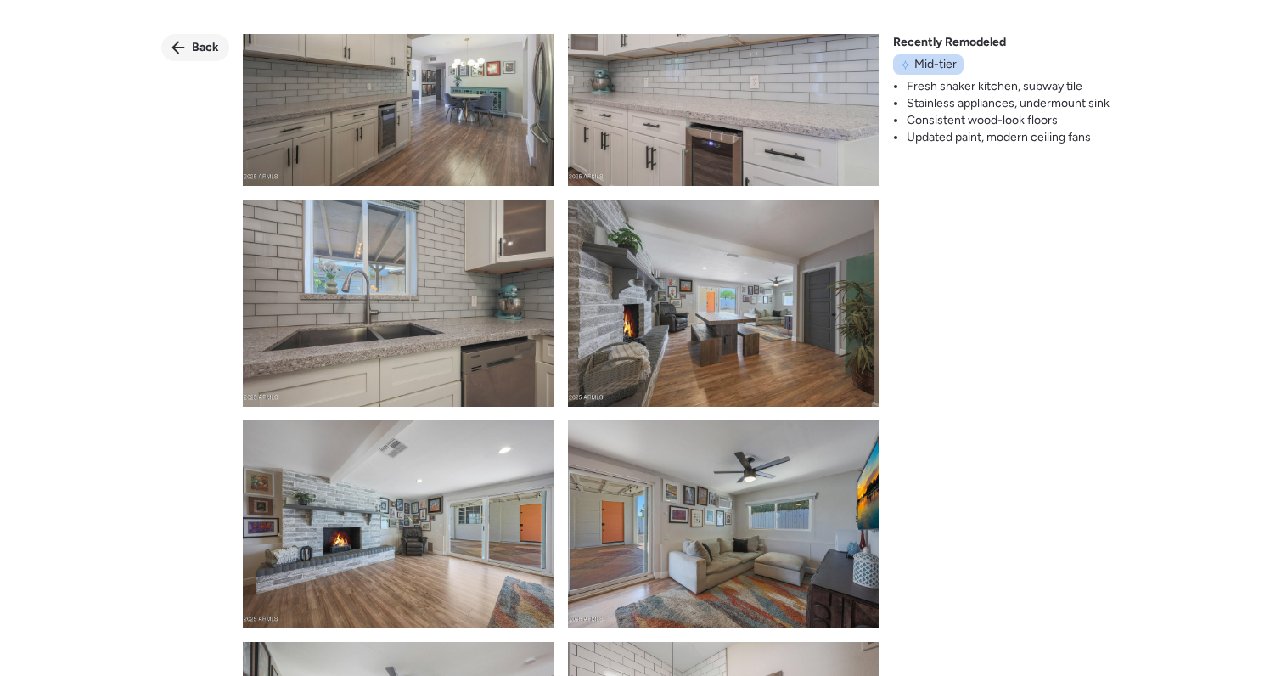
click at [223, 50] on div "Back" at bounding box center [195, 47] width 68 height 27
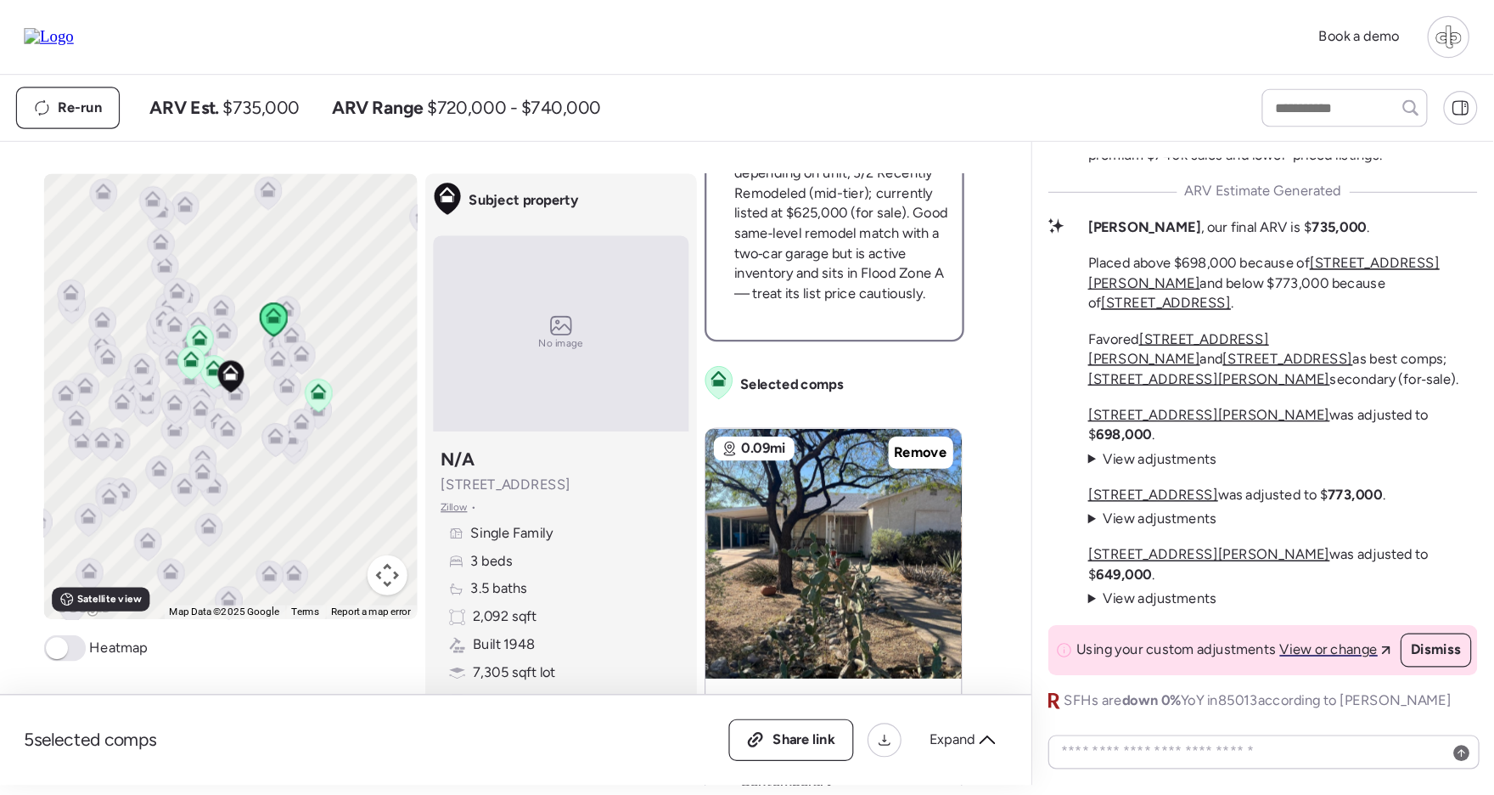
scroll to position [0, 0]
click at [572, 502] on div "Single Family 3 beds 3.5 baths 2,092 sqft Built 1948 7,305 sqft lot Garage Conc…" at bounding box center [477, 536] width 204 height 183
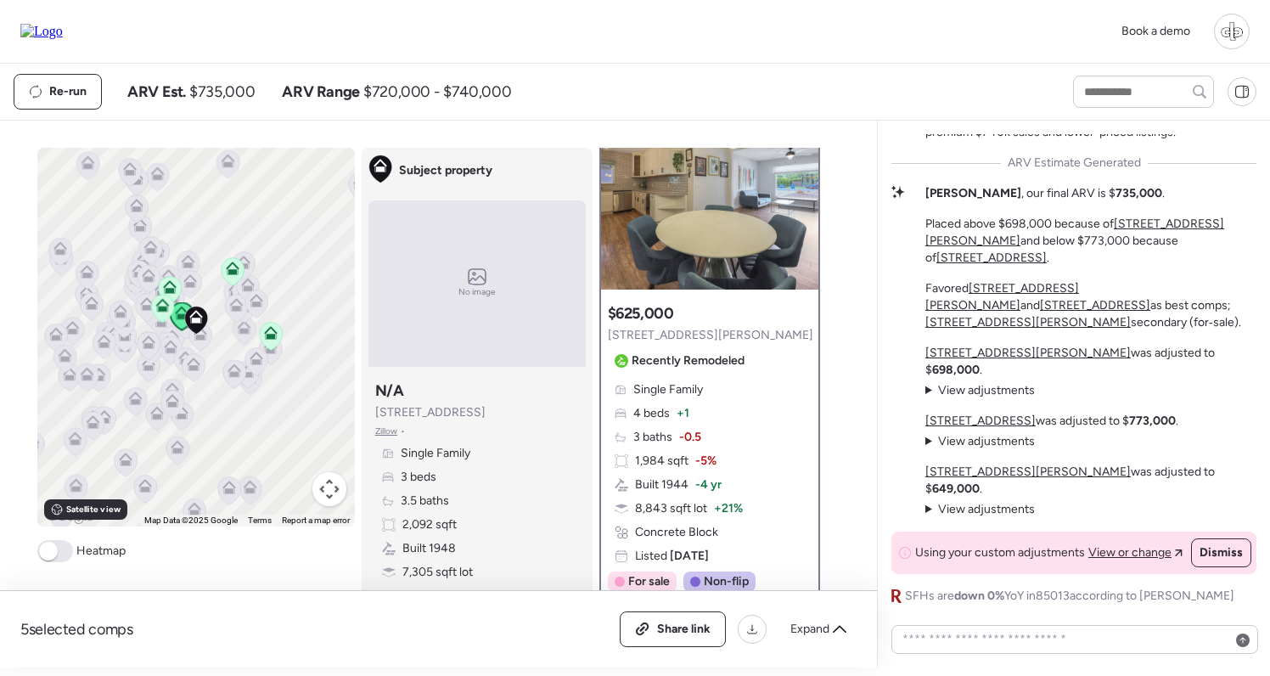
scroll to position [40, 0]
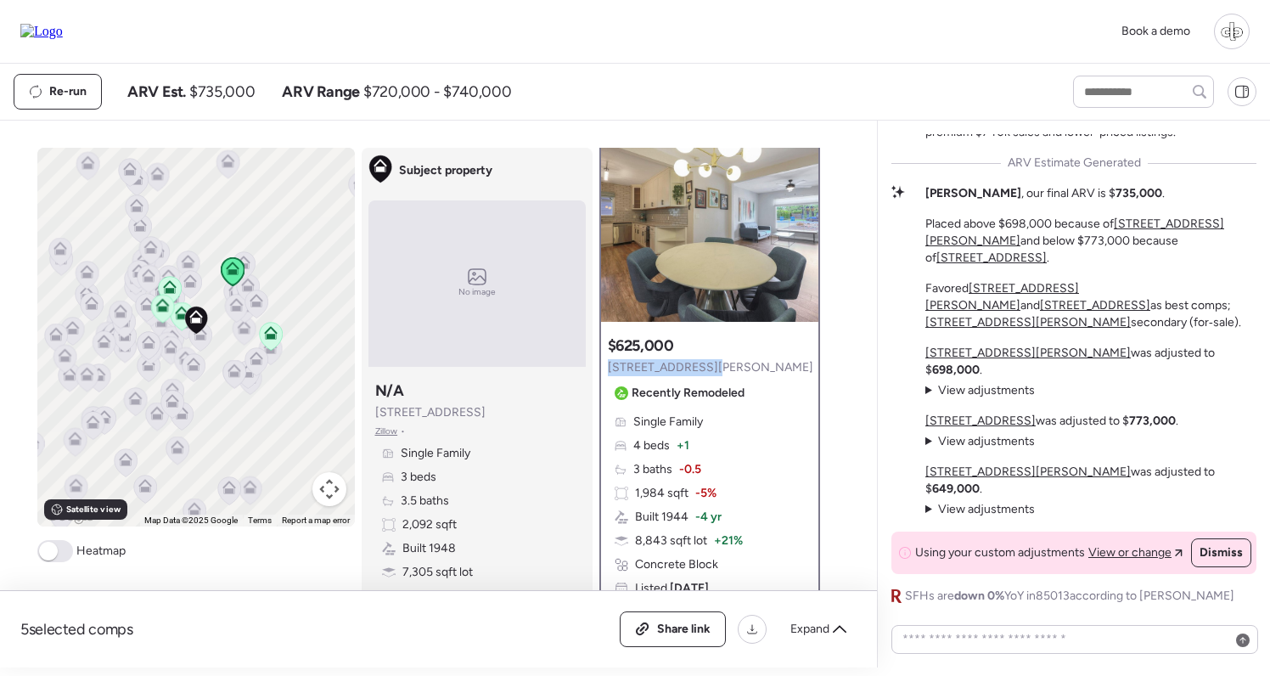
drag, startPoint x: 709, startPoint y: 366, endPoint x: 609, endPoint y: 367, distance: 100.2
click at [609, 367] on div "Suggested comp $625,000 523 W Coolidge St Recently Remodeled" at bounding box center [710, 370] width 205 height 71
copy span "523 W Coolidge St"
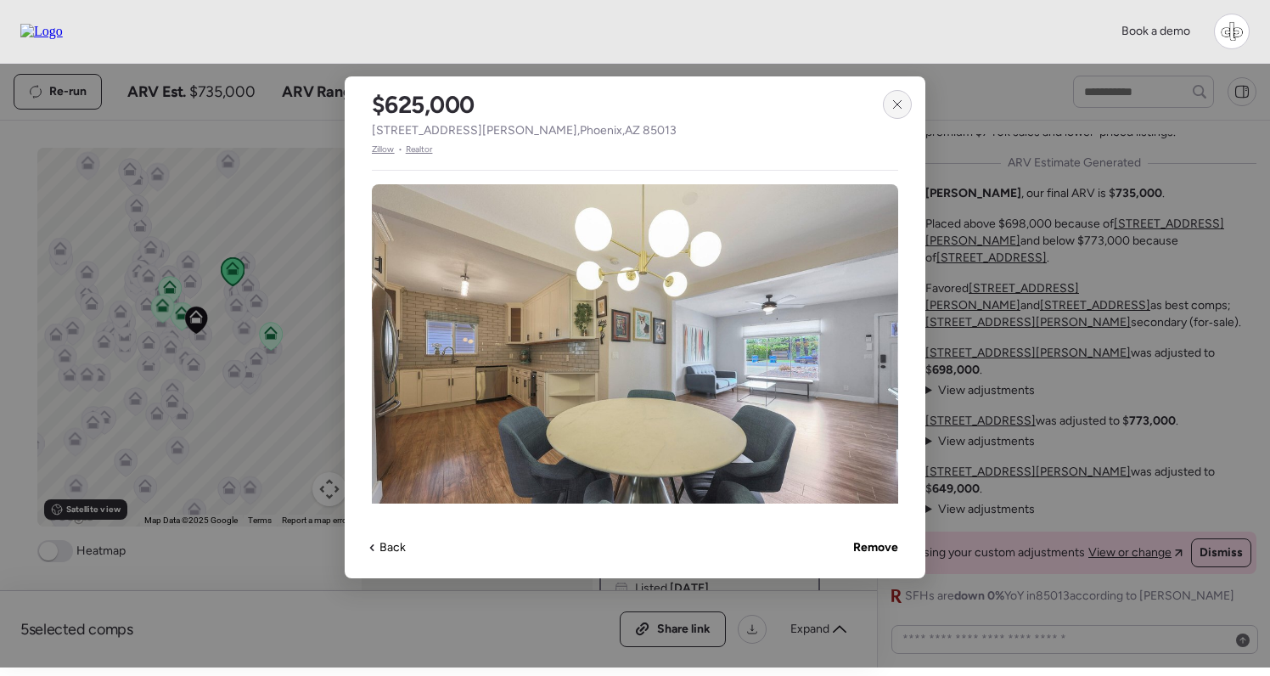
click at [905, 109] on div at bounding box center [897, 104] width 29 height 29
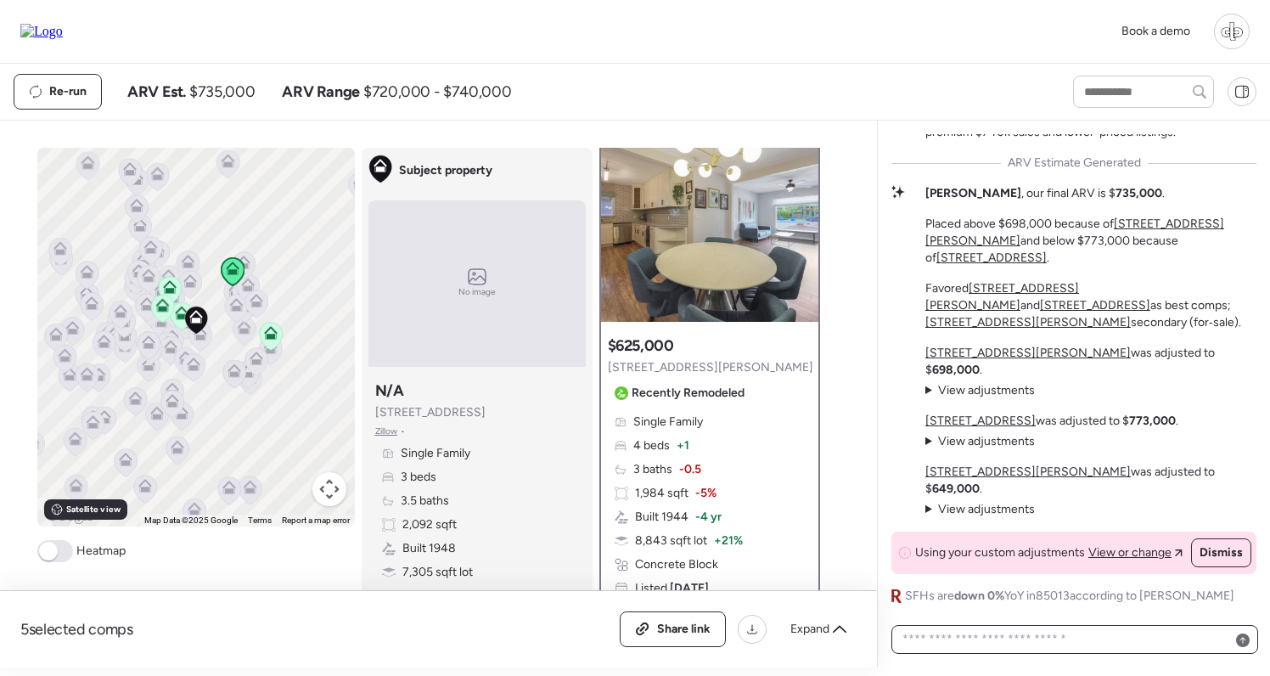
click at [1029, 631] on textarea at bounding box center [1074, 639] width 351 height 24
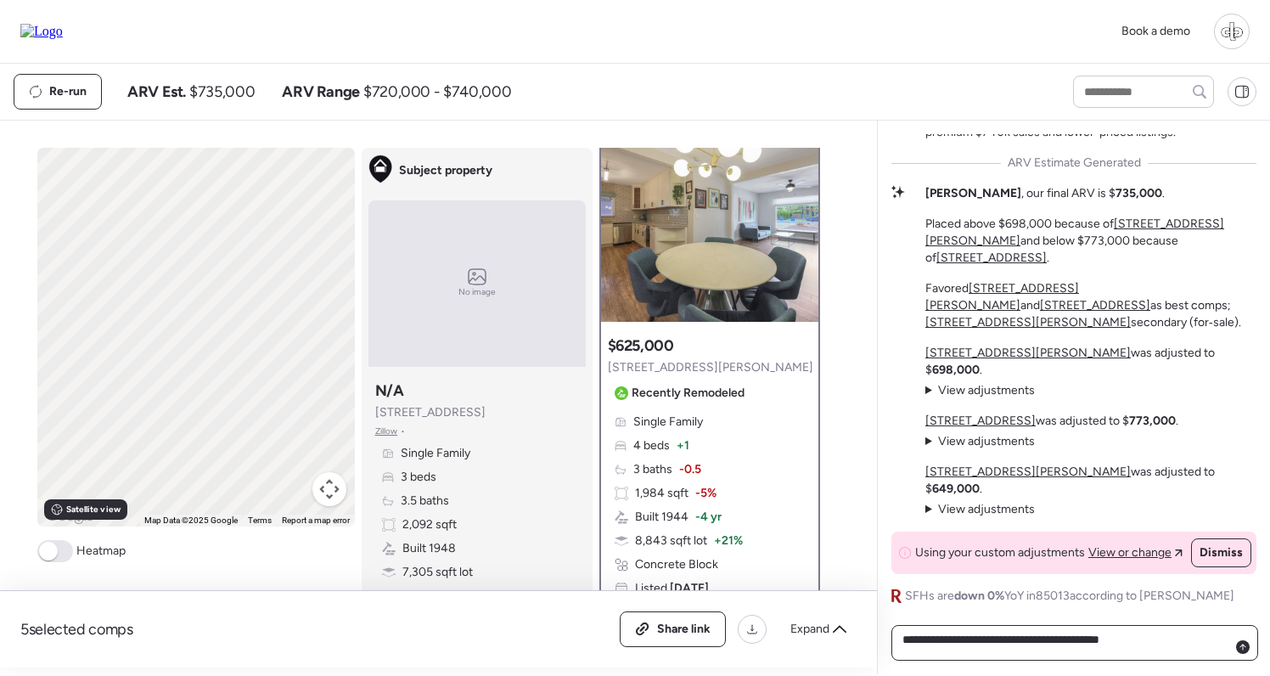
paste textarea "**********"
type textarea "**********"
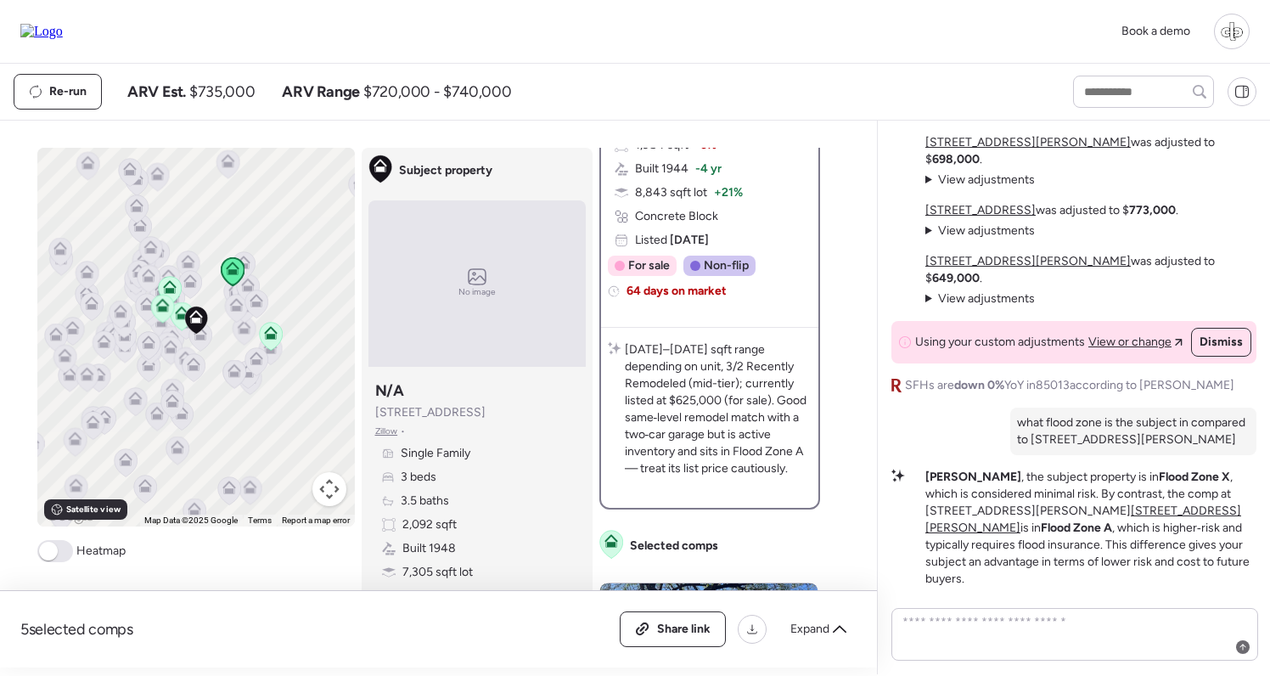
scroll to position [551, 0]
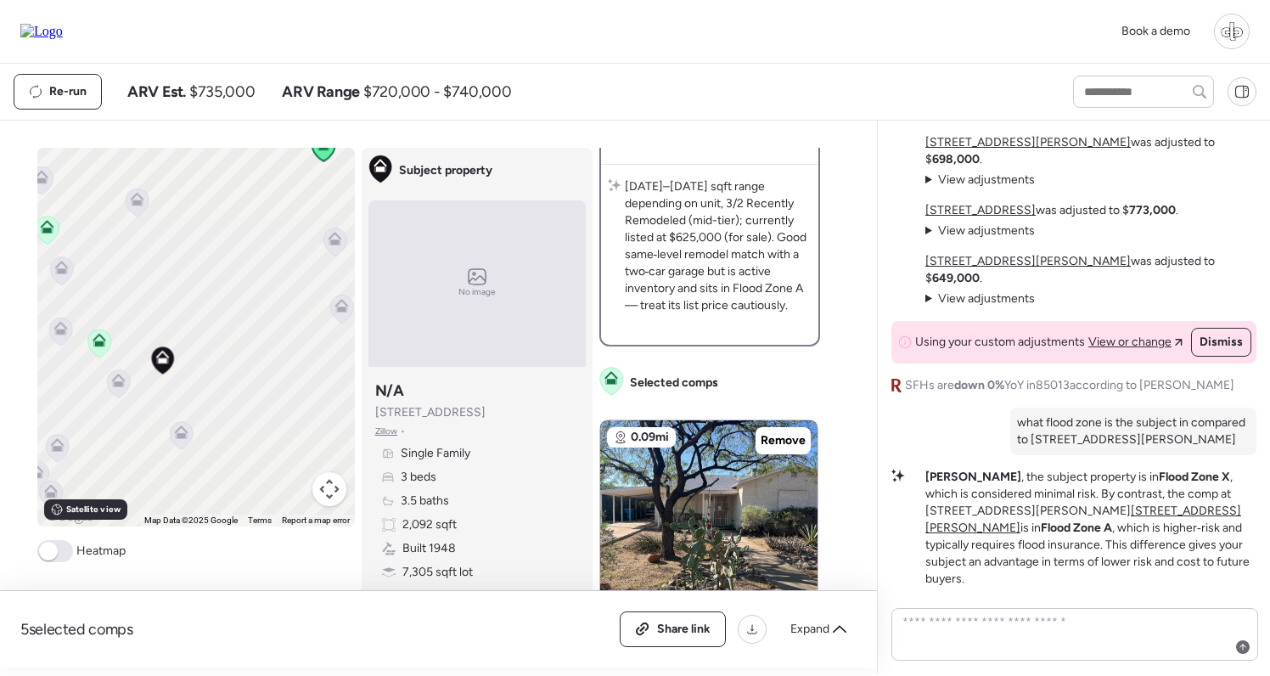
click at [102, 349] on icon at bounding box center [98, 343] width 23 height 28
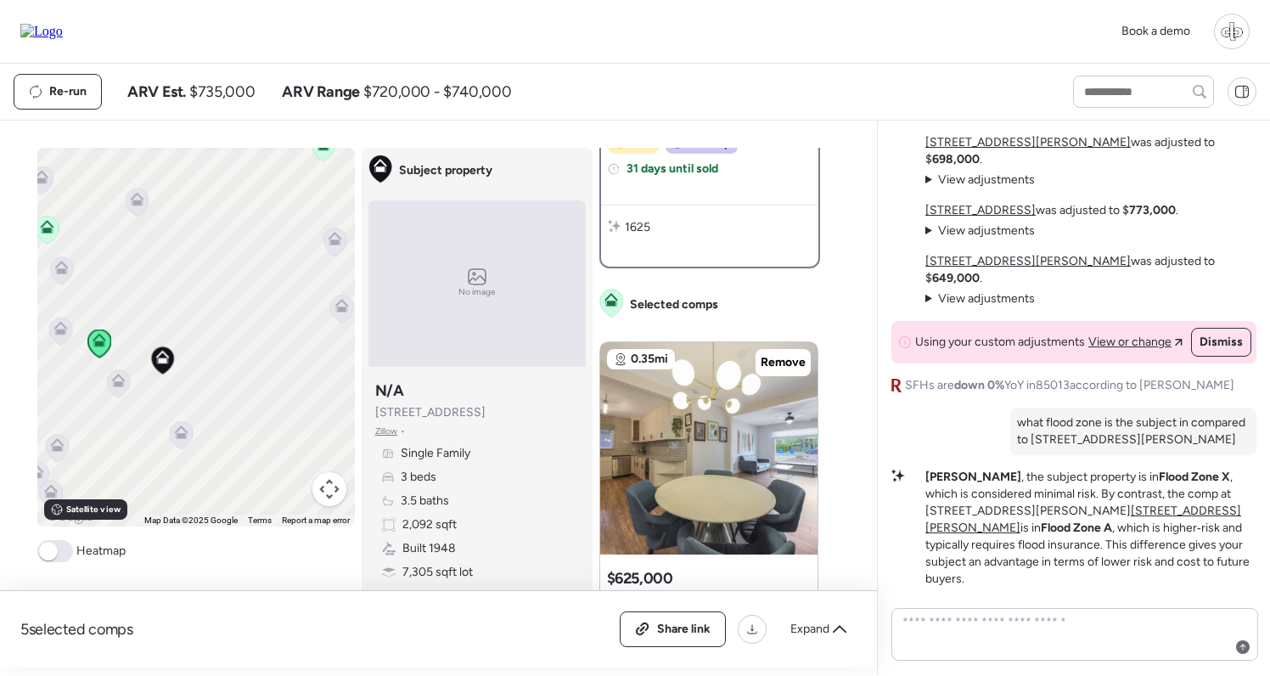
scroll to position [0, 0]
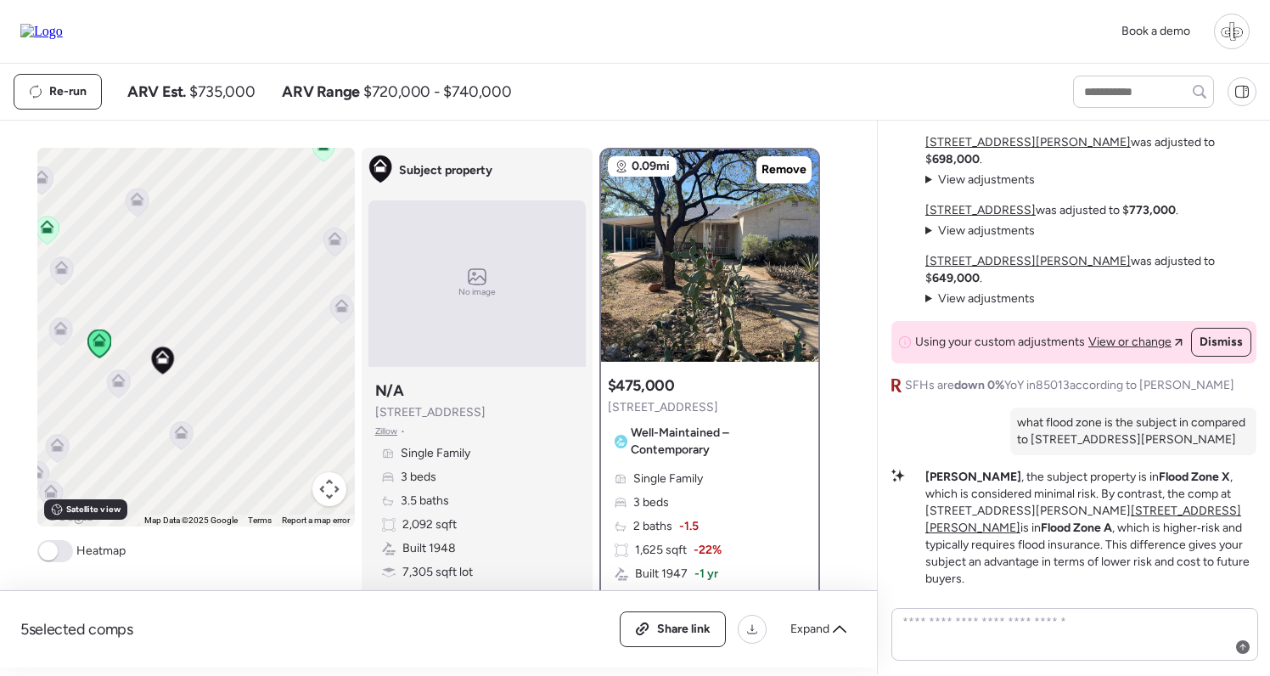
click at [112, 385] on icon at bounding box center [118, 381] width 14 height 14
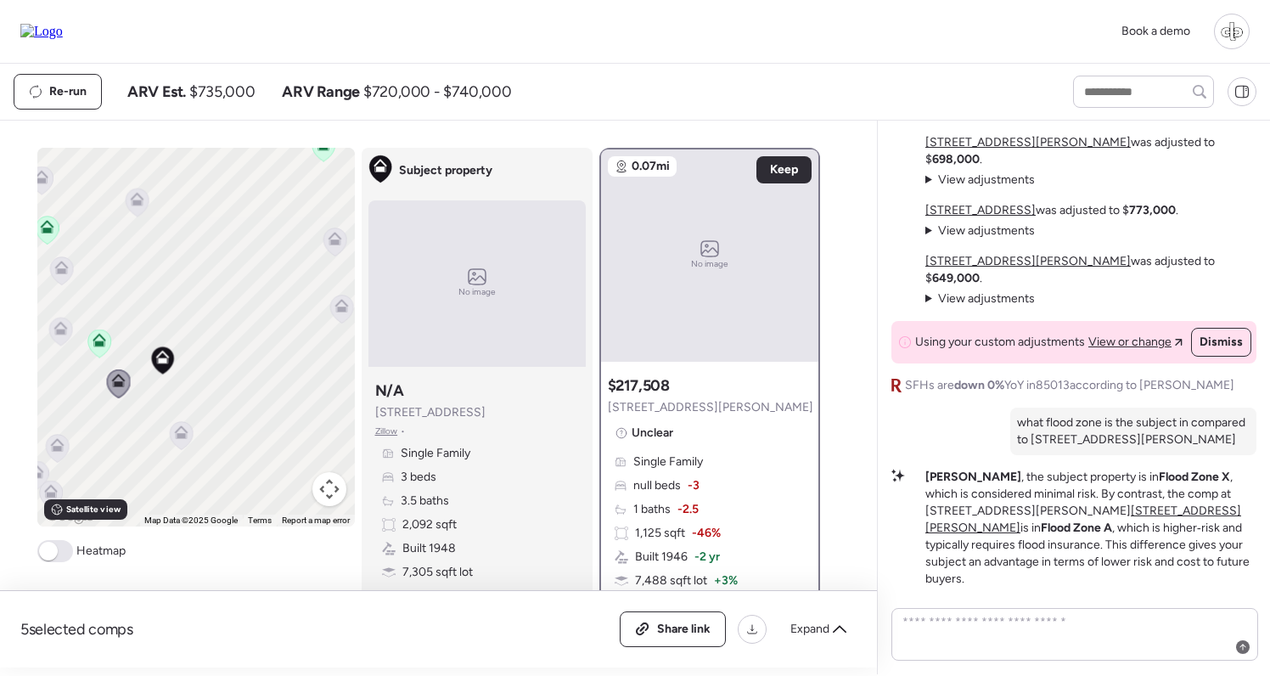
click at [184, 427] on icon at bounding box center [181, 432] width 14 height 14
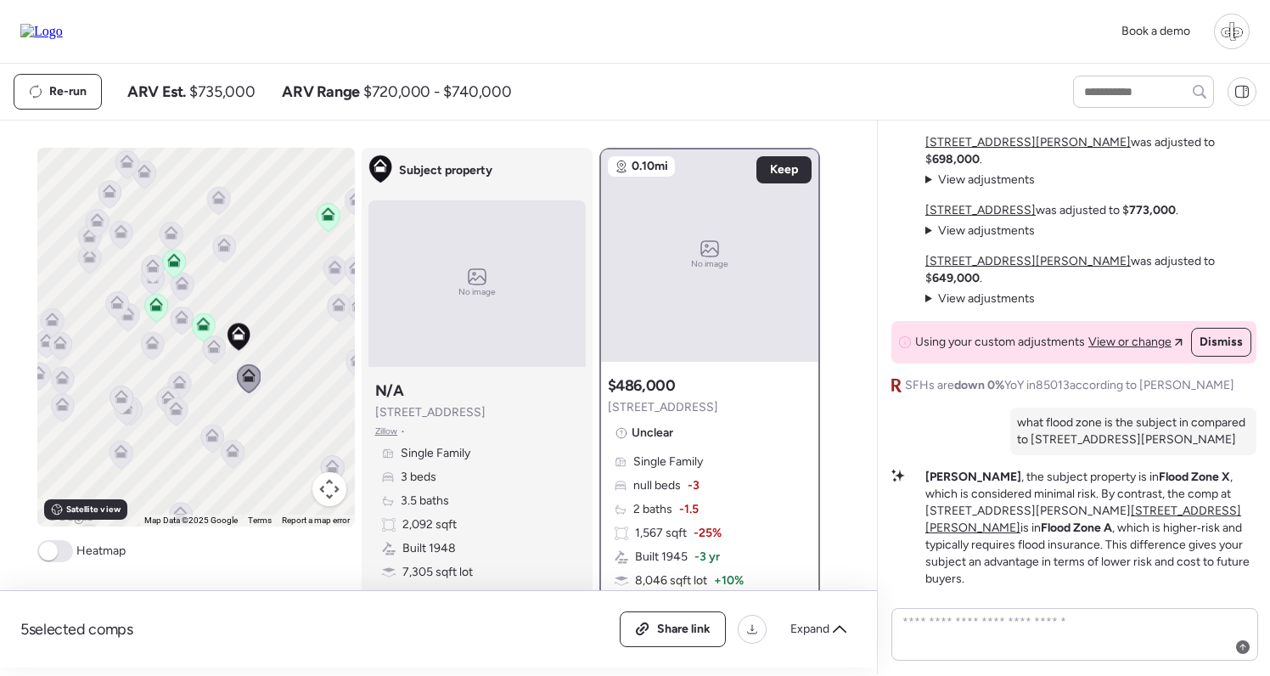
click at [340, 311] on icon at bounding box center [338, 308] width 11 height 5
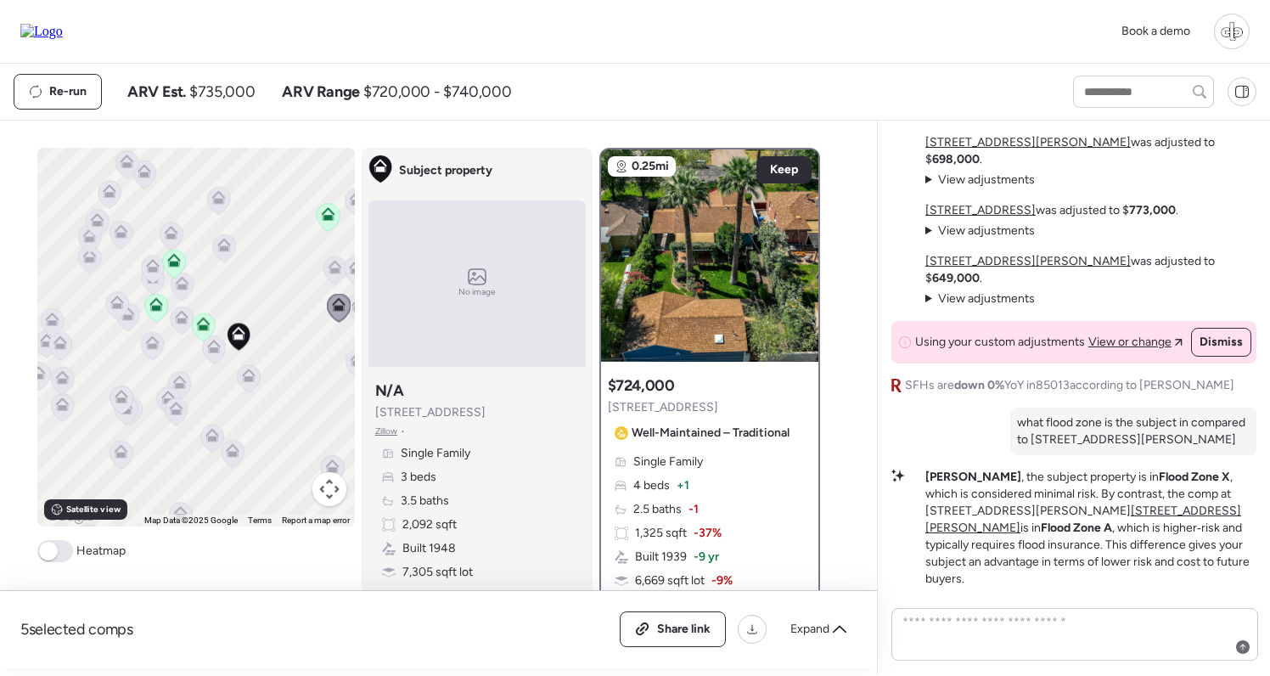
click at [339, 267] on icon at bounding box center [334, 265] width 13 height 8
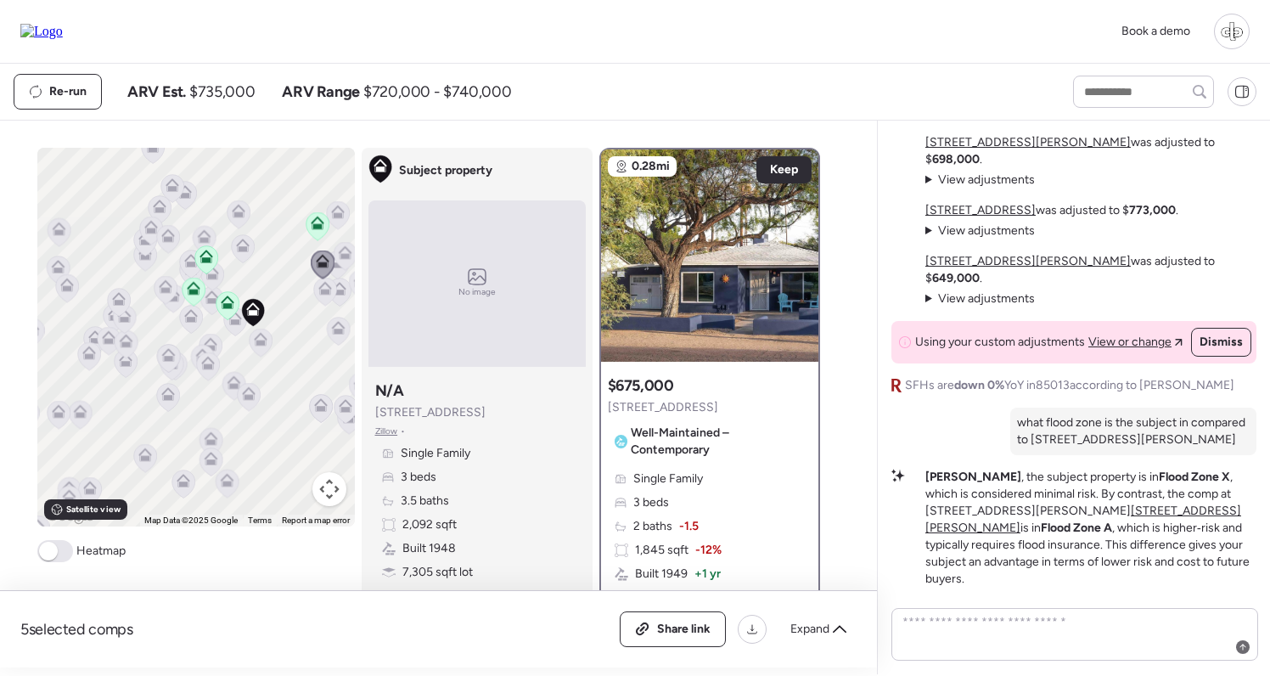
drag, startPoint x: 299, startPoint y: 282, endPoint x: 259, endPoint y: 282, distance: 39.9
click at [259, 282] on div "To navigate, press the arrow keys. To activate drag with keyboard, press Alt + …" at bounding box center [195, 337] width 317 height 379
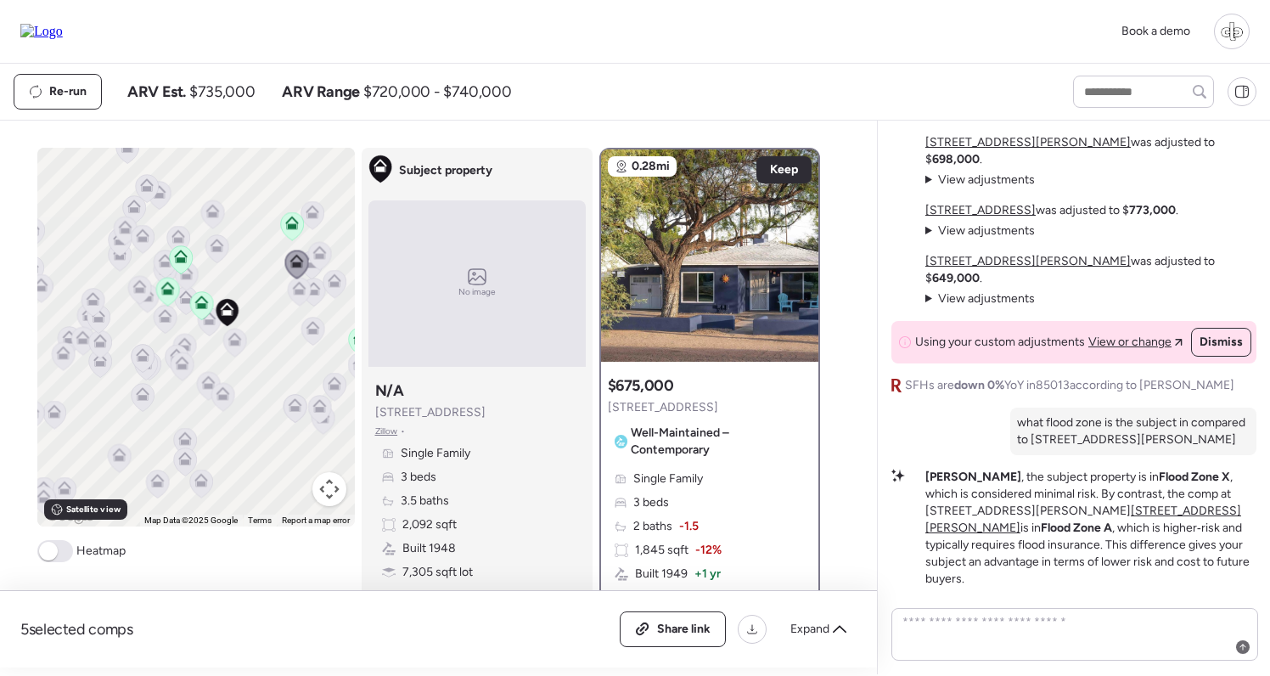
click at [295, 223] on icon at bounding box center [292, 223] width 14 height 14
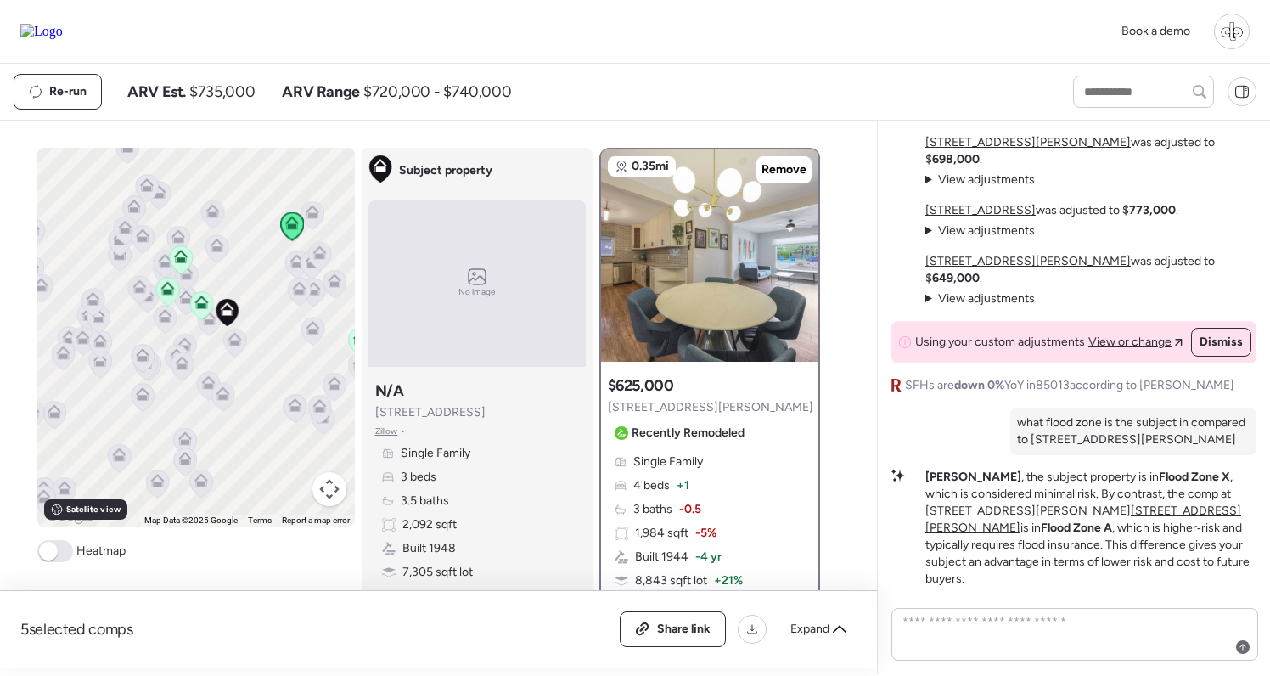
click at [224, 252] on icon at bounding box center [216, 249] width 23 height 28
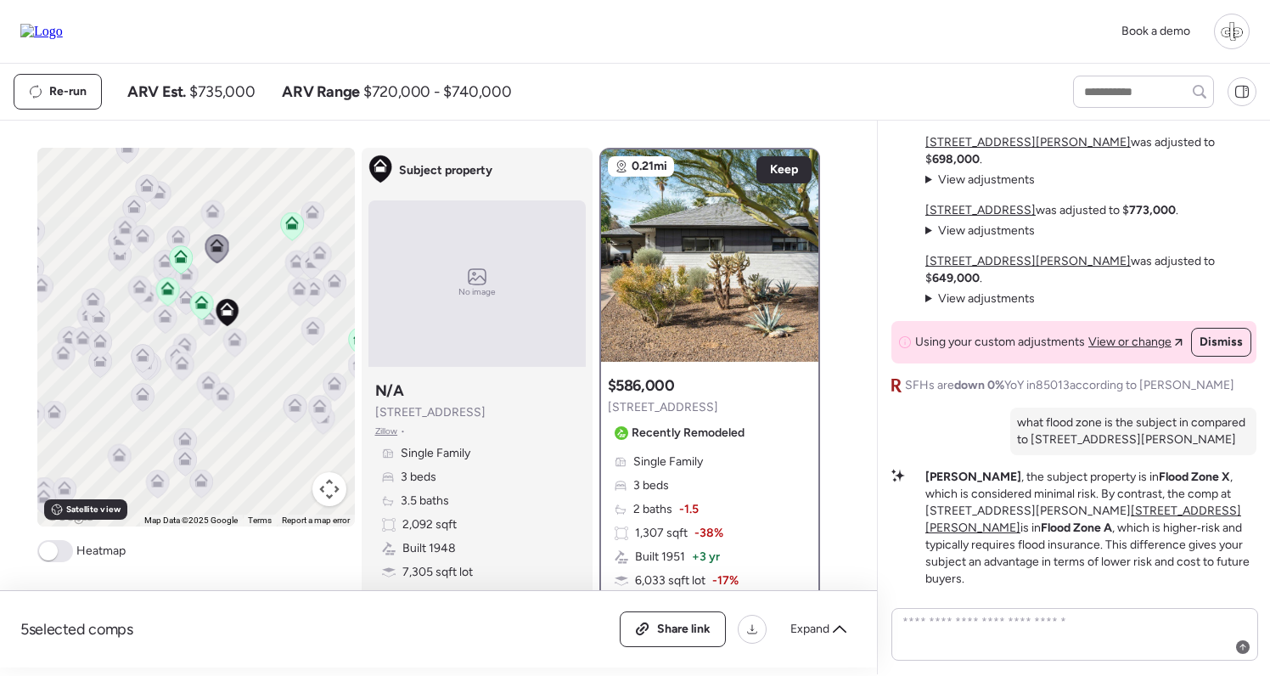
click at [217, 211] on icon at bounding box center [211, 209] width 13 height 8
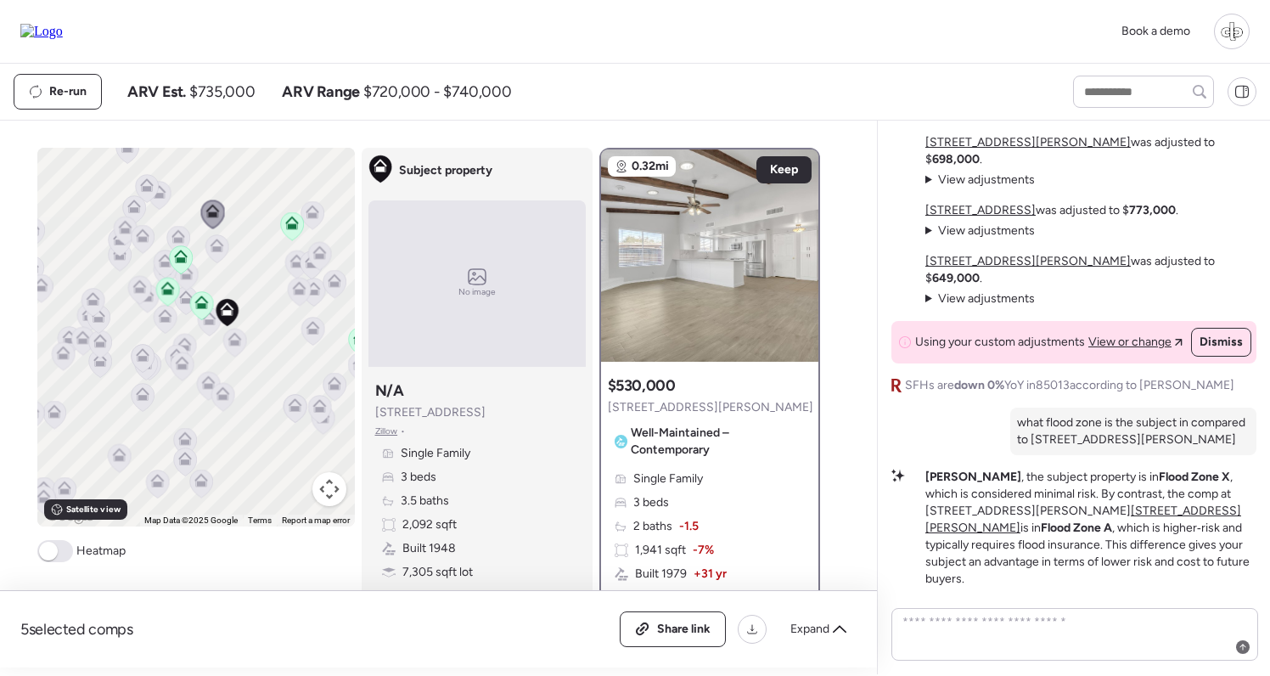
click at [144, 249] on icon at bounding box center [142, 239] width 23 height 28
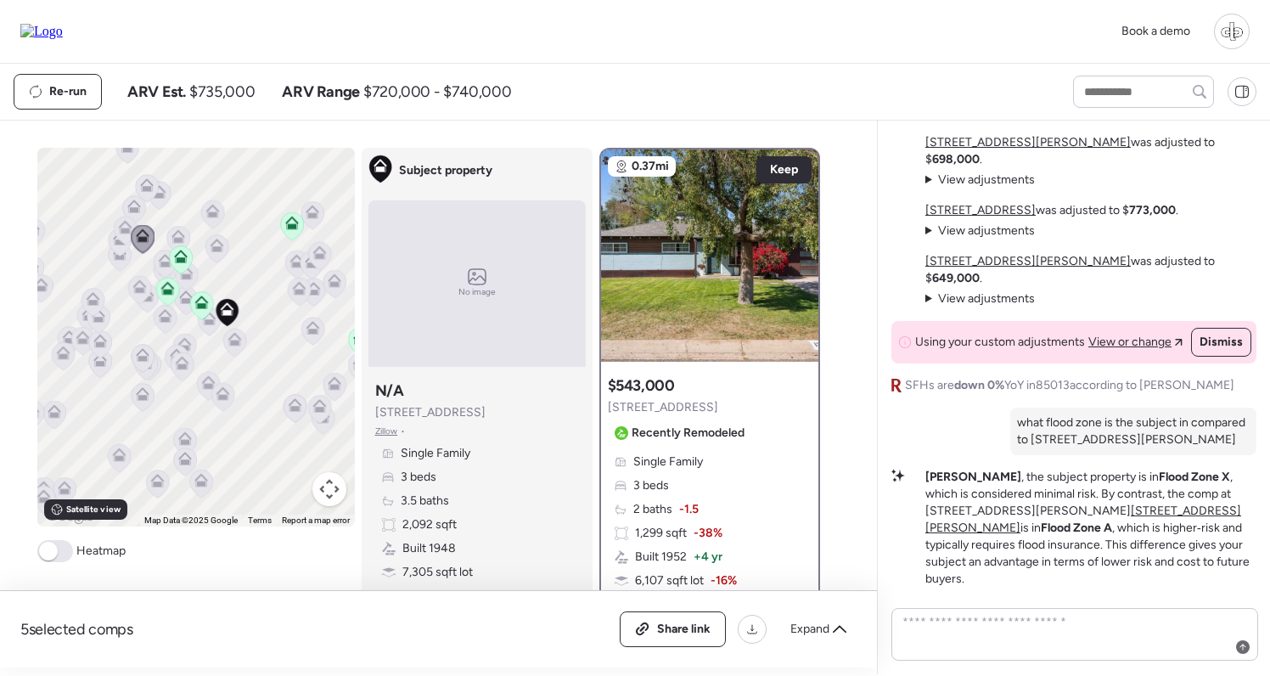
click at [166, 278] on icon at bounding box center [167, 292] width 24 height 29
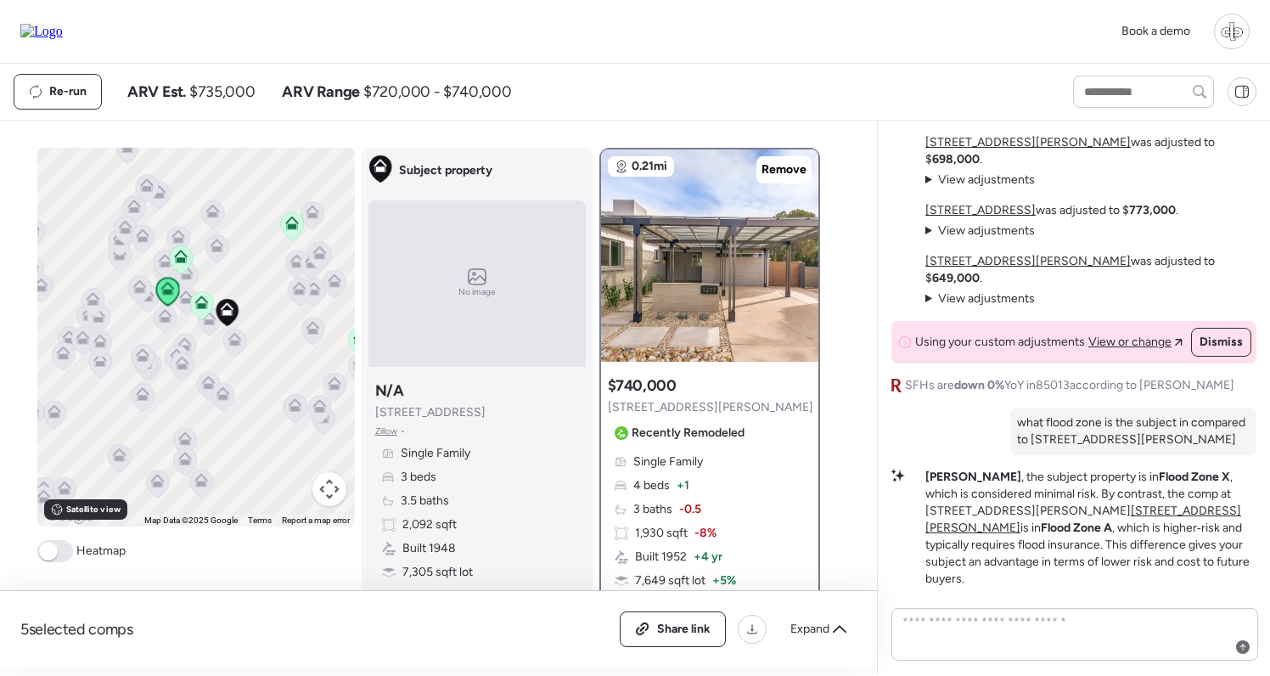
click at [140, 307] on div at bounding box center [139, 291] width 24 height 31
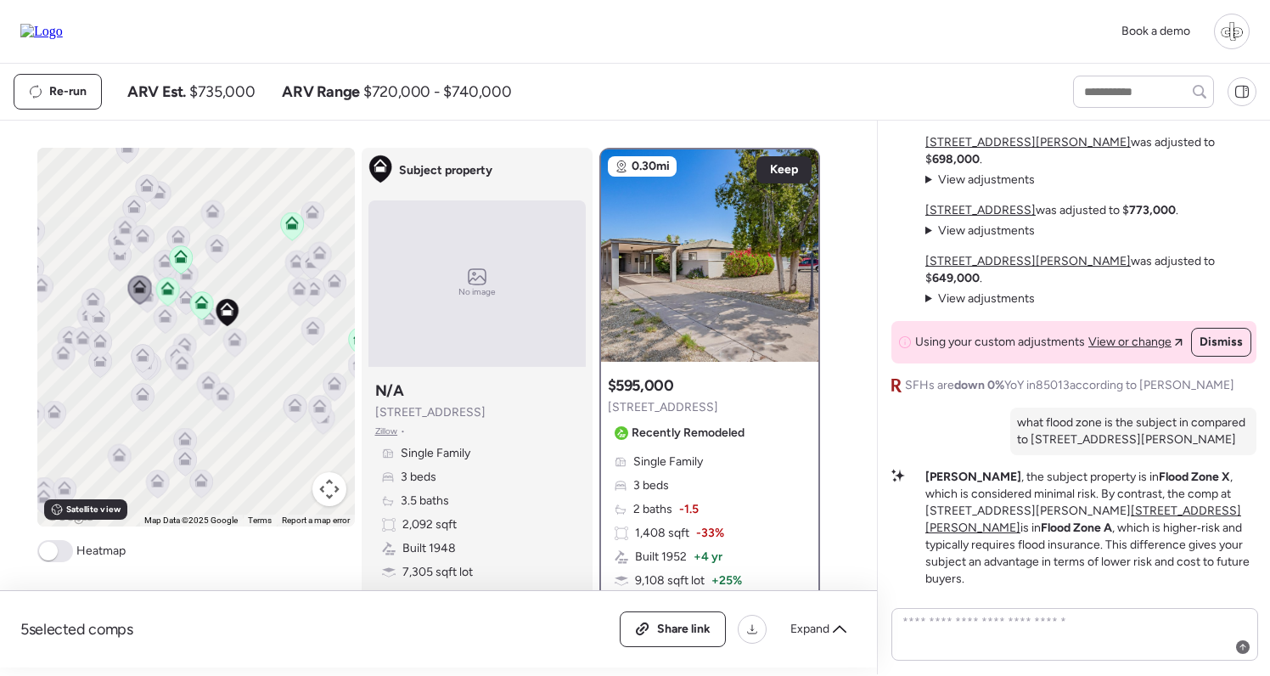
click at [164, 269] on icon at bounding box center [165, 264] width 23 height 28
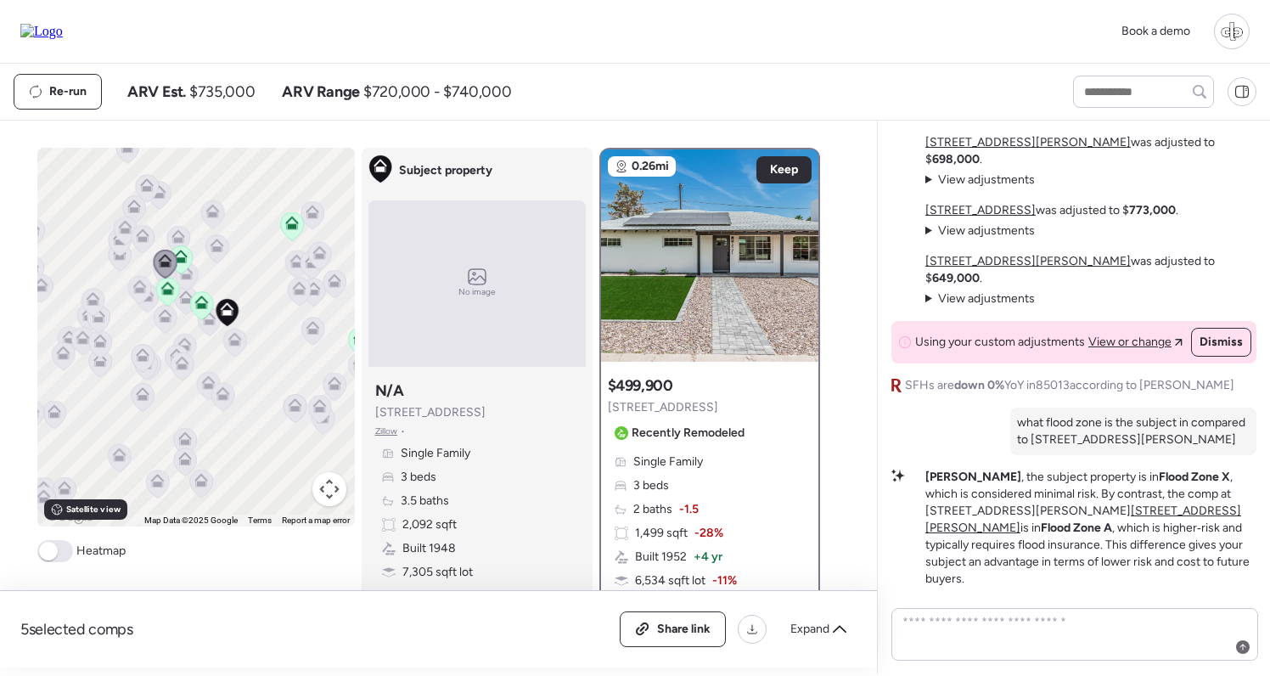
click at [183, 258] on icon at bounding box center [181, 257] width 14 height 14
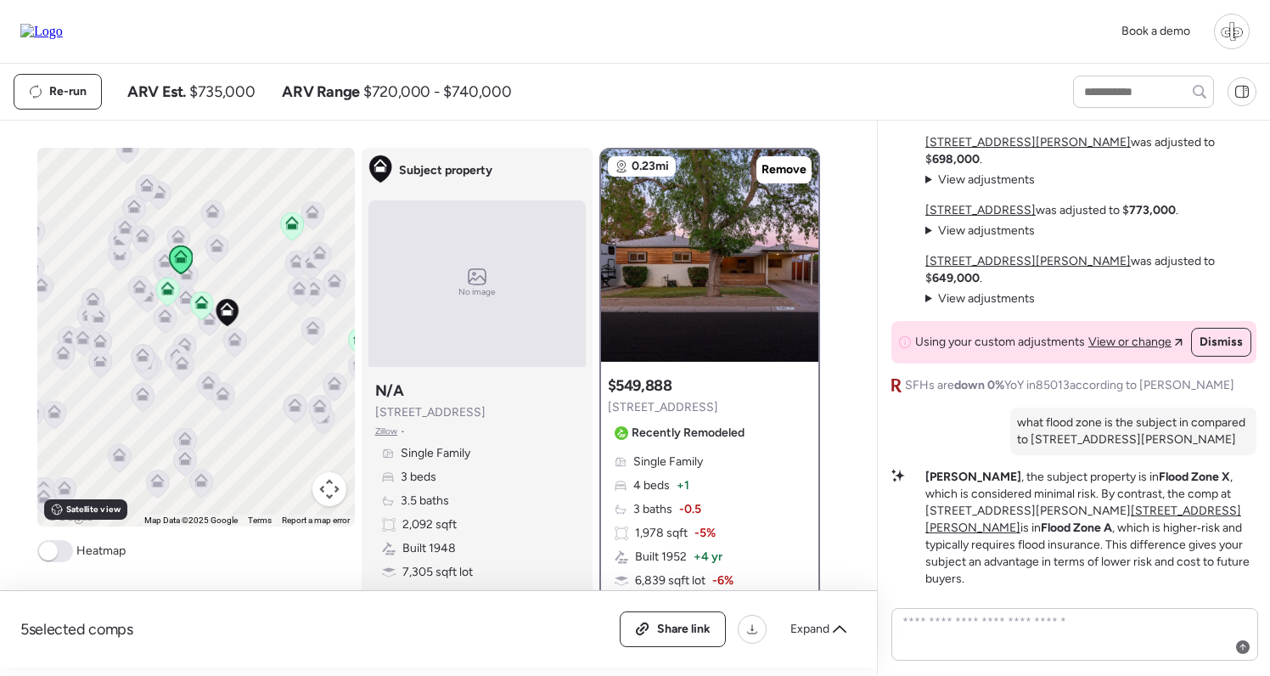
click at [166, 294] on icon at bounding box center [166, 291] width 11 height 5
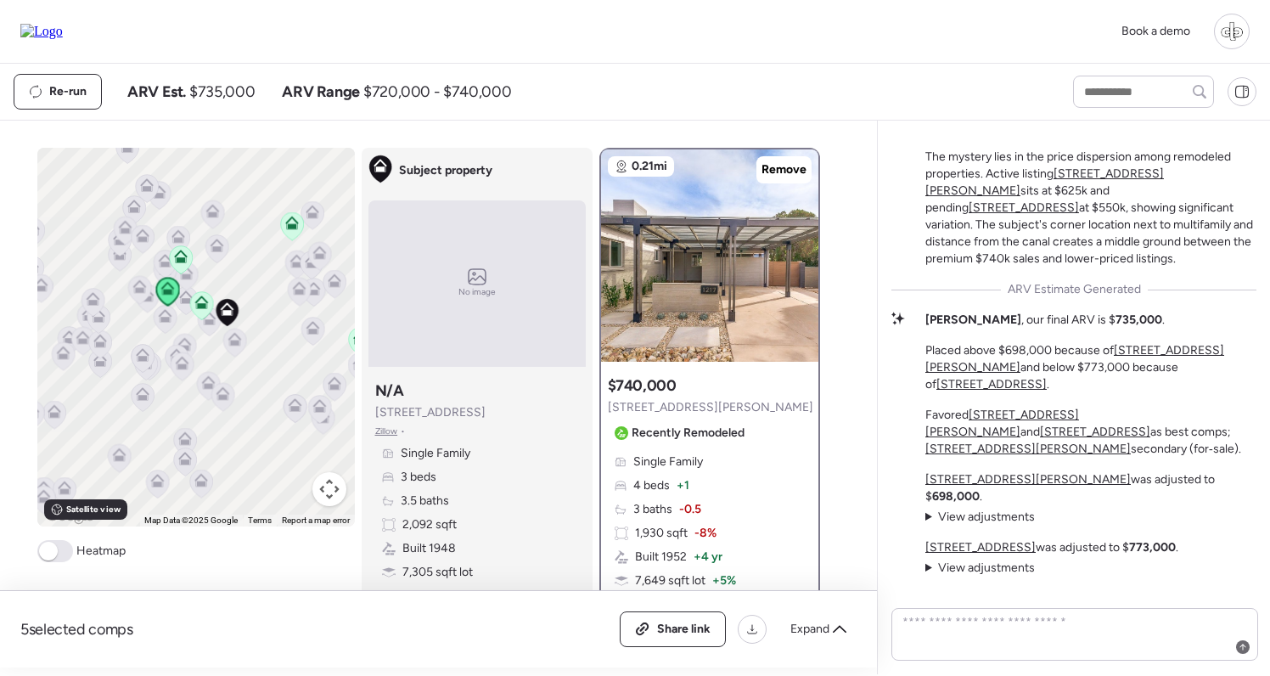
scroll to position [-367, 0]
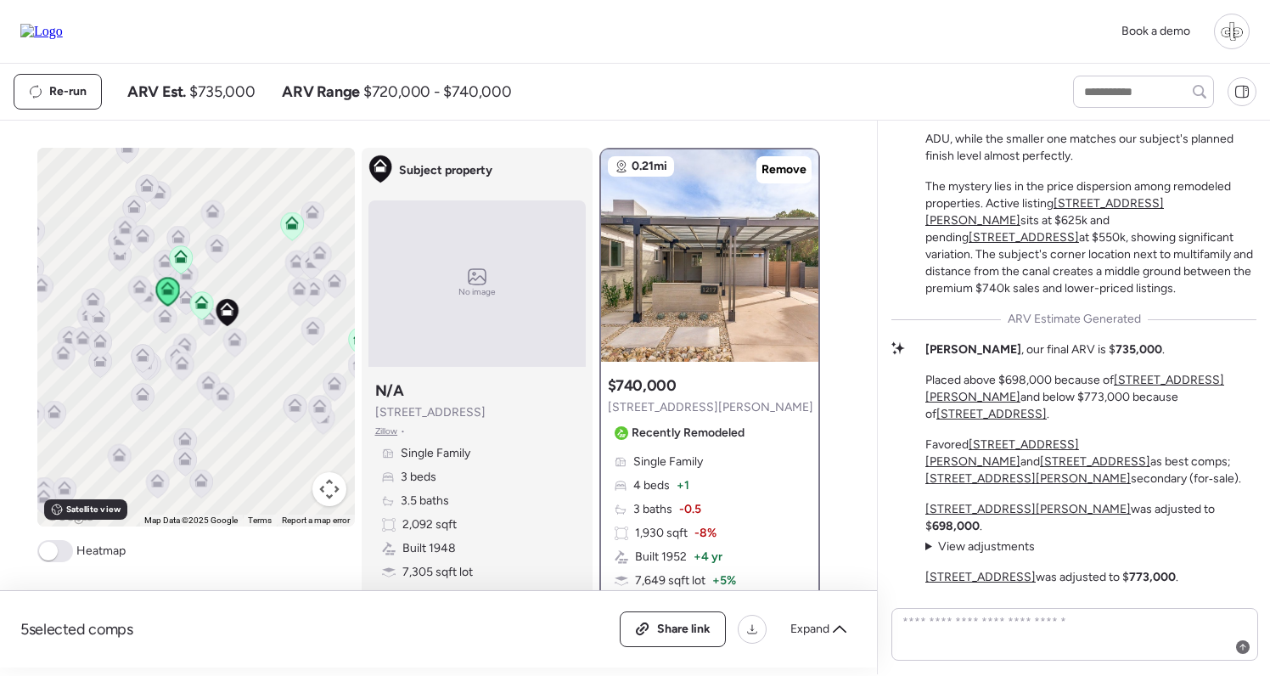
click at [1225, 25] on div at bounding box center [1232, 32] width 36 height 36
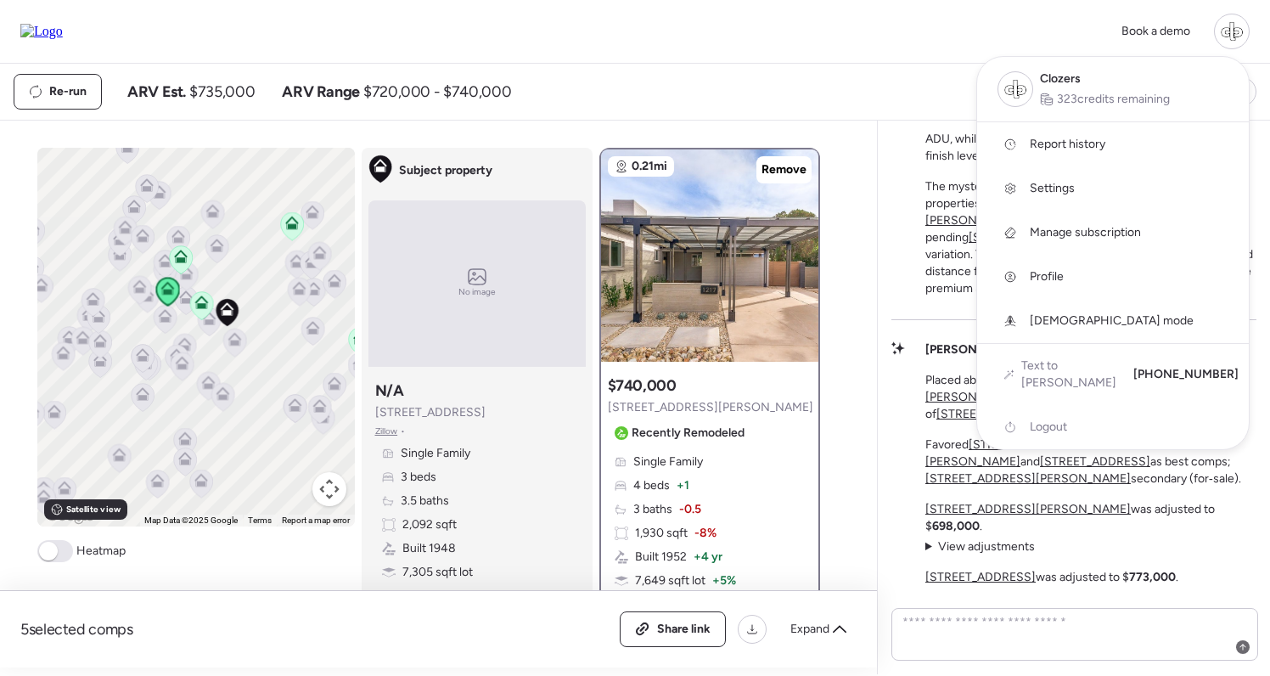
click at [1066, 149] on span "Report history" at bounding box center [1068, 144] width 76 height 17
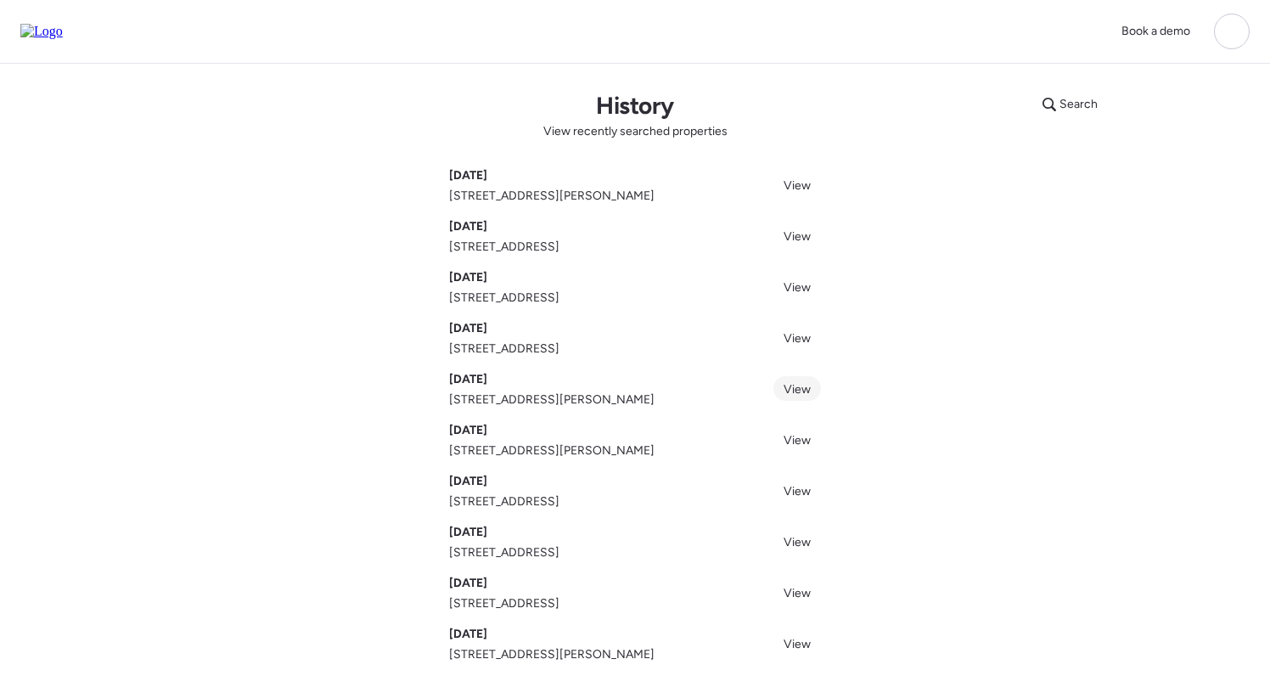
scroll to position [49, 0]
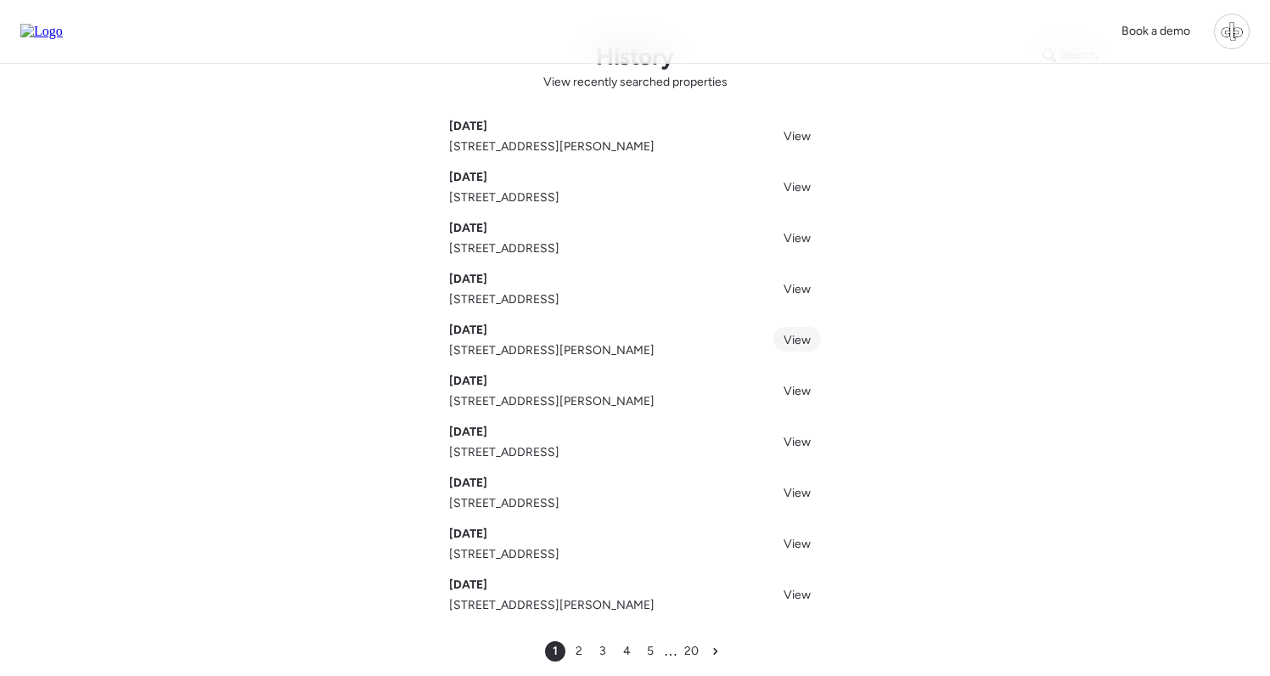
click at [795, 339] on span "View" at bounding box center [797, 340] width 27 height 14
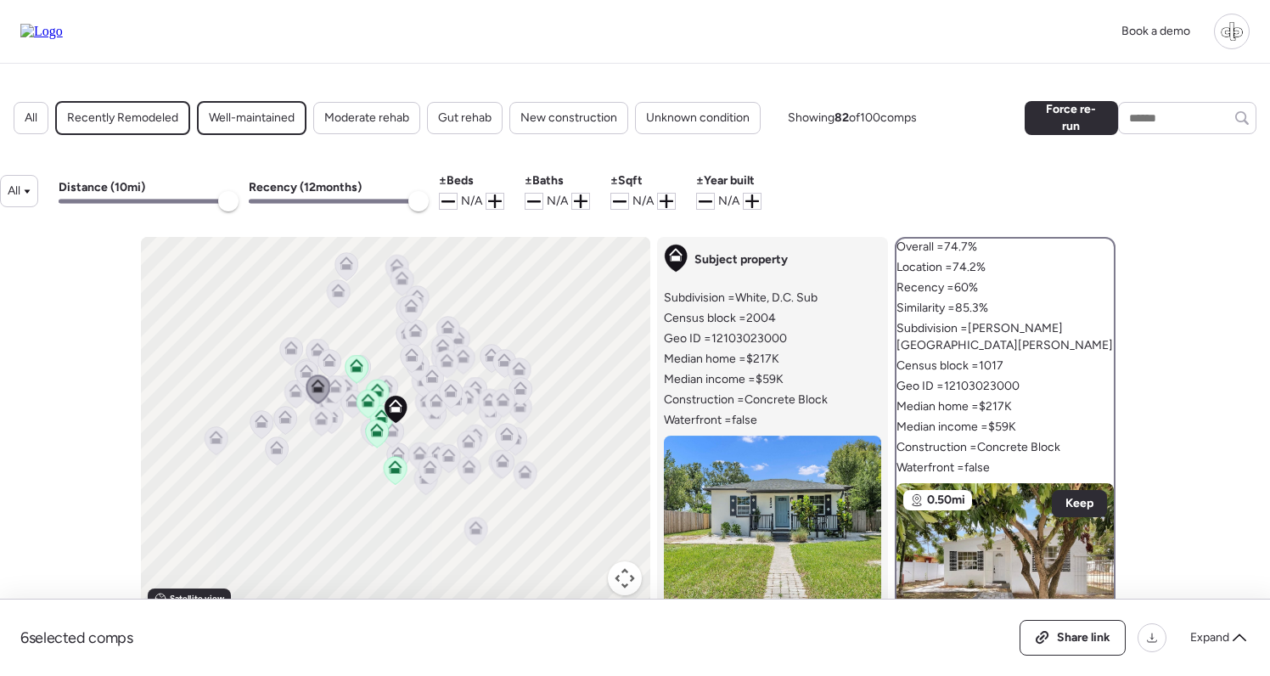
scroll to position [122, 0]
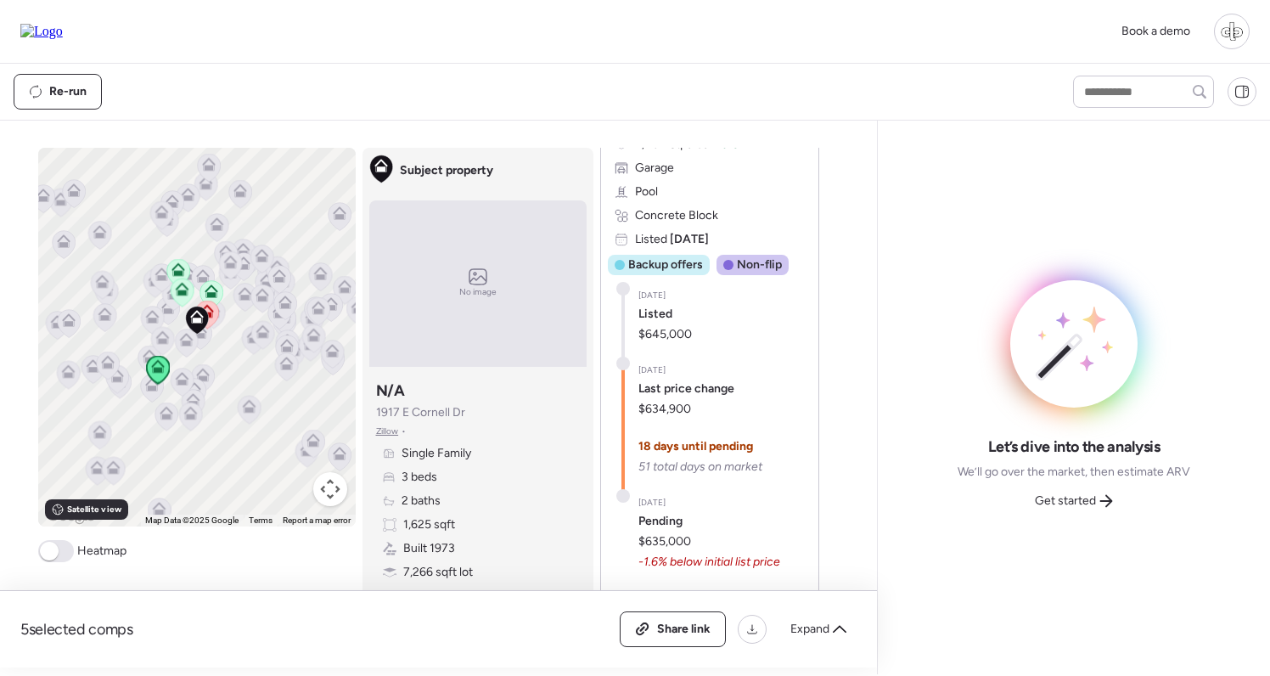
scroll to position [2189, 0]
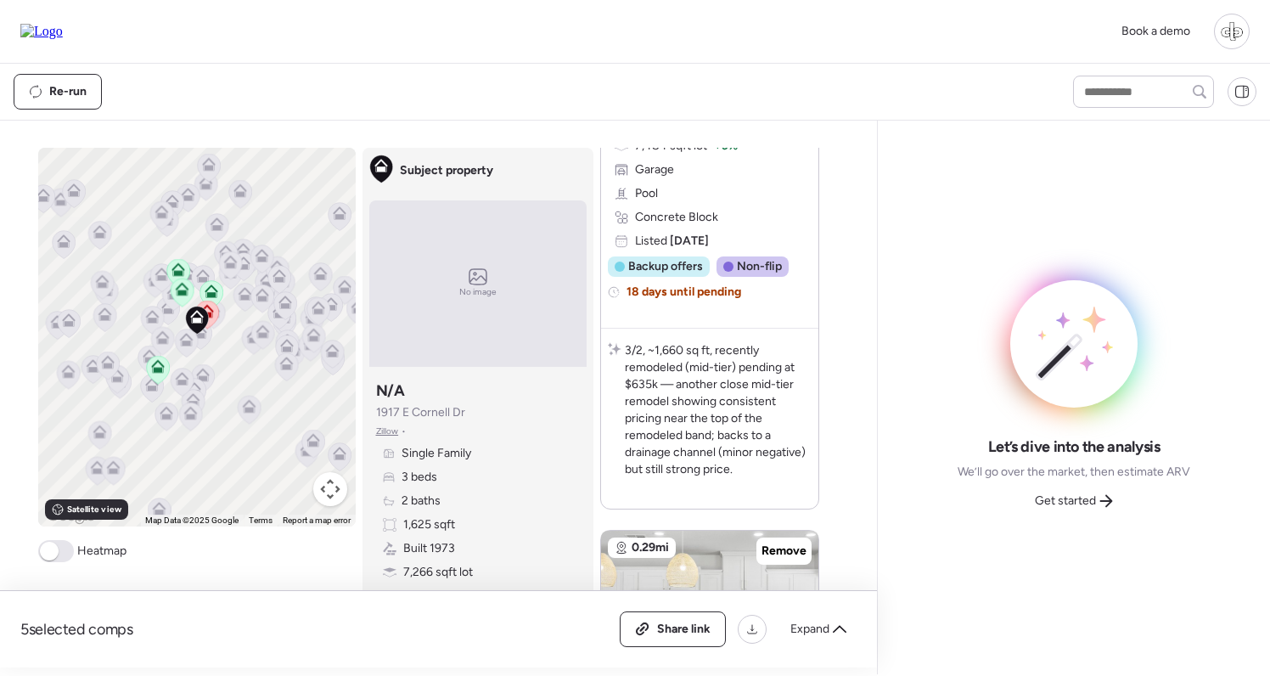
click at [1073, 487] on div "Let’s dive into the analysis We’ll go over the market, then estimate ARV Get st…" at bounding box center [1074, 475] width 233 height 78
click at [1073, 498] on span "Get started" at bounding box center [1065, 500] width 61 height 17
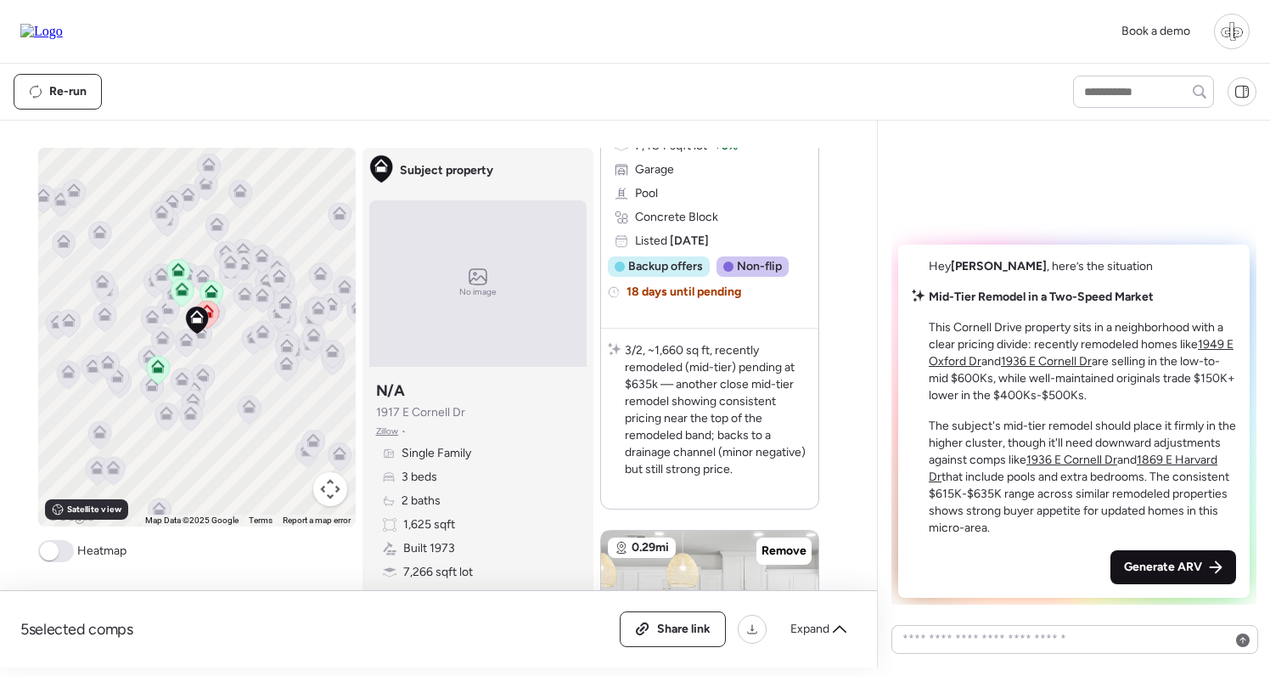
click at [1150, 559] on span "Generate ARV" at bounding box center [1163, 567] width 78 height 17
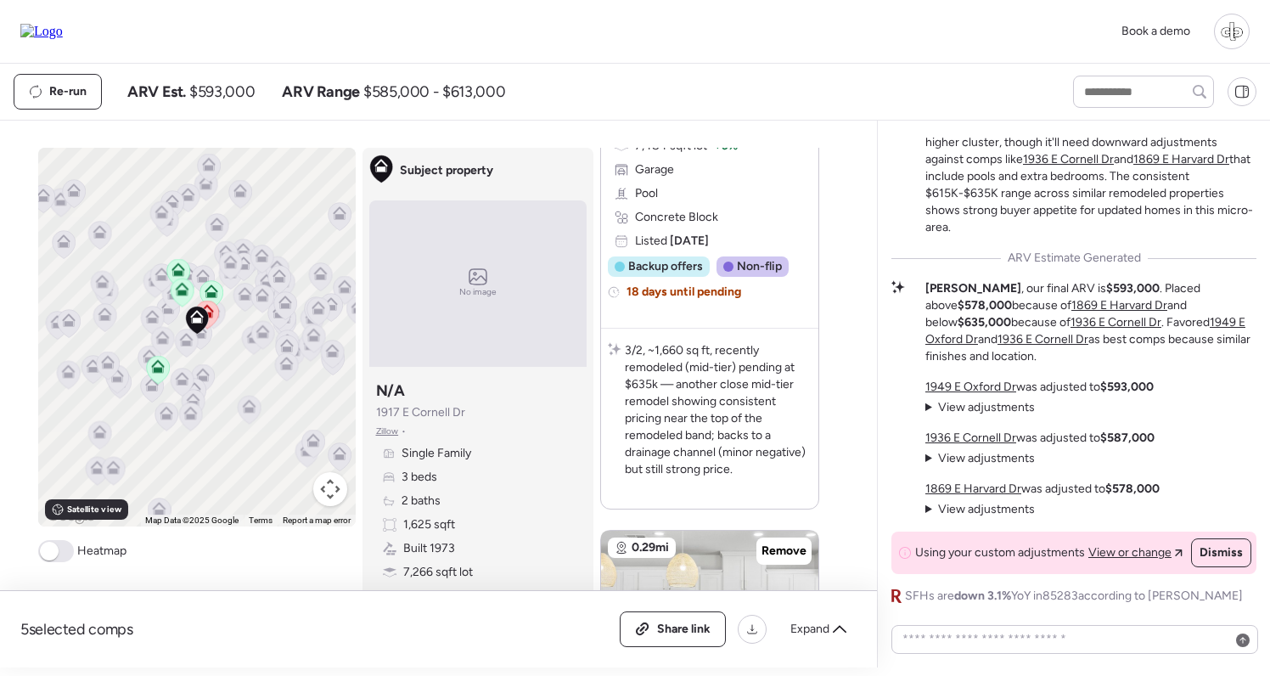
click at [974, 462] on span "View adjustments" at bounding box center [986, 458] width 97 height 14
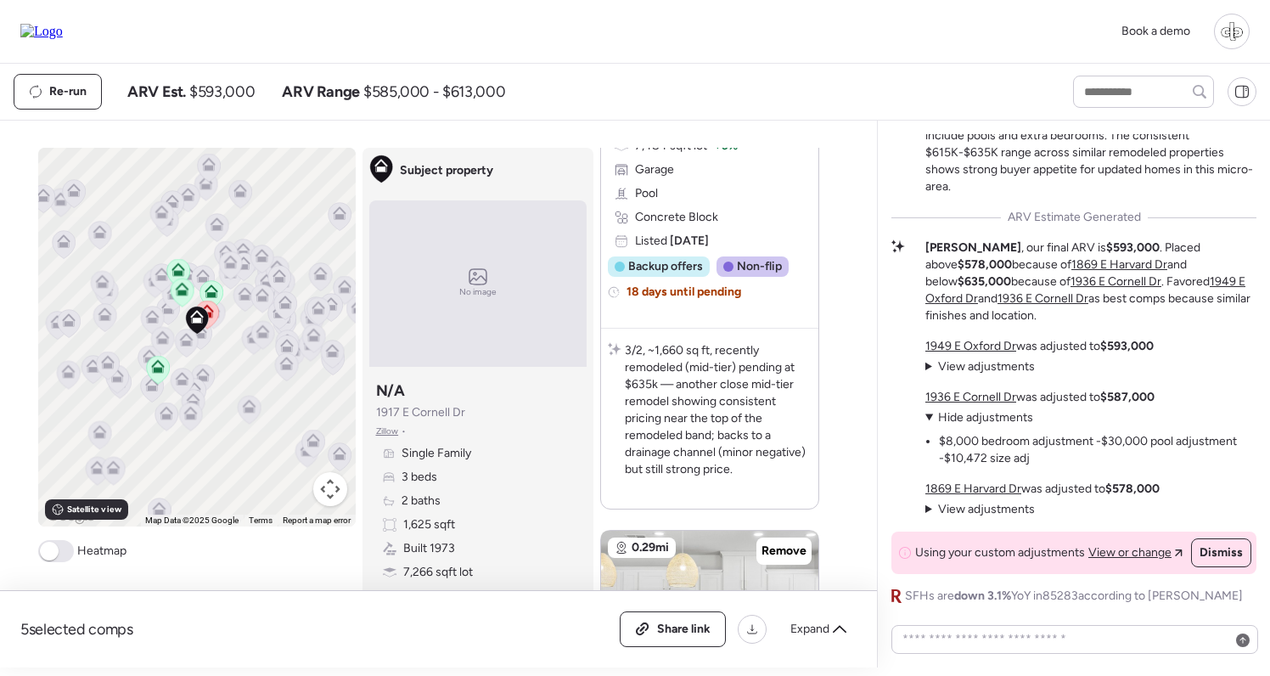
click at [977, 424] on span "Hide adjustments" at bounding box center [985, 417] width 95 height 14
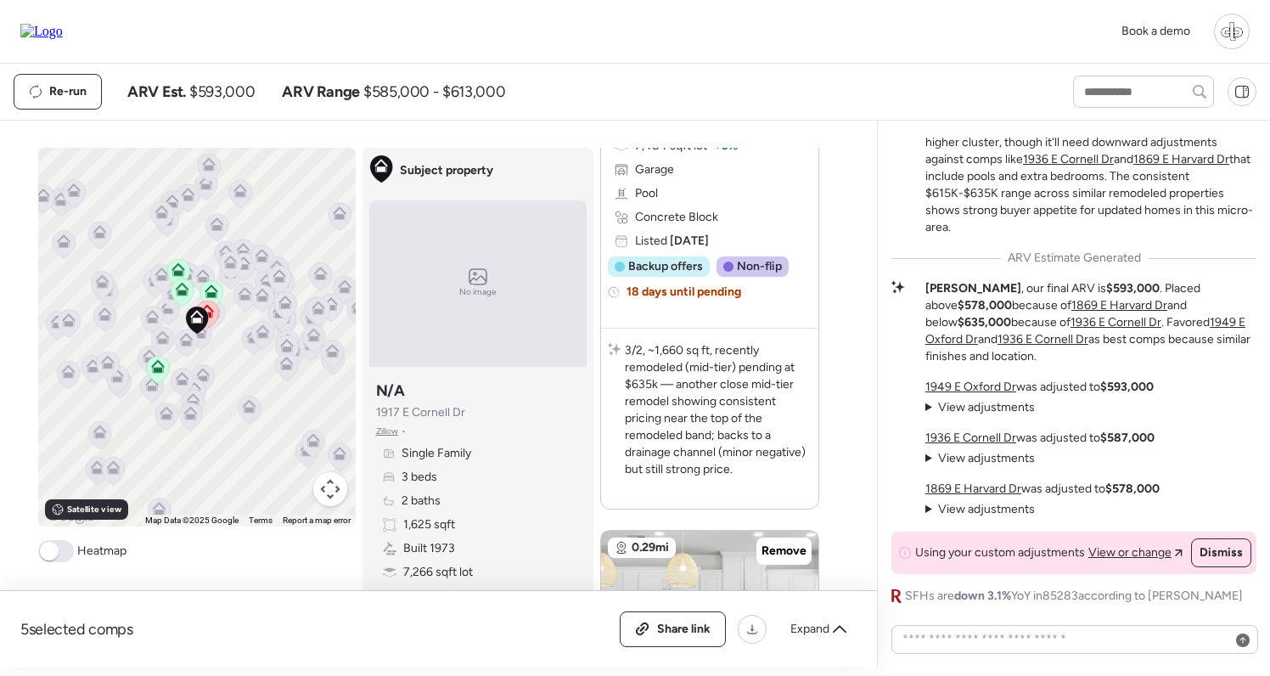
click at [980, 402] on span "View adjustments" at bounding box center [986, 407] width 97 height 14
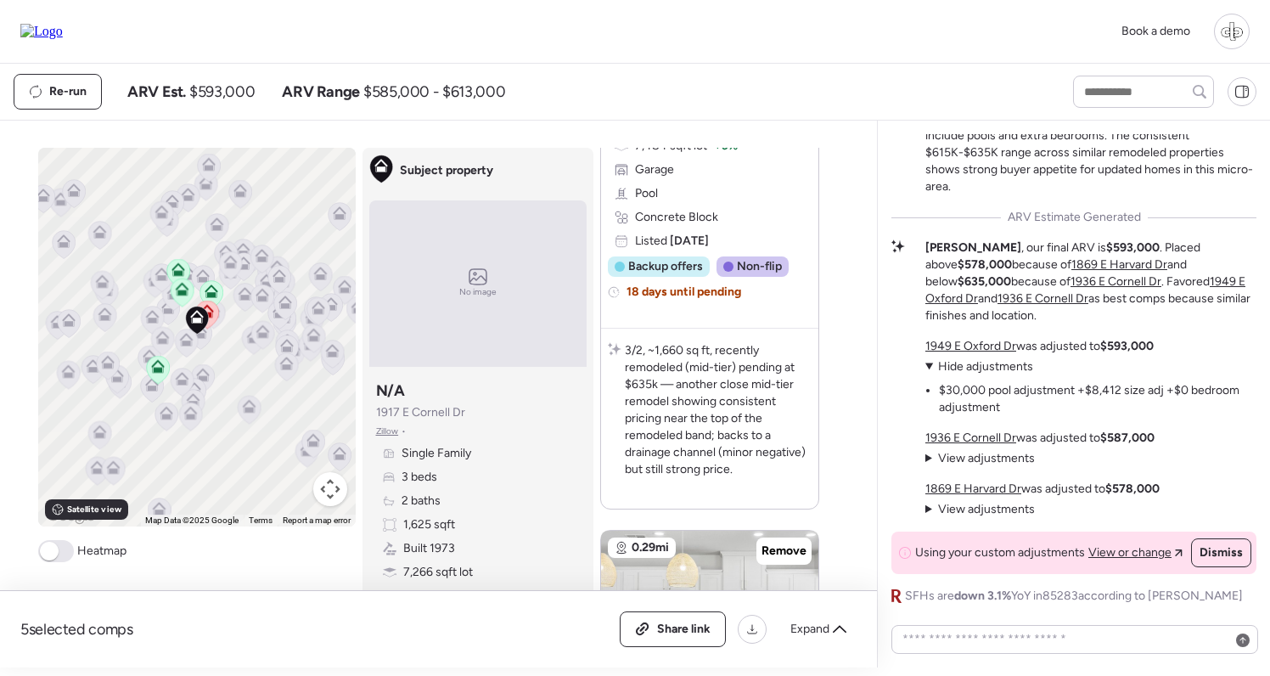
click at [970, 372] on span "Hide adjustments" at bounding box center [985, 366] width 95 height 14
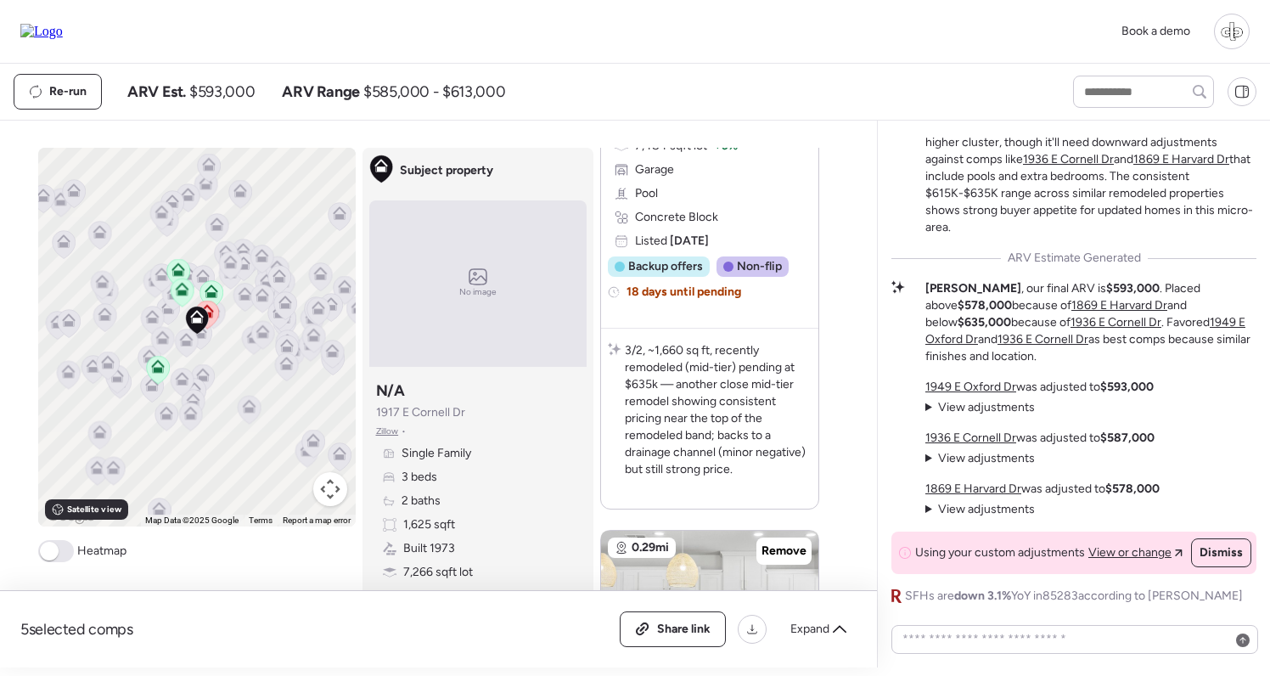
click at [971, 510] on span "View adjustments" at bounding box center [986, 509] width 97 height 14
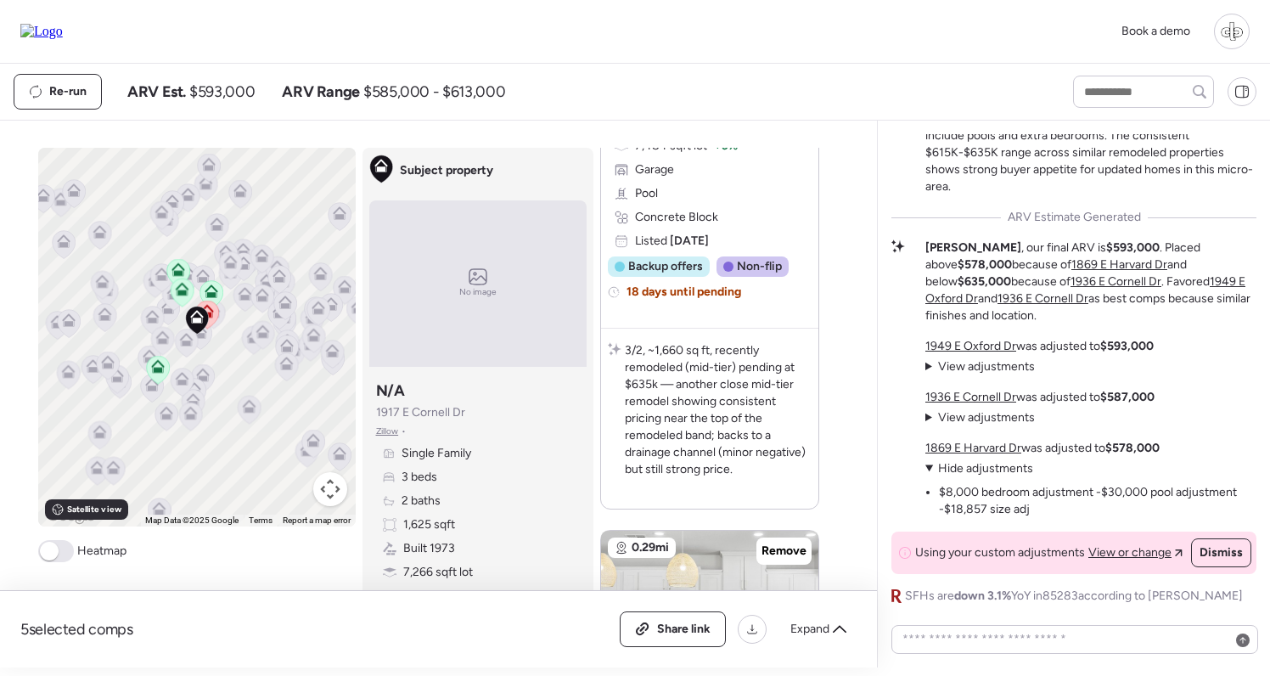
click at [967, 477] on summary "View adjustments Hide adjustments" at bounding box center [1090, 468] width 331 height 17
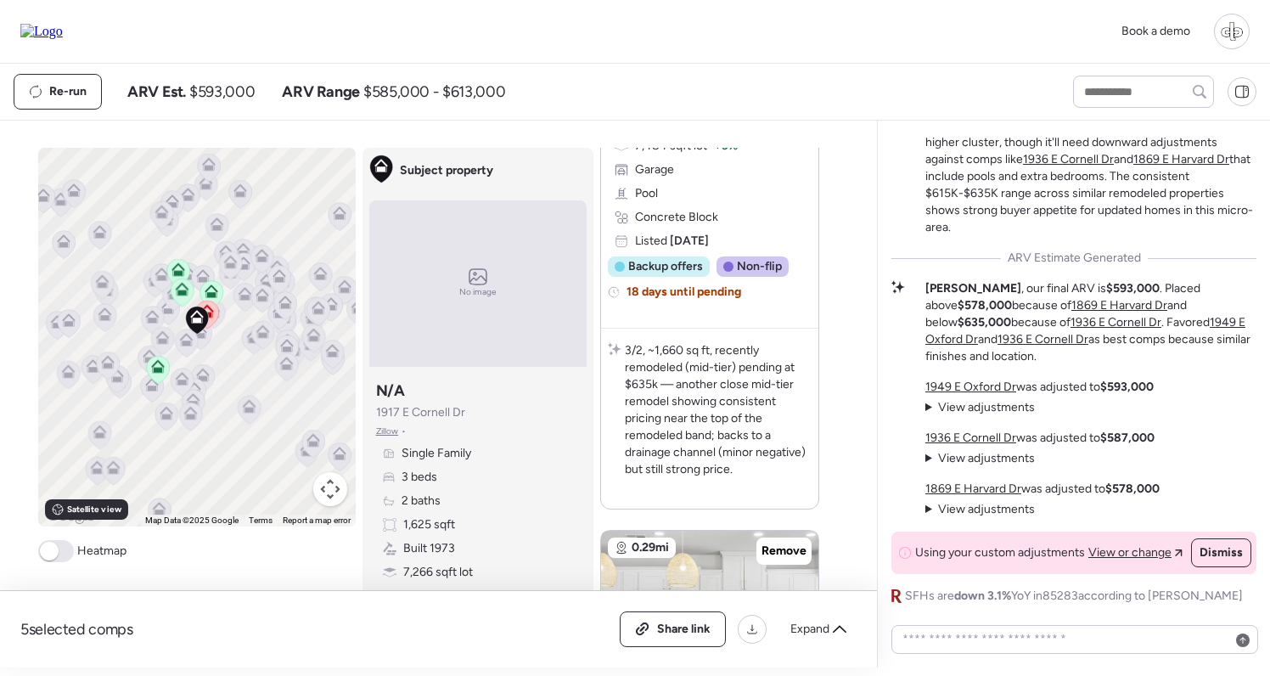
click at [997, 462] on span "View adjustments" at bounding box center [986, 458] width 97 height 14
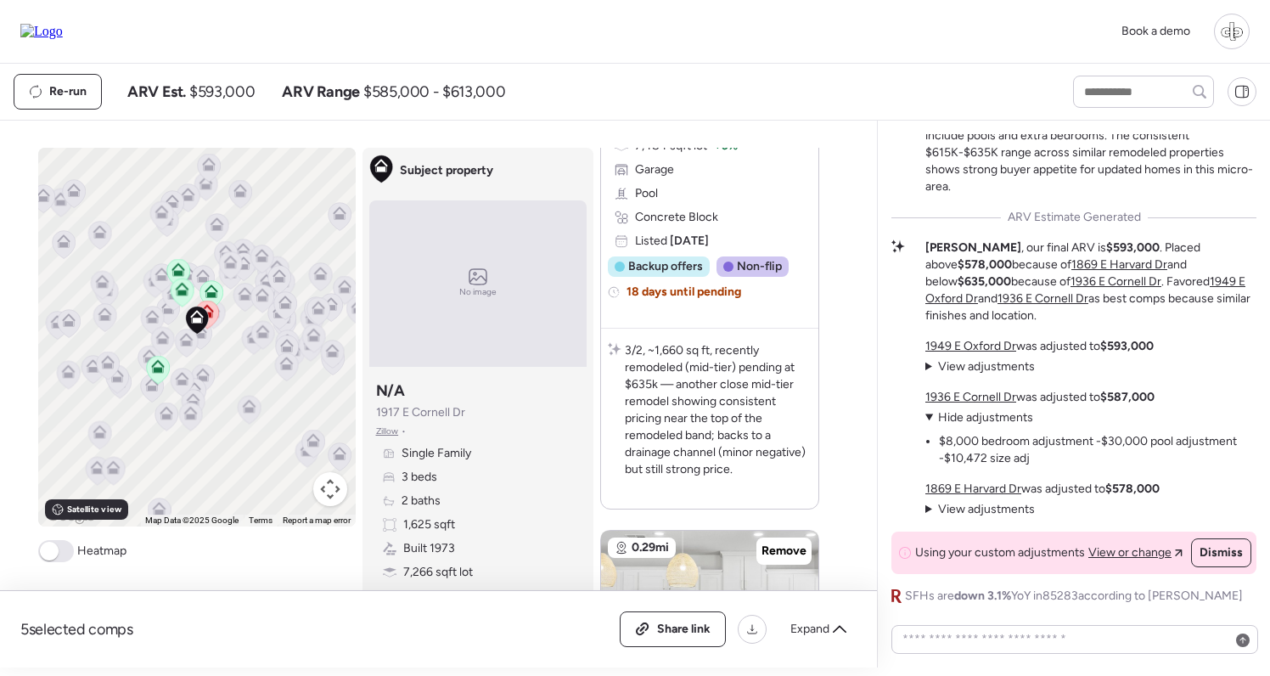
click at [997, 371] on span "View adjustments" at bounding box center [986, 366] width 97 height 14
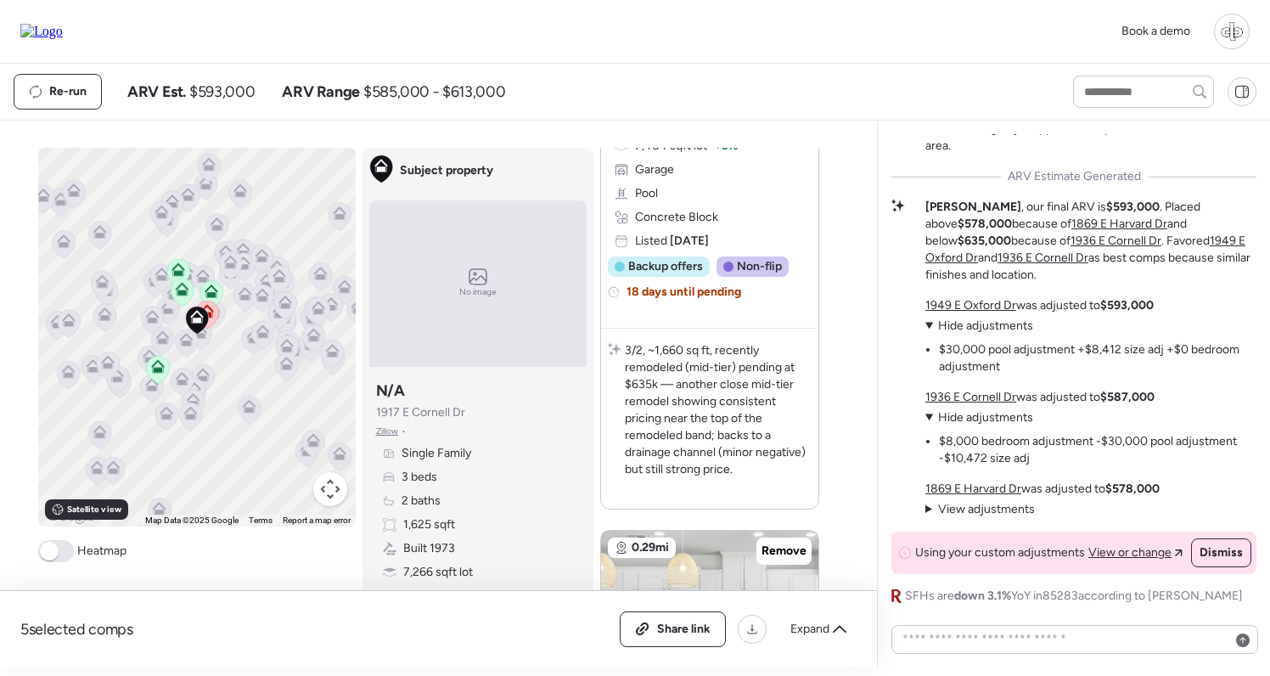
click at [1002, 328] on span "Hide adjustments" at bounding box center [985, 325] width 95 height 14
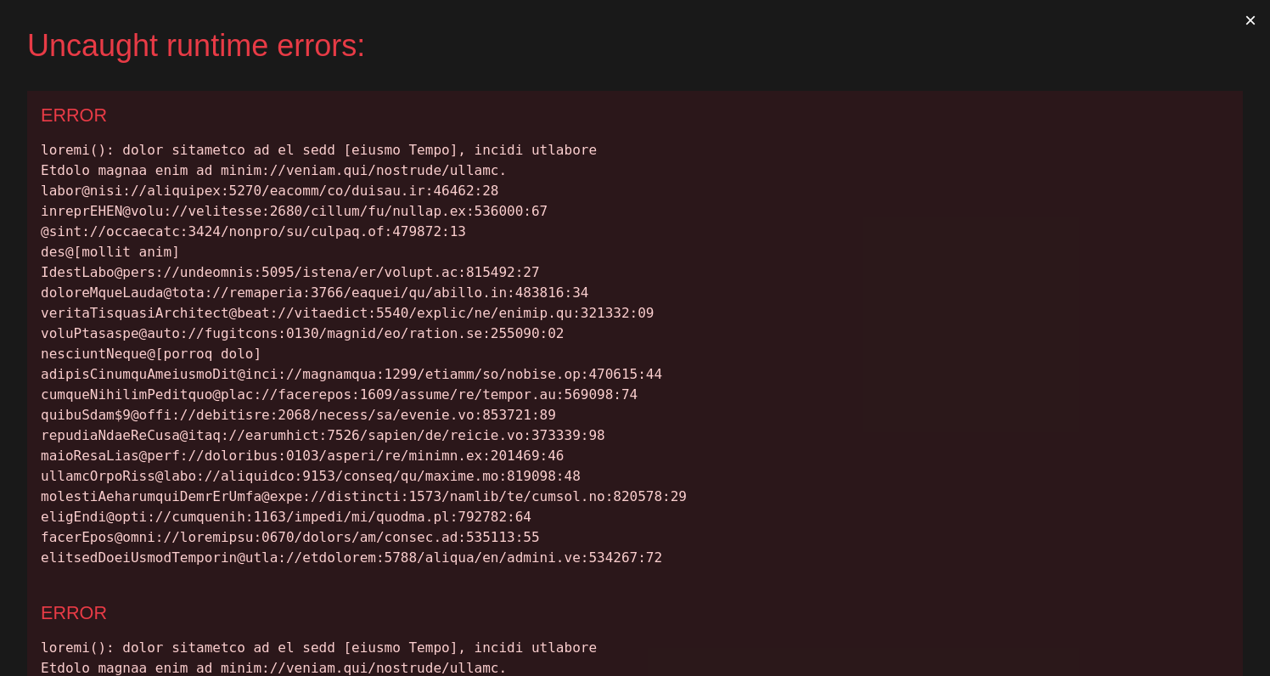
click at [1099, 376] on div at bounding box center [635, 354] width 1188 height 428
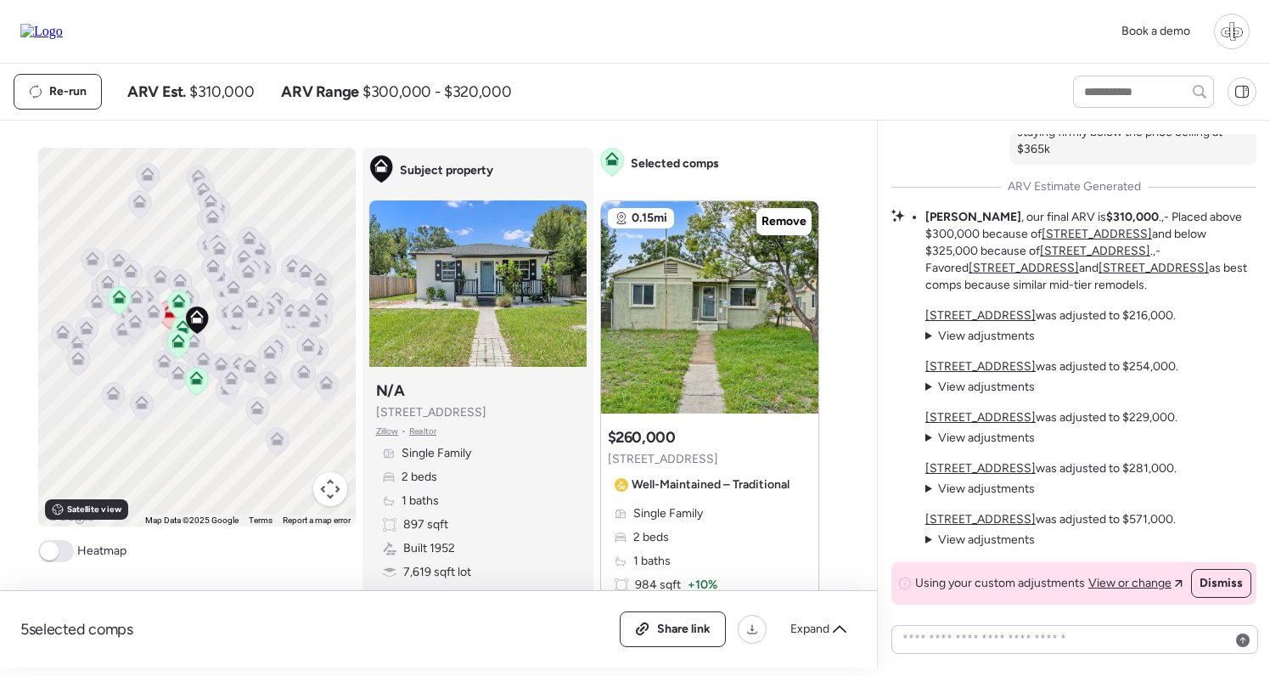
click at [392, 341] on span "View adjustments" at bounding box center [986, 336] width 97 height 14
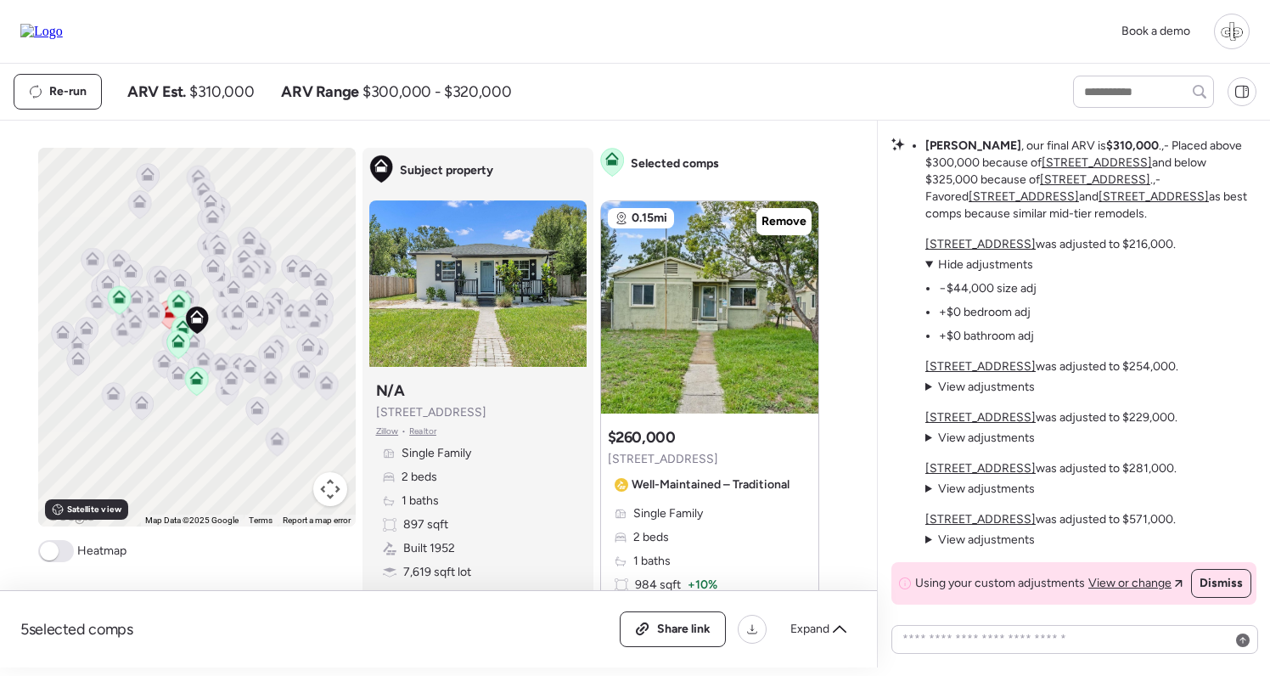
click at [392, 270] on span "Hide adjustments" at bounding box center [985, 264] width 95 height 14
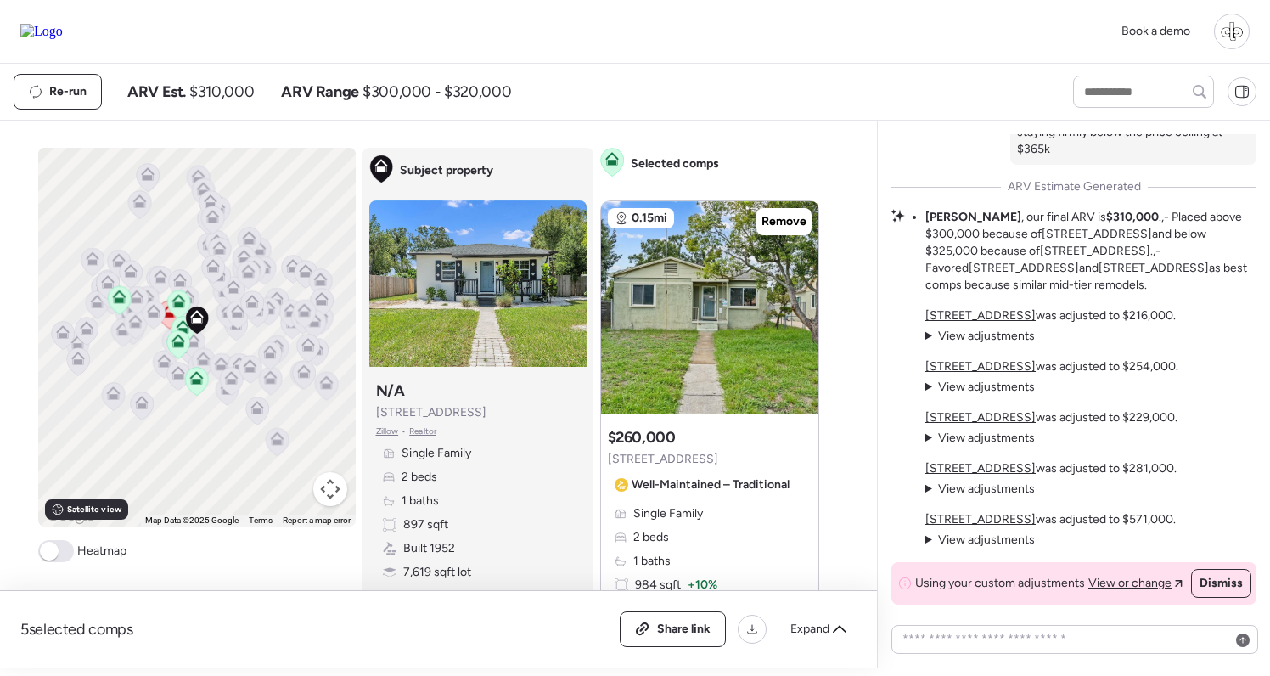
click at [392, 385] on span "View adjustments" at bounding box center [986, 386] width 97 height 14
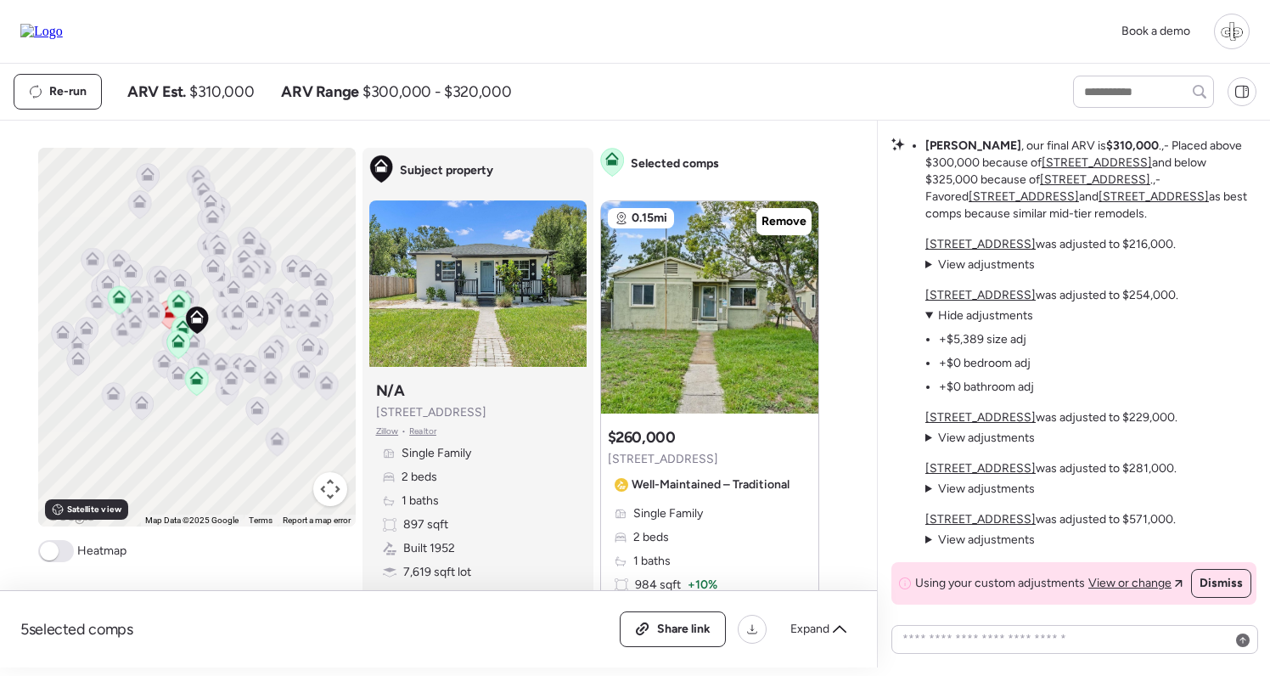
click at [392, 440] on span "View adjustments" at bounding box center [986, 437] width 97 height 14
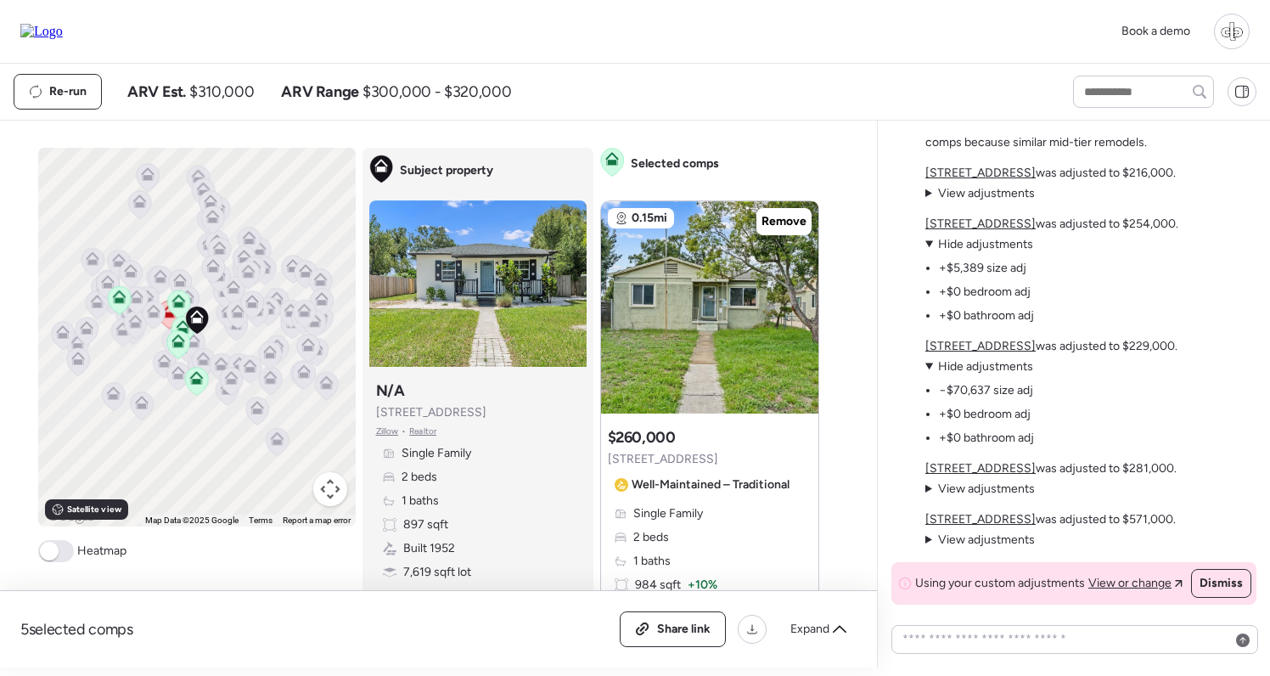
click at [392, 492] on span "View adjustments" at bounding box center [986, 488] width 97 height 14
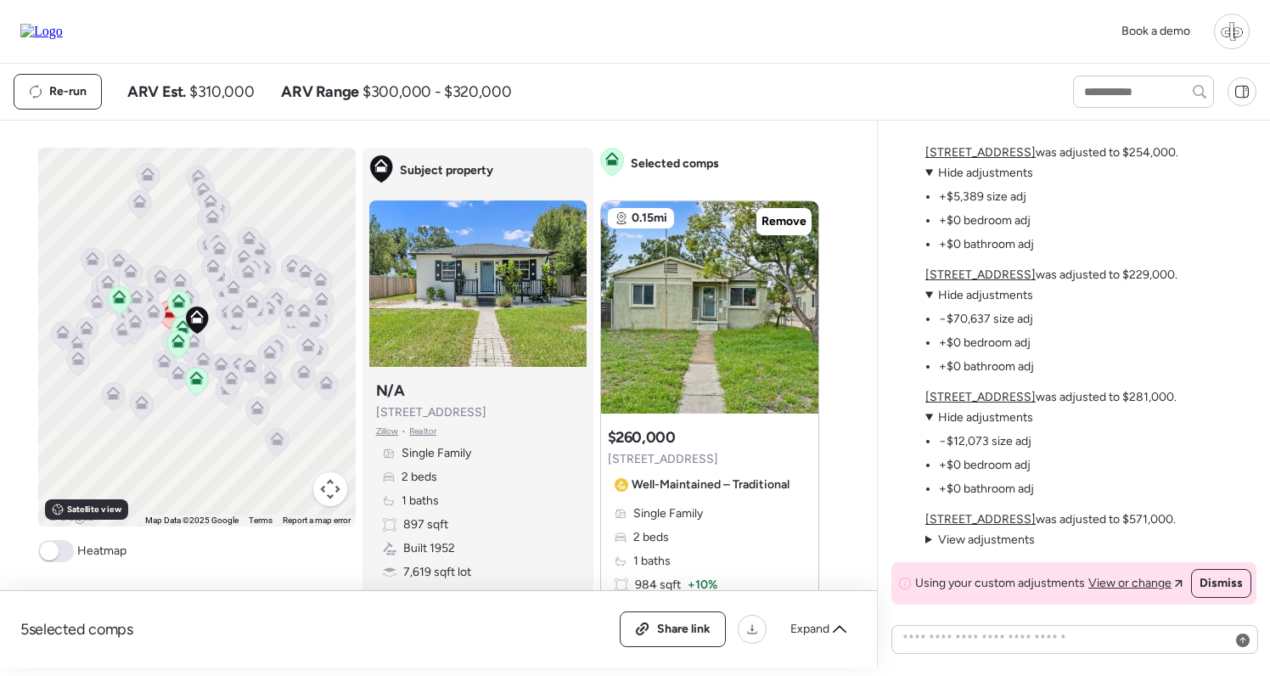
click at [392, 547] on span "View adjustments" at bounding box center [986, 539] width 97 height 14
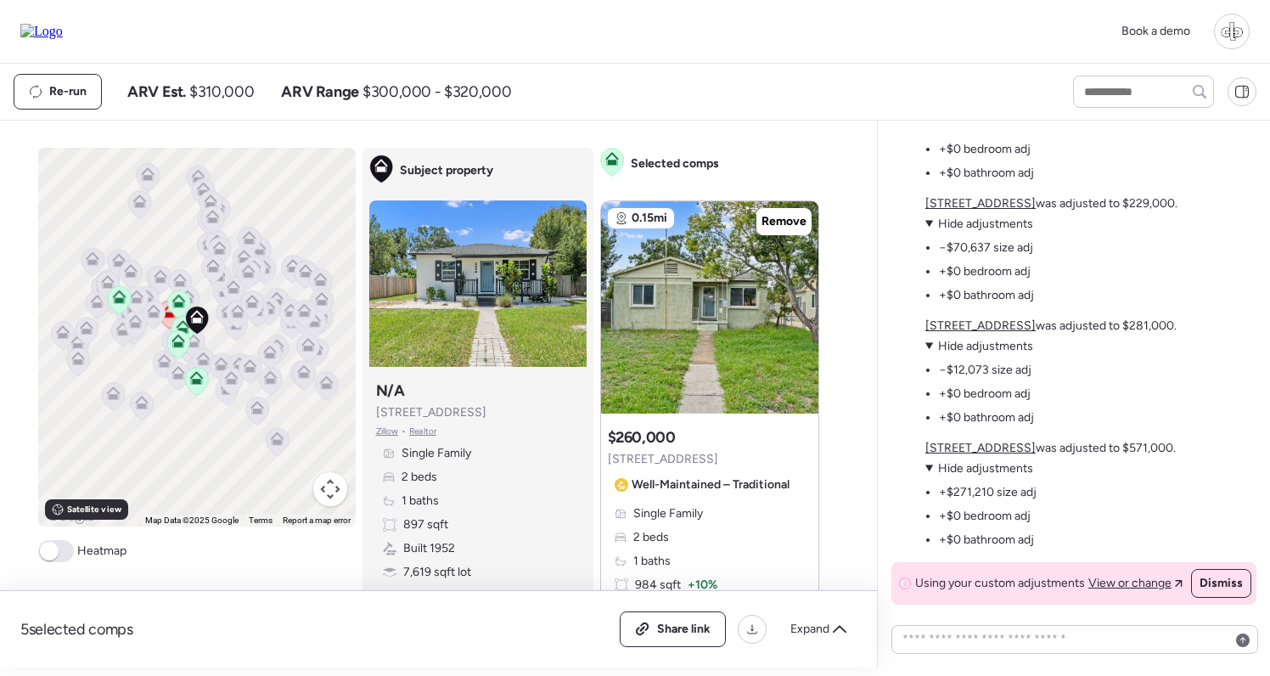
click at [392, 332] on p "[STREET_ADDRESS] was adjusted to $281,000." at bounding box center [1050, 325] width 251 height 17
